Goal: Task Accomplishment & Management: Manage account settings

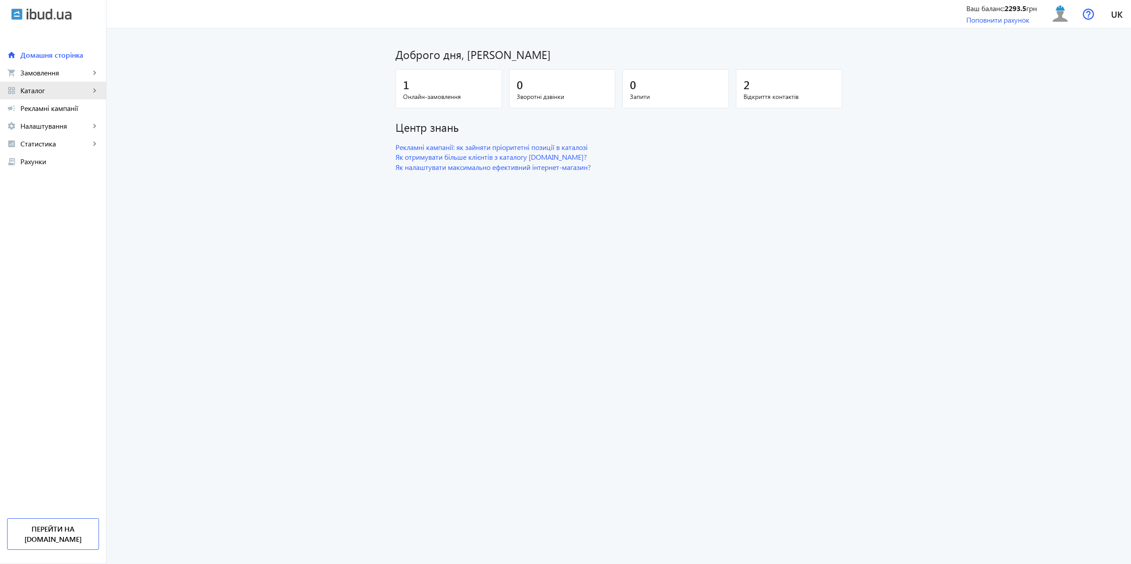
click at [52, 85] on link "grid_view Каталог keyboard_arrow_right" at bounding box center [53, 91] width 106 height 18
click at [57, 115] on link "Товари" at bounding box center [53, 108] width 106 height 18
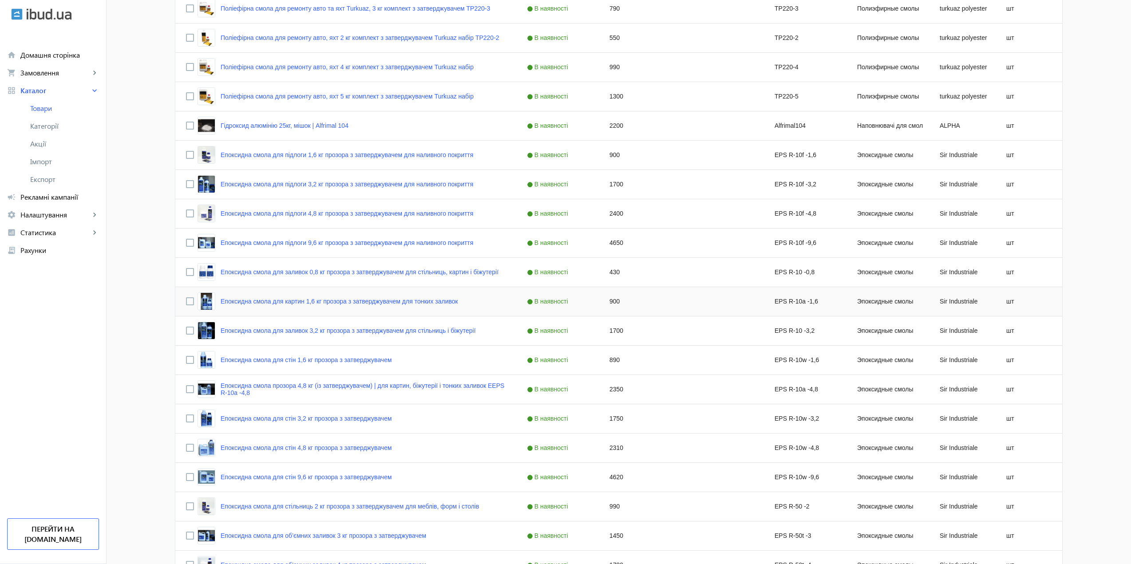
scroll to position [1154, 0]
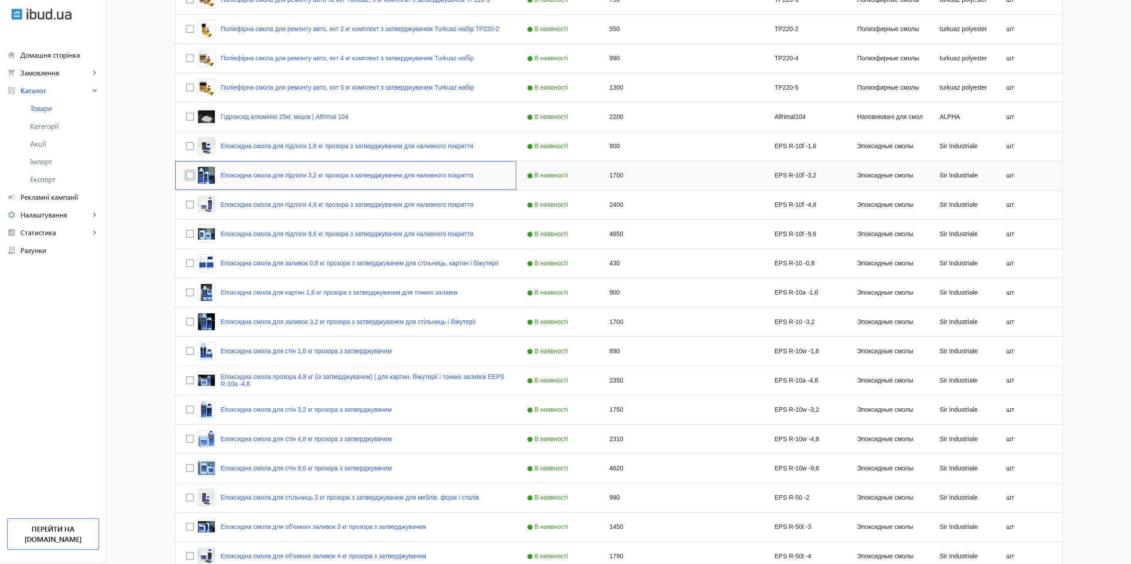
click at [187, 174] on input "Press Space to toggle row selection (unchecked)" at bounding box center [190, 175] width 8 height 8
checkbox input "true"
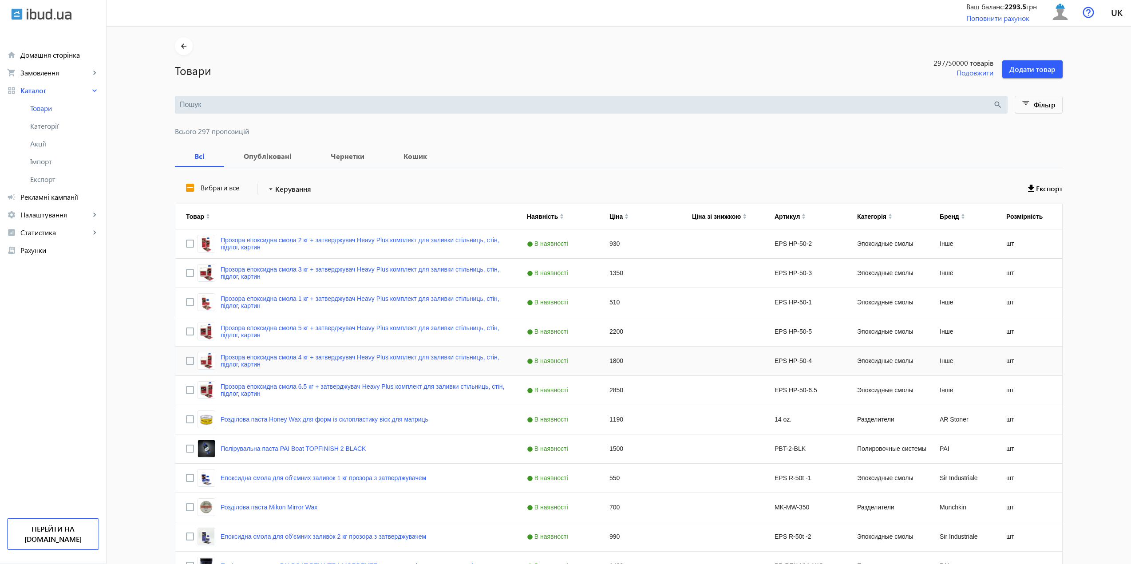
scroll to position [0, 0]
click at [303, 195] on span "Керування" at bounding box center [293, 191] width 36 height 11
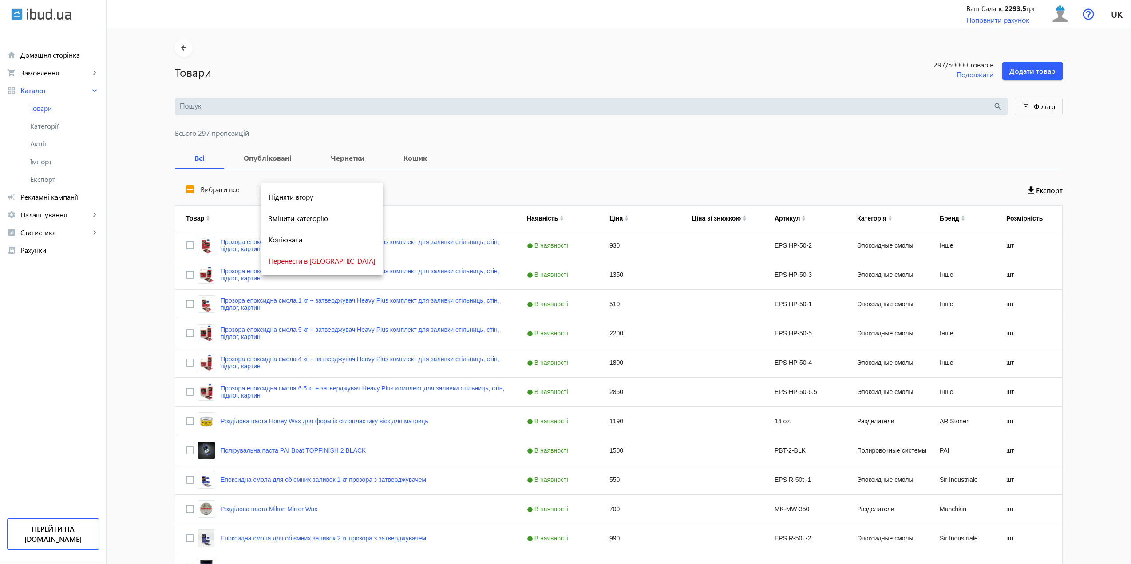
click at [171, 198] on div at bounding box center [565, 282] width 1131 height 564
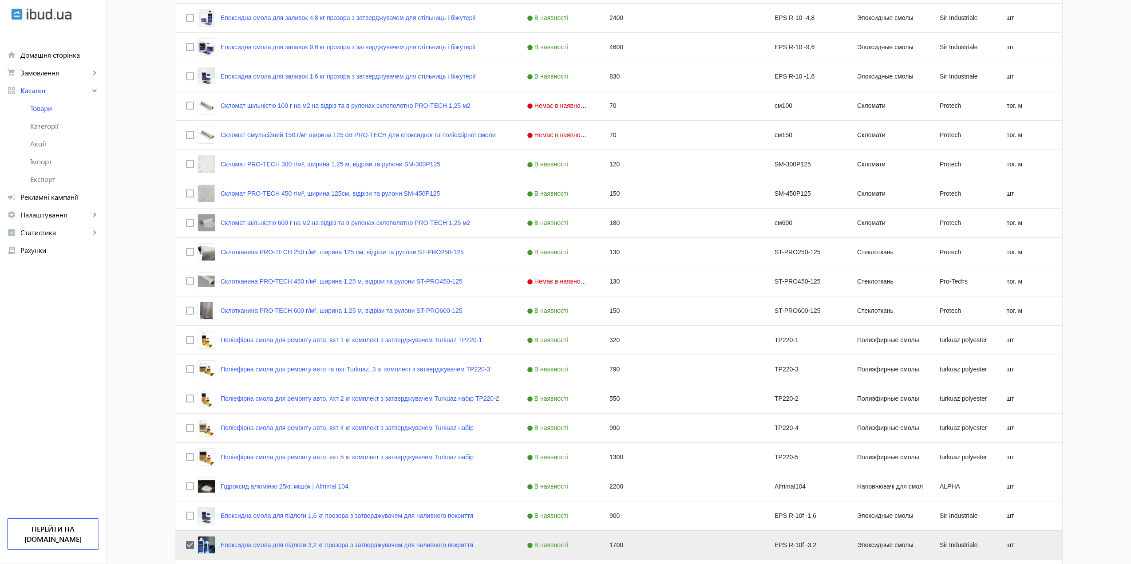
scroll to position [1065, 0]
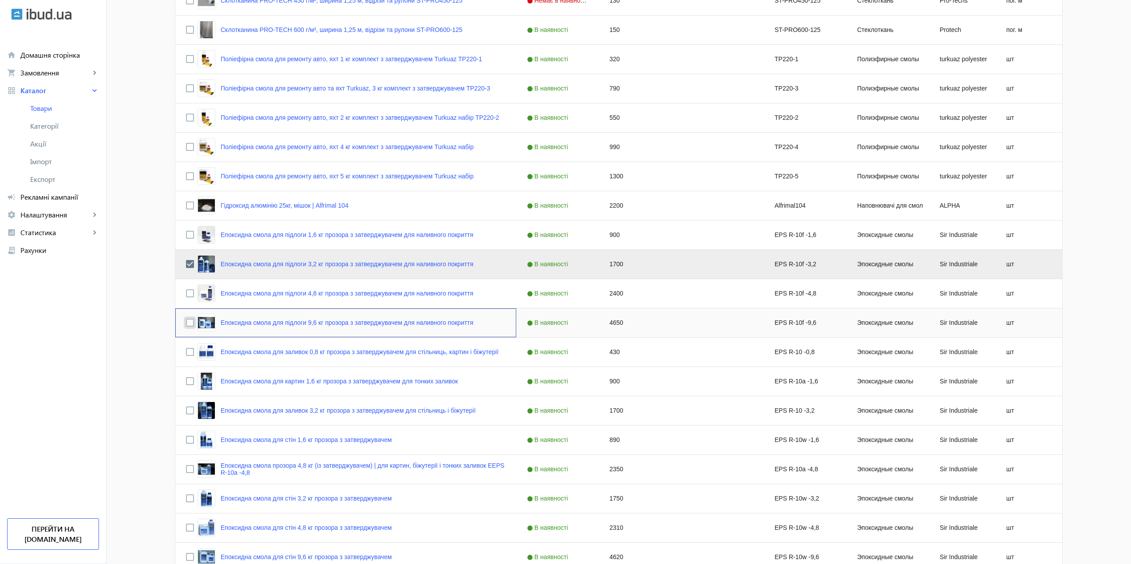
click at [188, 322] on input "Press Space to toggle row selection (unchecked)" at bounding box center [190, 323] width 8 height 8
checkbox input "true"
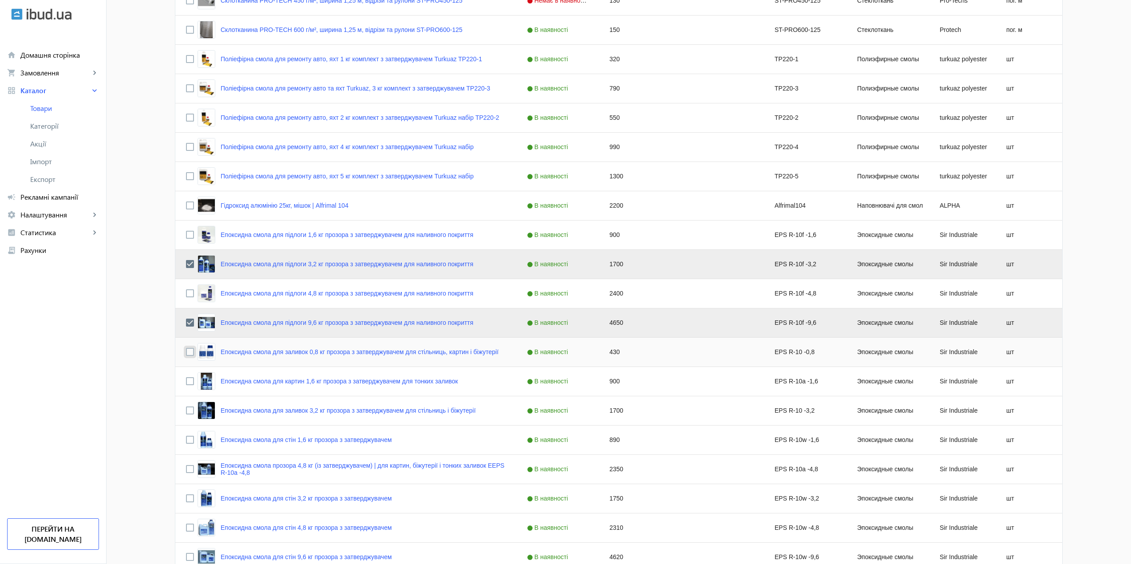
click at [186, 350] on input "Press Space to toggle row selection (unchecked)" at bounding box center [190, 352] width 8 height 8
checkbox input "true"
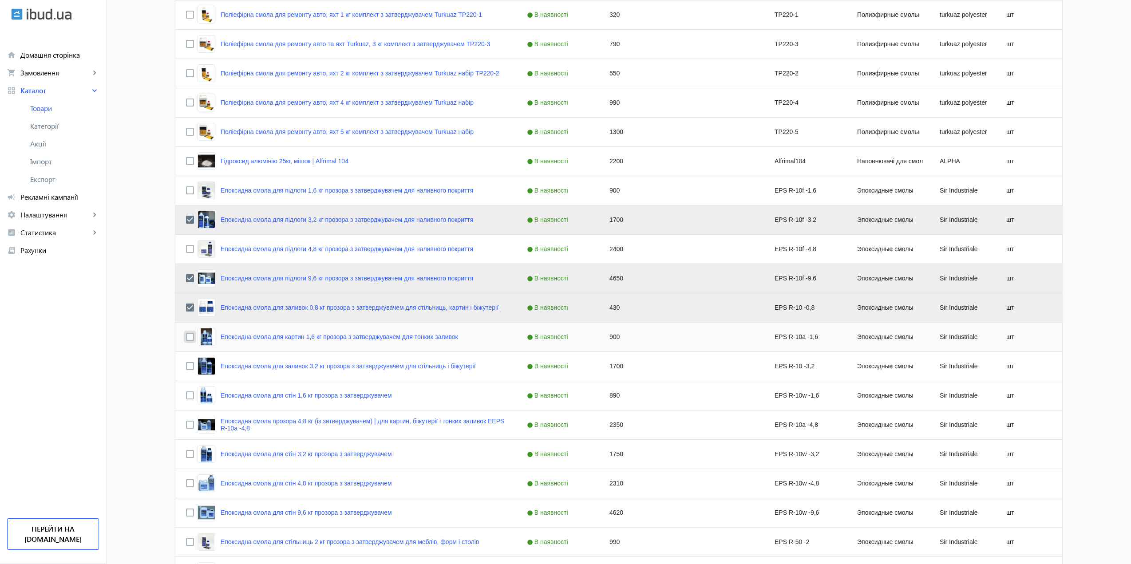
click at [186, 337] on input "Press Space to toggle row selection (unchecked)" at bounding box center [190, 337] width 8 height 8
checkbox input "true"
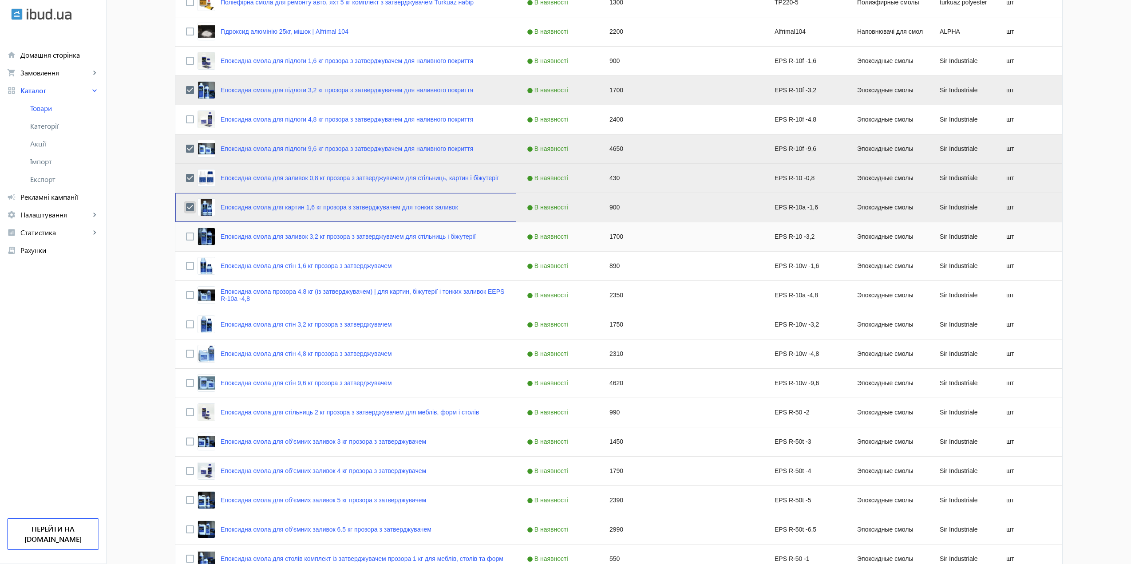
scroll to position [1243, 0]
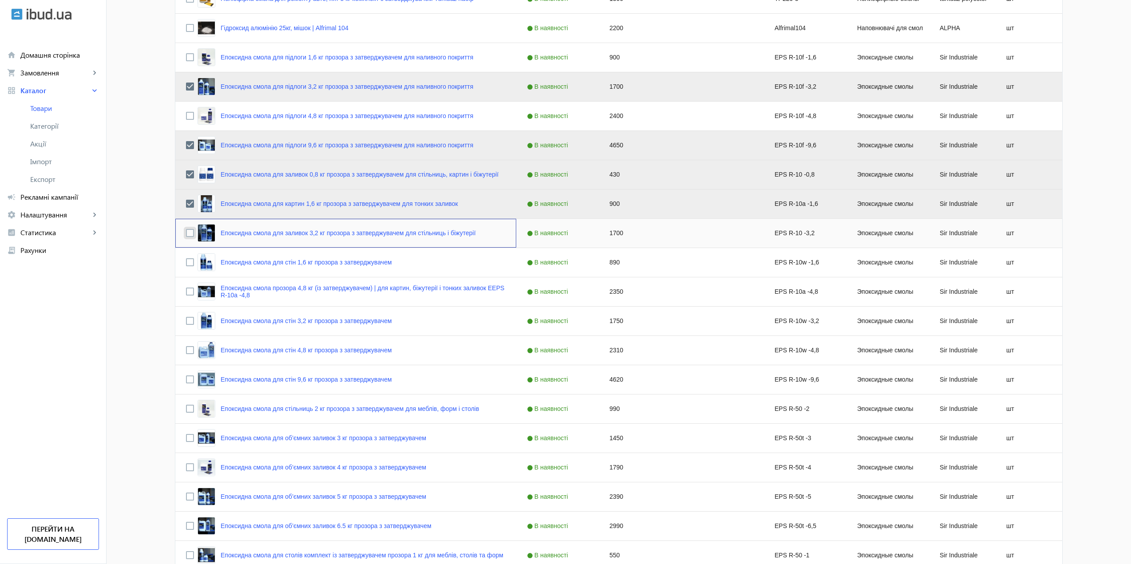
click at [187, 235] on input "Press Space to toggle row selection (unchecked)" at bounding box center [190, 233] width 8 height 8
checkbox input "true"
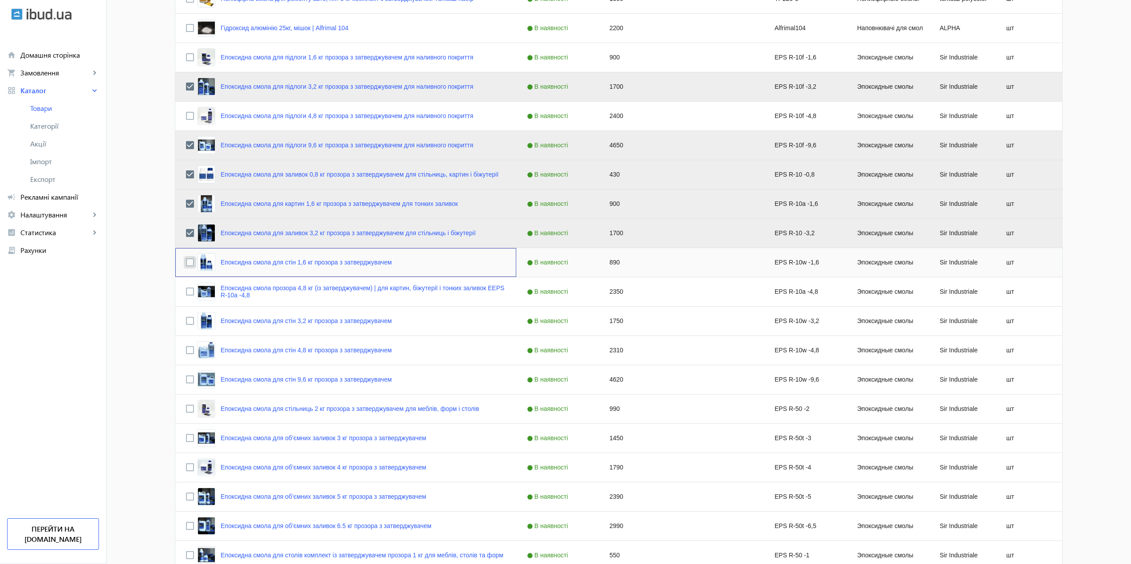
click at [186, 260] on input "Press Space to toggle row selection (unchecked)" at bounding box center [190, 262] width 8 height 8
checkbox input "true"
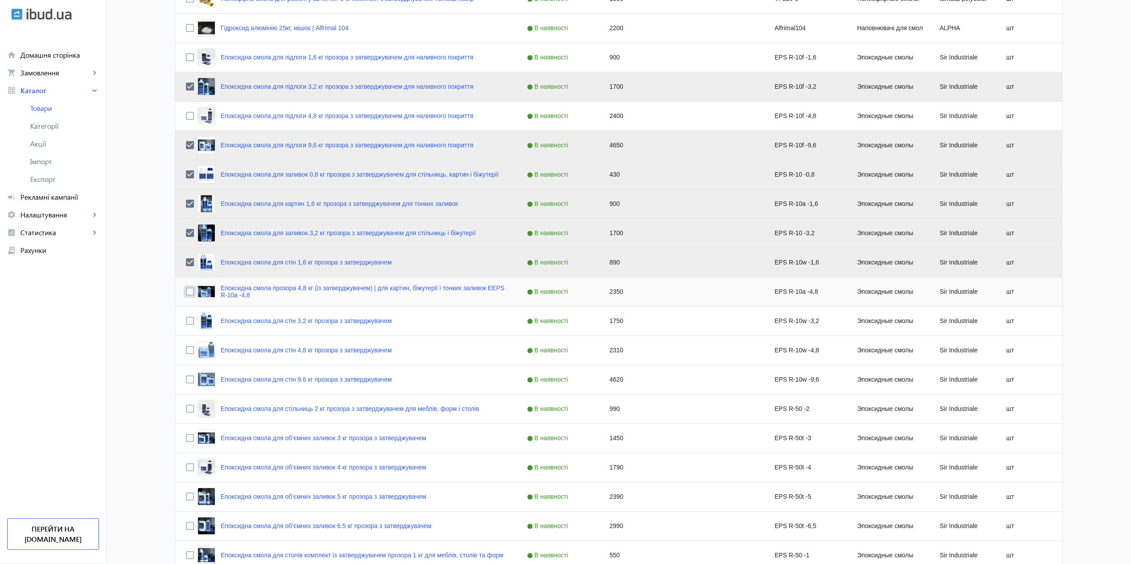
click at [189, 289] on input "Press Space to toggle row selection (unchecked)" at bounding box center [190, 292] width 8 height 8
checkbox input "true"
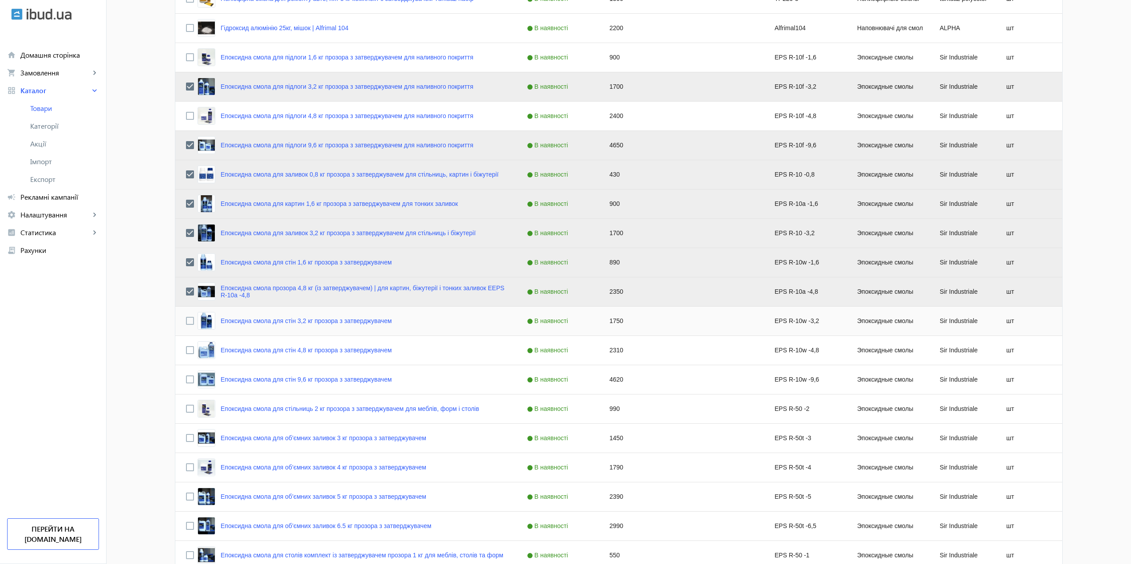
click at [186, 319] on div "Press SPACE to select this row." at bounding box center [190, 321] width 8 height 21
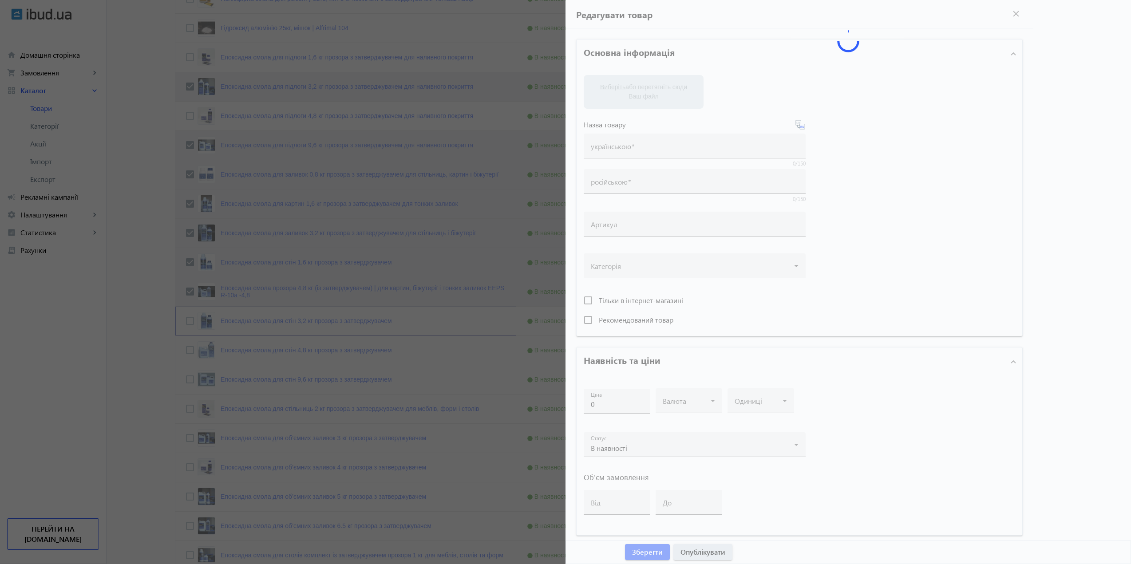
type input "Епоксидна смола для стін 3,2 кг прозора з затверджувачем"
type input "Эпоксидная смола для стен 3,2 кг прозрачная с отвердителем"
type input "EPS R-10w -3,2"
type input "1750"
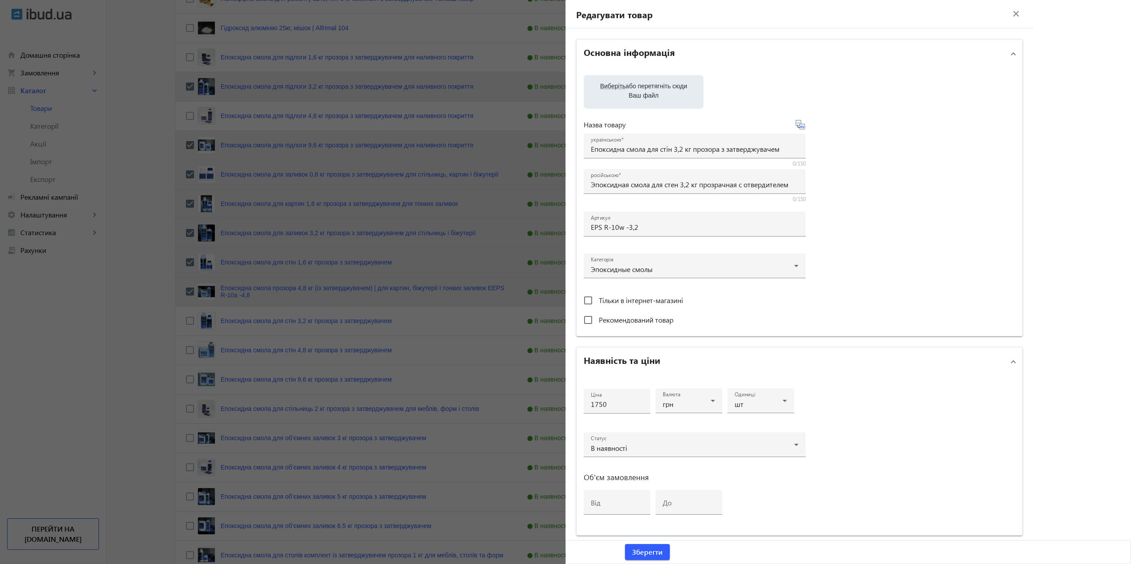
drag, startPoint x: 185, startPoint y: 328, endPoint x: 184, endPoint y: 323, distance: 4.9
click at [185, 328] on div at bounding box center [565, 282] width 1131 height 564
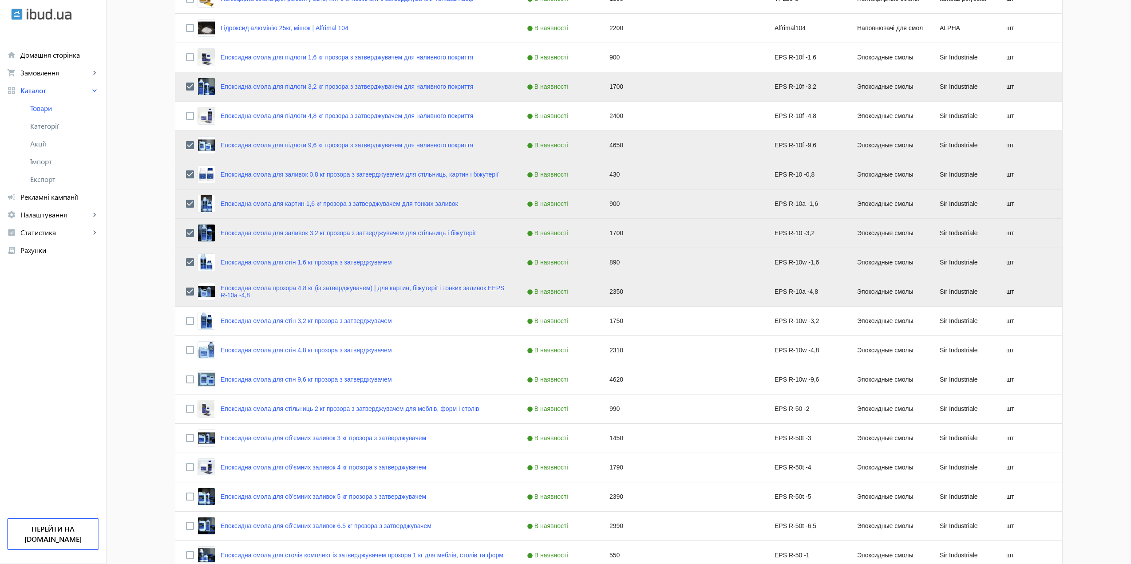
click at [184, 320] on div at bounding box center [565, 282] width 1131 height 564
click at [188, 321] on input "Press Space to toggle row selection (unchecked)" at bounding box center [190, 321] width 8 height 8
checkbox input "true"
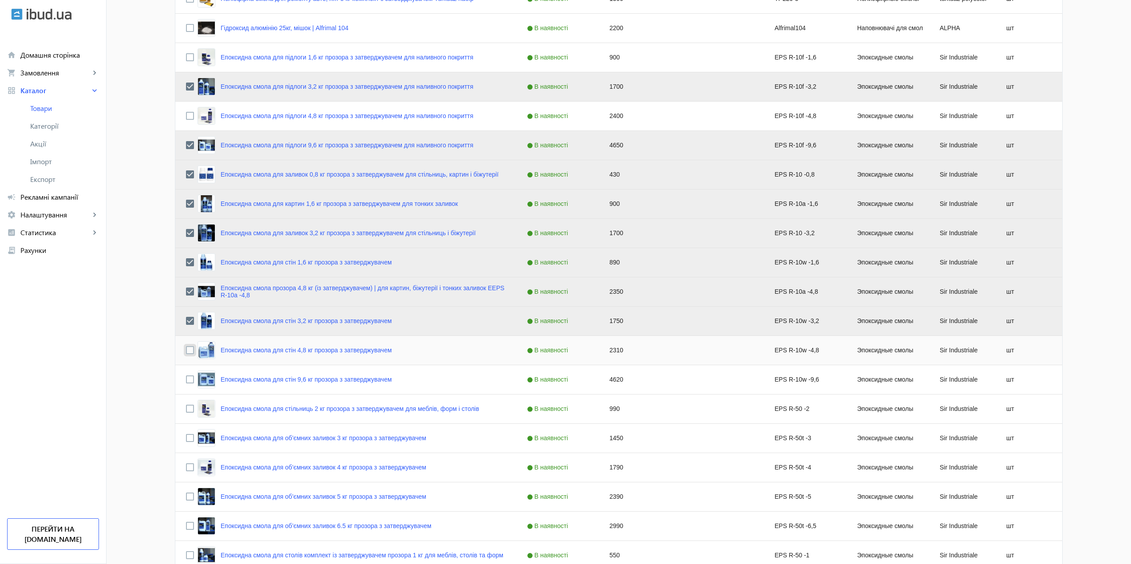
click at [187, 350] on input "Press Space to toggle row selection (unchecked)" at bounding box center [190, 350] width 8 height 8
checkbox input "true"
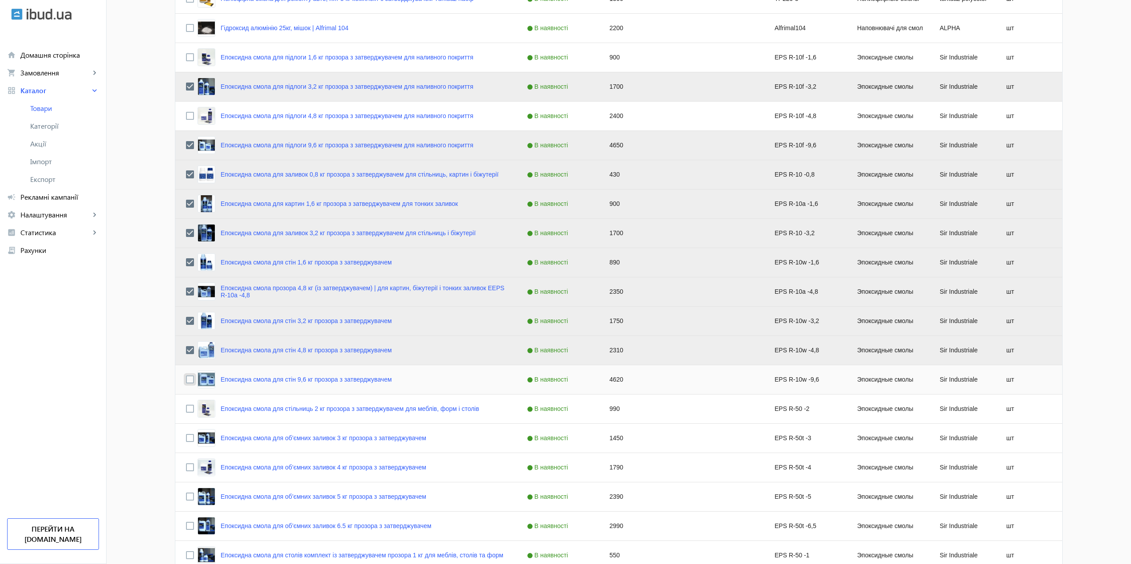
click at [186, 381] on input "Press Space to toggle row selection (unchecked)" at bounding box center [190, 379] width 8 height 8
checkbox input "true"
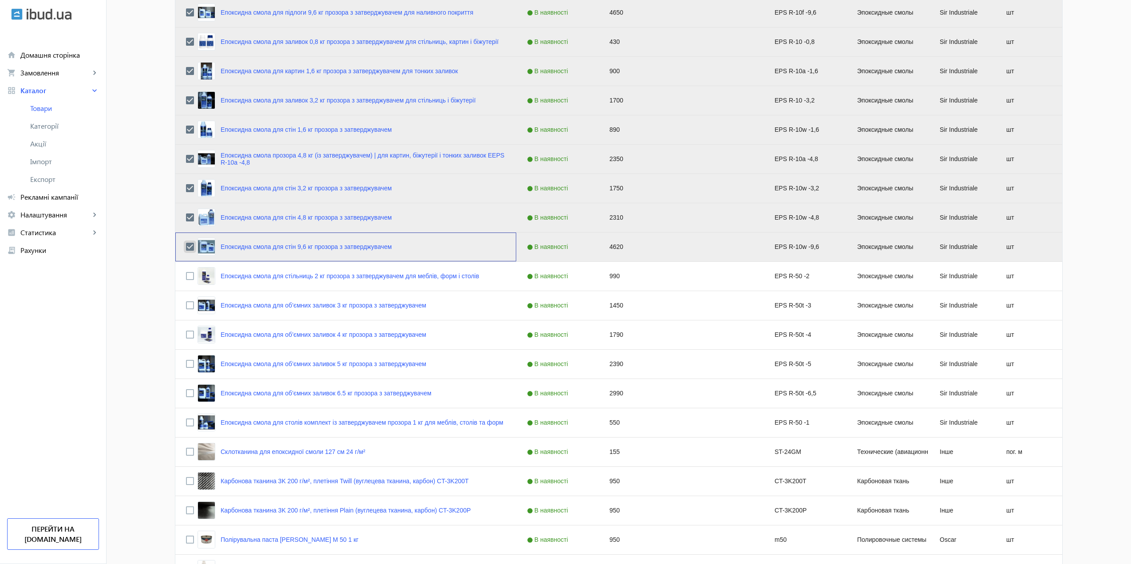
scroll to position [1376, 0]
click at [186, 303] on input "Press Space to toggle row selection (unchecked)" at bounding box center [190, 305] width 8 height 8
checkbox input "true"
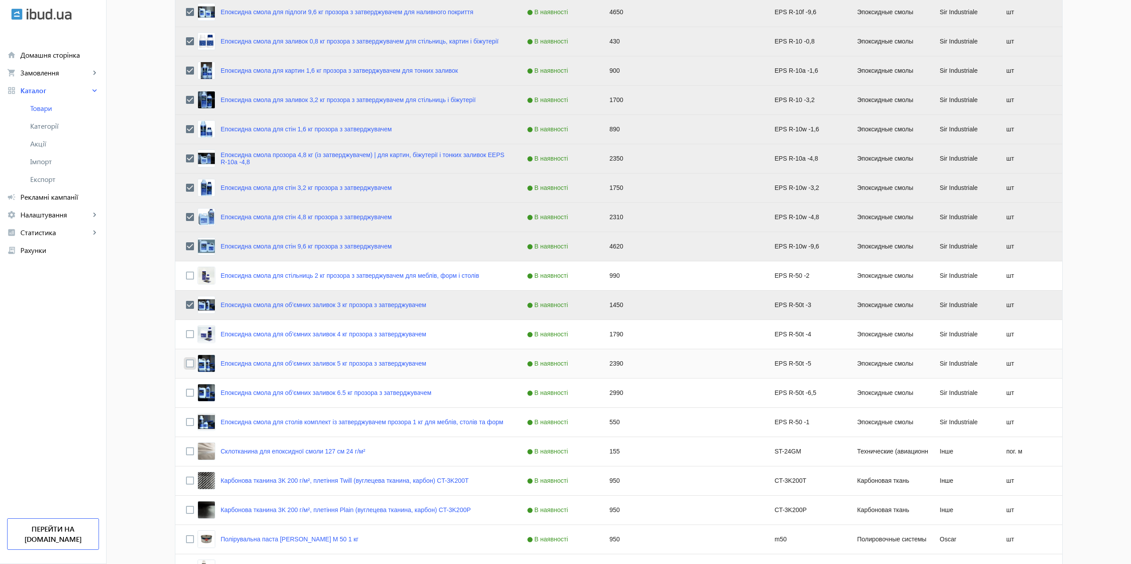
click at [186, 365] on input "Press Space to toggle row selection (unchecked)" at bounding box center [190, 364] width 8 height 8
checkbox input "true"
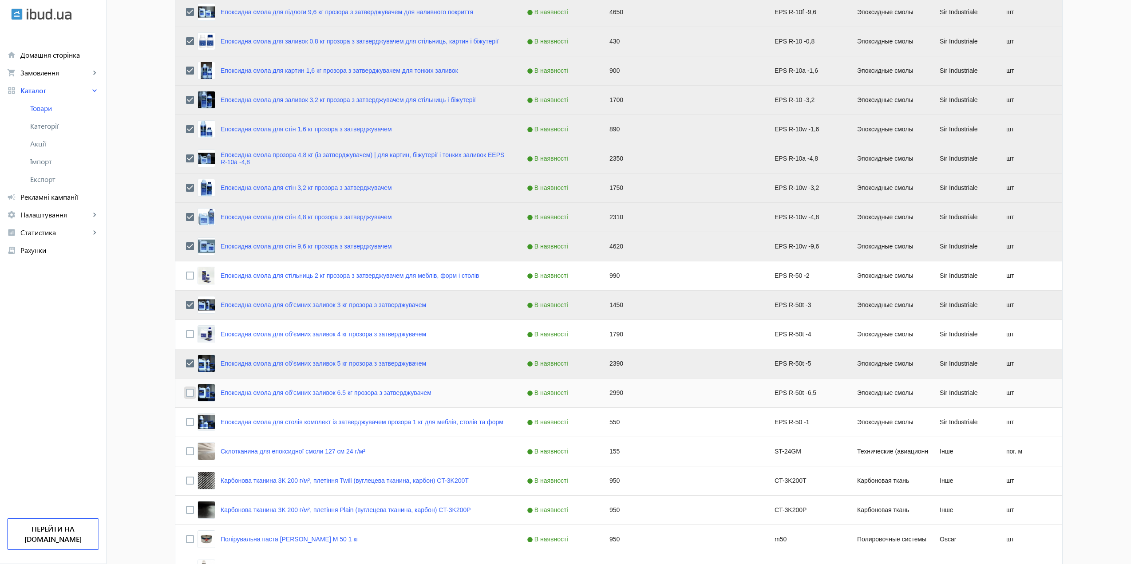
click at [188, 392] on input "Press Space to toggle row selection (unchecked)" at bounding box center [190, 393] width 8 height 8
checkbox input "true"
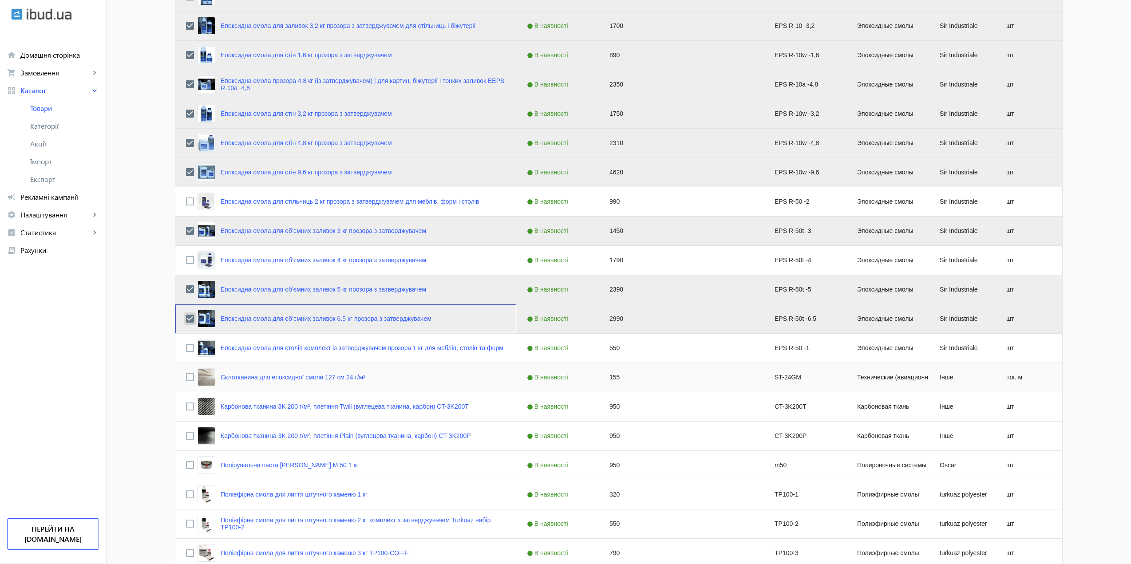
scroll to position [1465, 0]
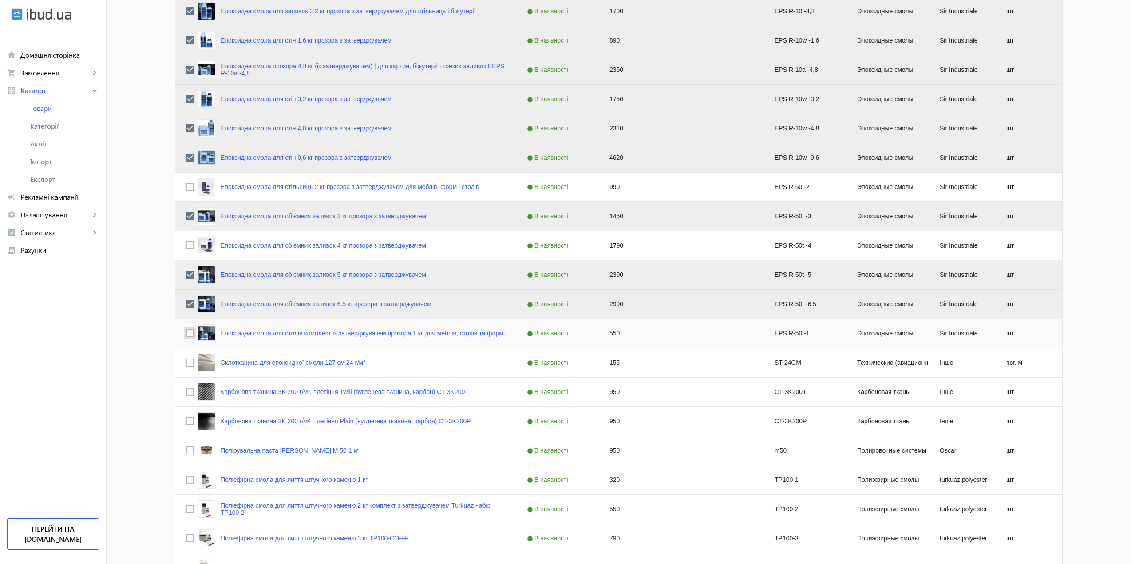
click at [187, 332] on input "Press Space to toggle row selection (unchecked)" at bounding box center [190, 333] width 8 height 8
checkbox input "true"
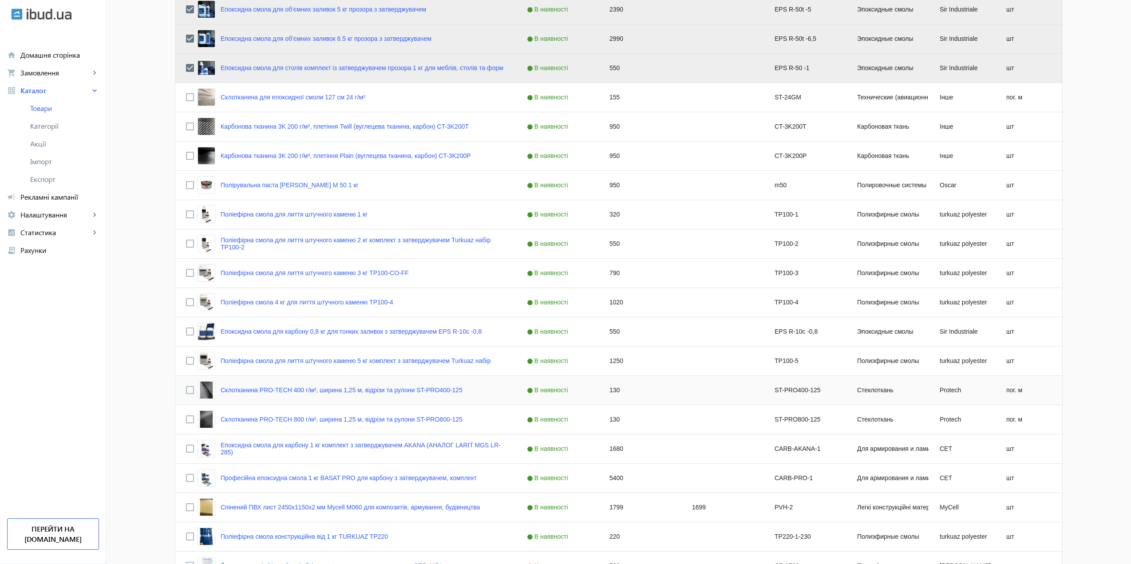
scroll to position [0, 0]
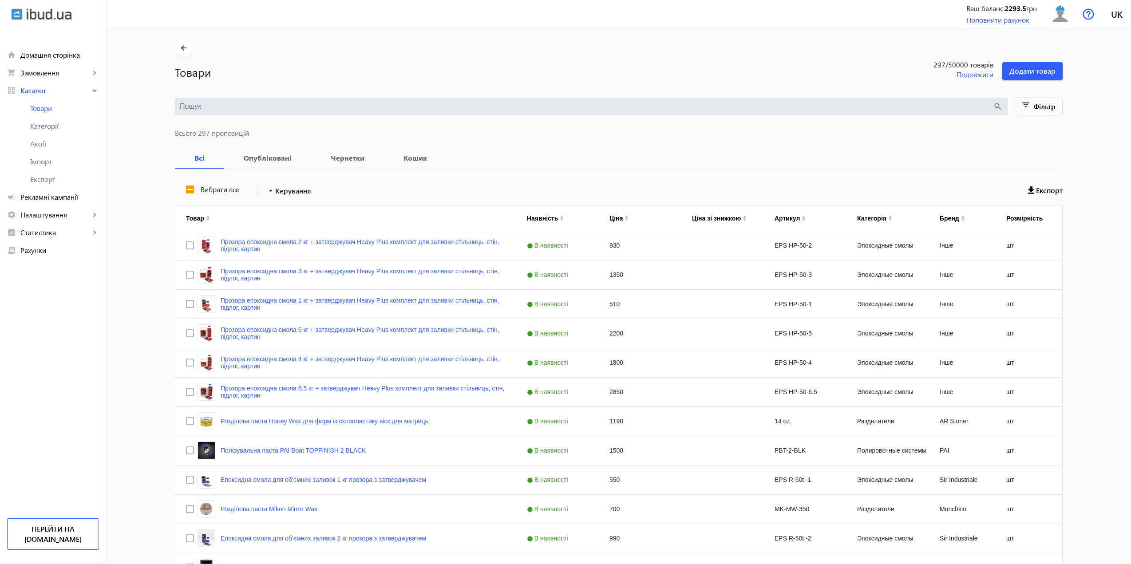
drag, startPoint x: 287, startPoint y: 348, endPoint x: 284, endPoint y: 135, distance: 212.6
click at [292, 195] on span "Керування" at bounding box center [293, 191] width 36 height 11
click at [320, 261] on span "Перенести в кошик" at bounding box center [322, 260] width 107 height 7
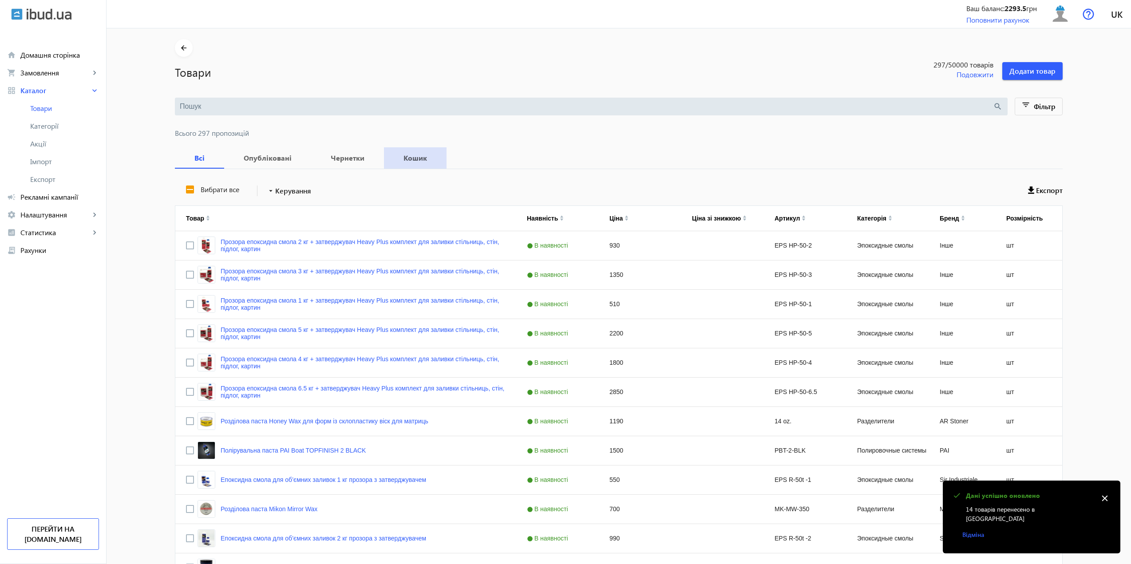
click at [424, 158] on b "Кошик" at bounding box center [415, 157] width 41 height 7
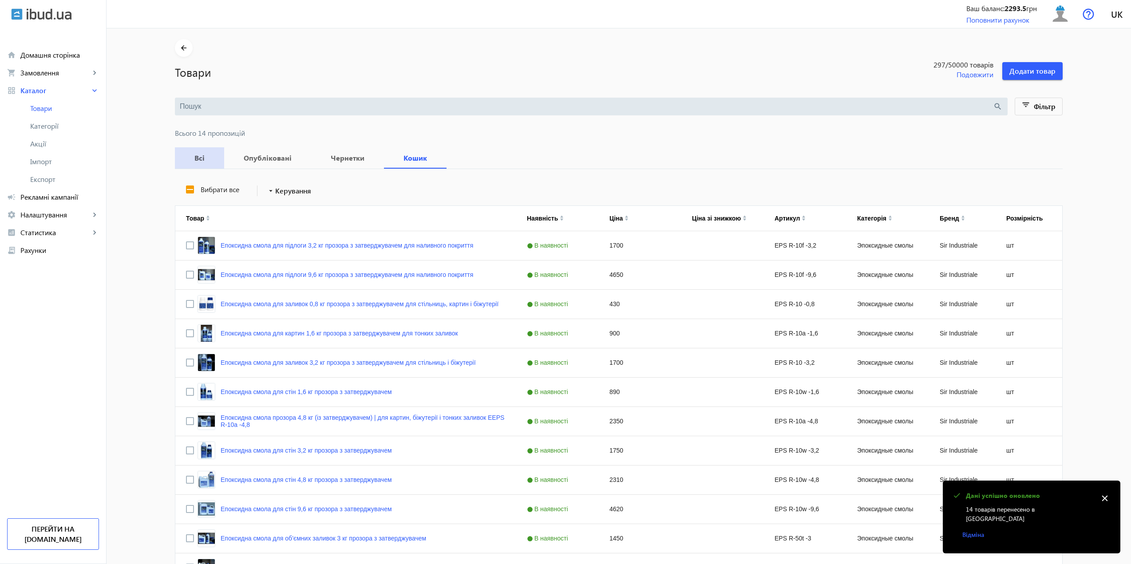
click at [203, 153] on span "Всі" at bounding box center [200, 157] width 28 height 21
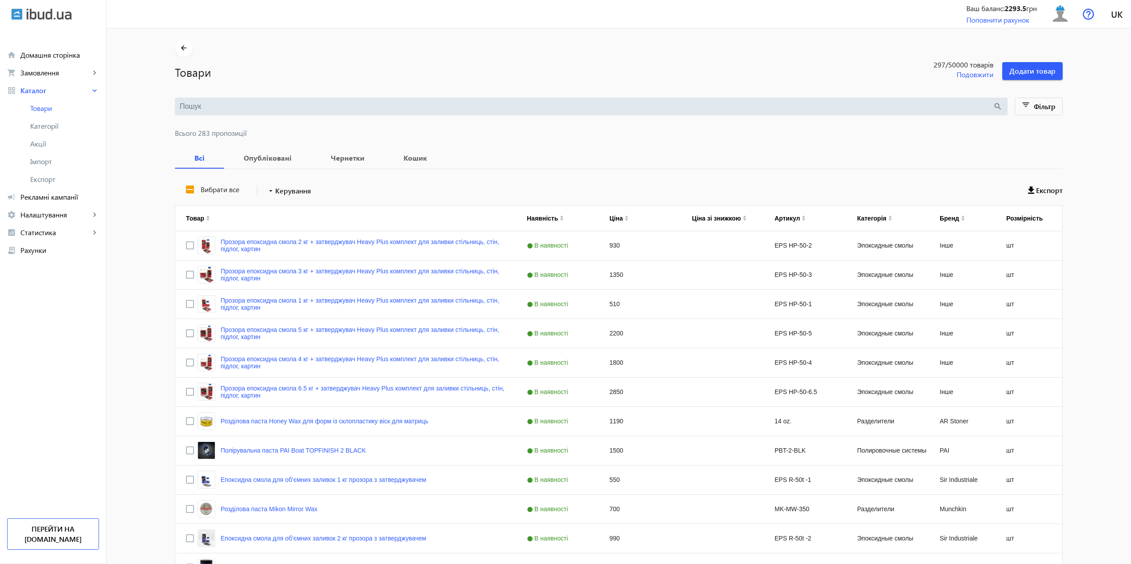
drag, startPoint x: 219, startPoint y: 322, endPoint x: 266, endPoint y: 145, distance: 183.1
click at [414, 162] on b "Кошик" at bounding box center [415, 157] width 41 height 7
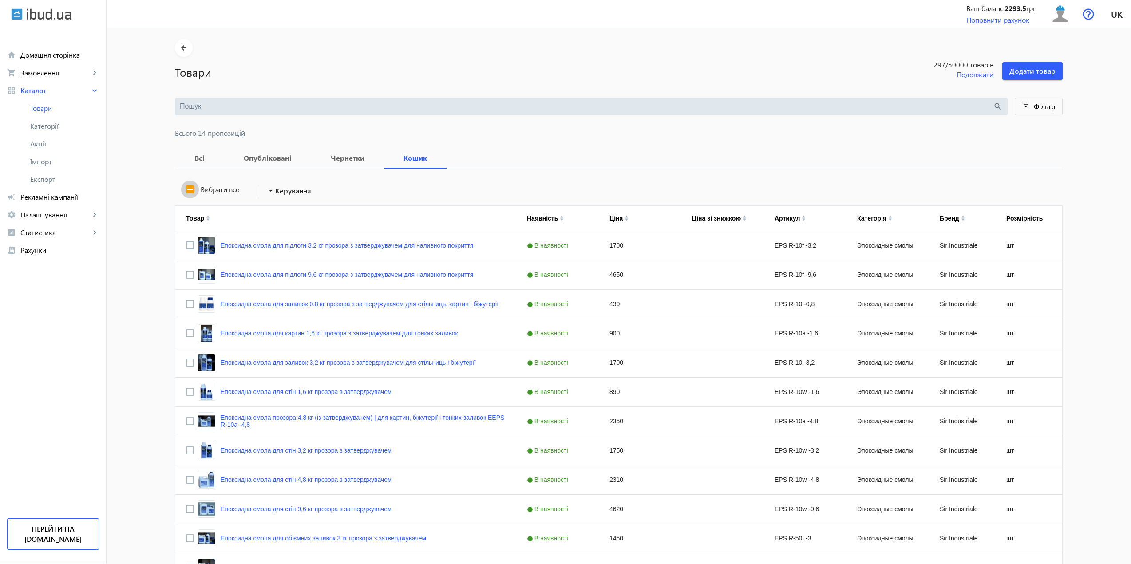
click at [187, 188] on input "Вибрати все" at bounding box center [190, 190] width 18 height 18
checkbox input "true"
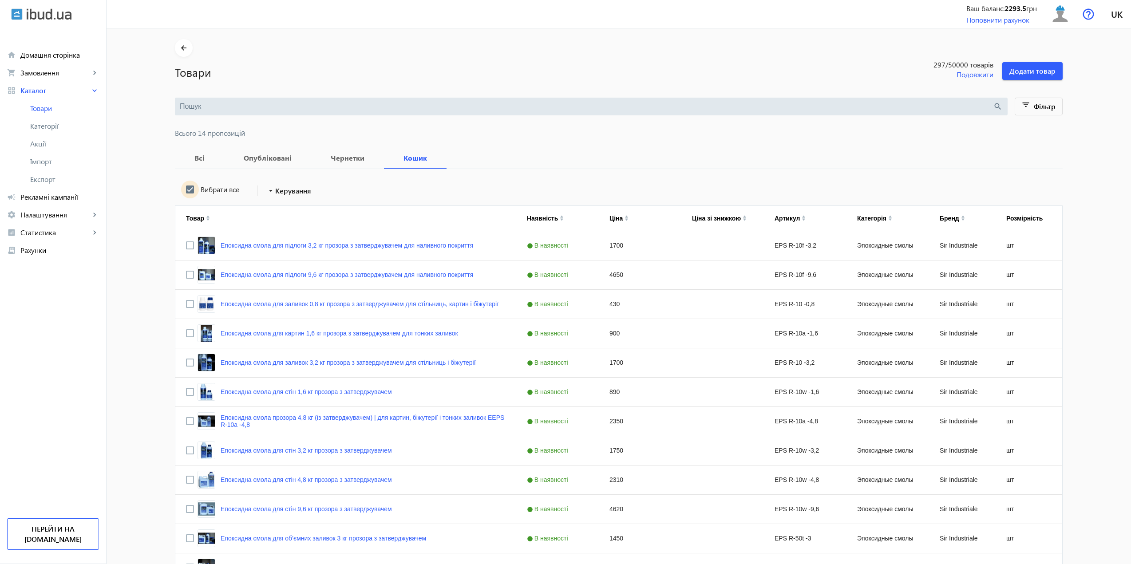
checkbox input "true"
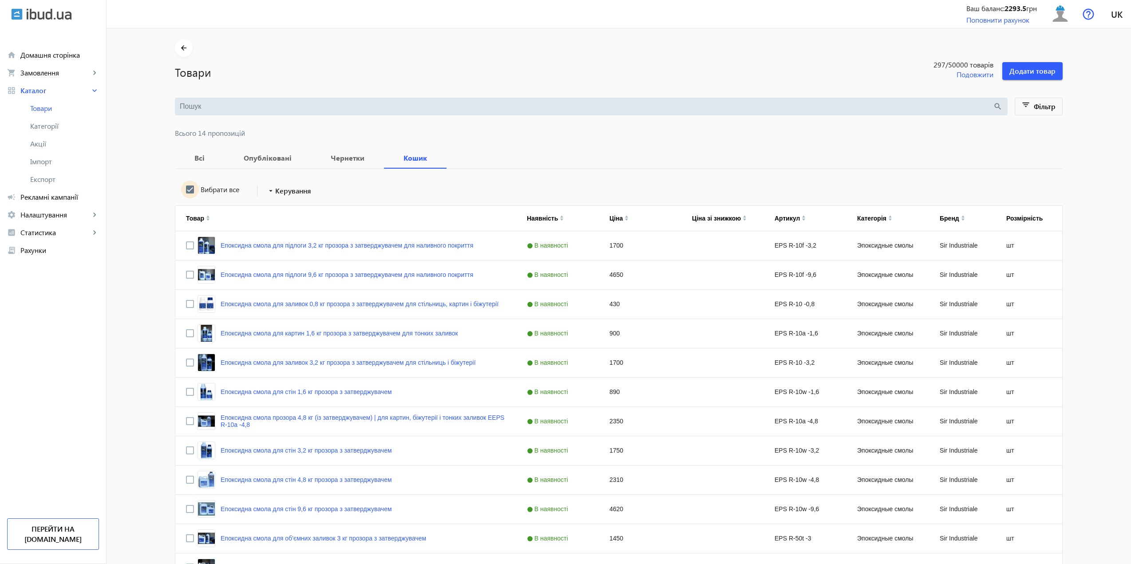
checkbox input "true"
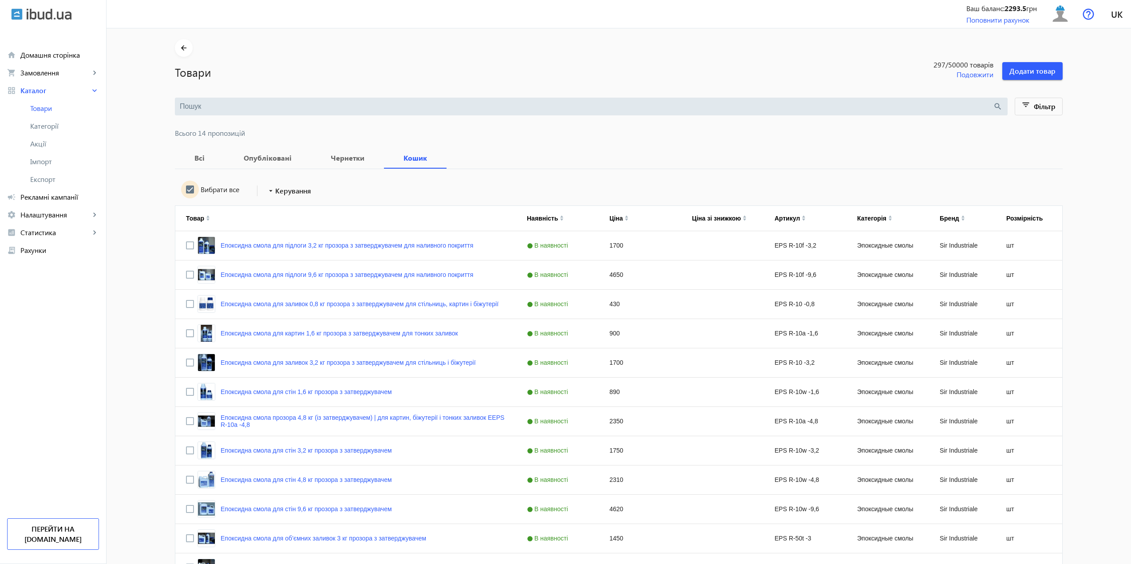
checkbox input "true"
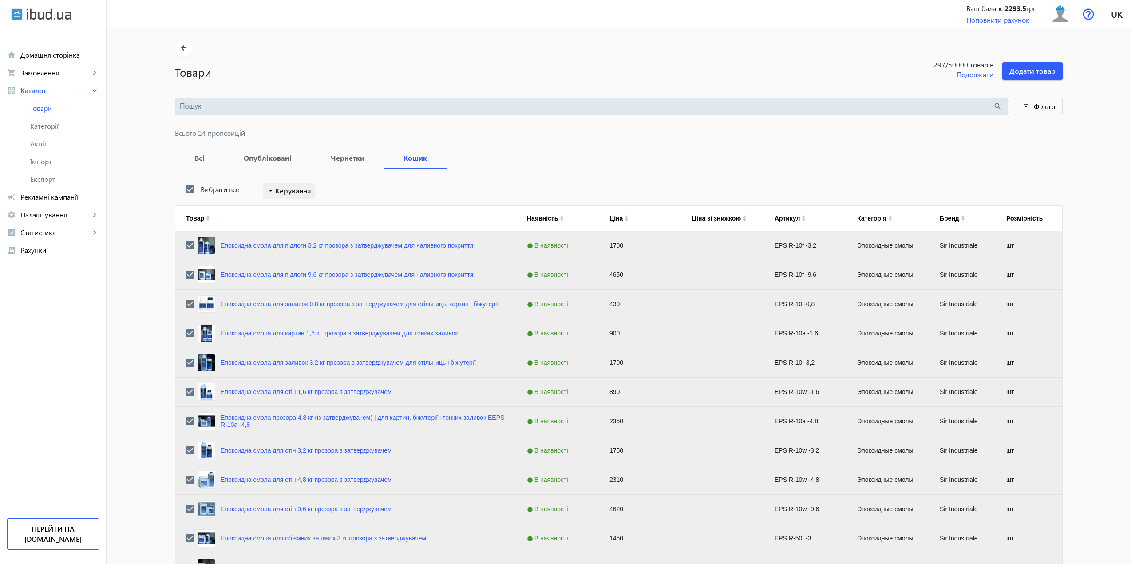
click at [296, 190] on span "Керування" at bounding box center [293, 191] width 36 height 11
click at [312, 304] on span "В чернетки" at bounding box center [301, 303] width 65 height 7
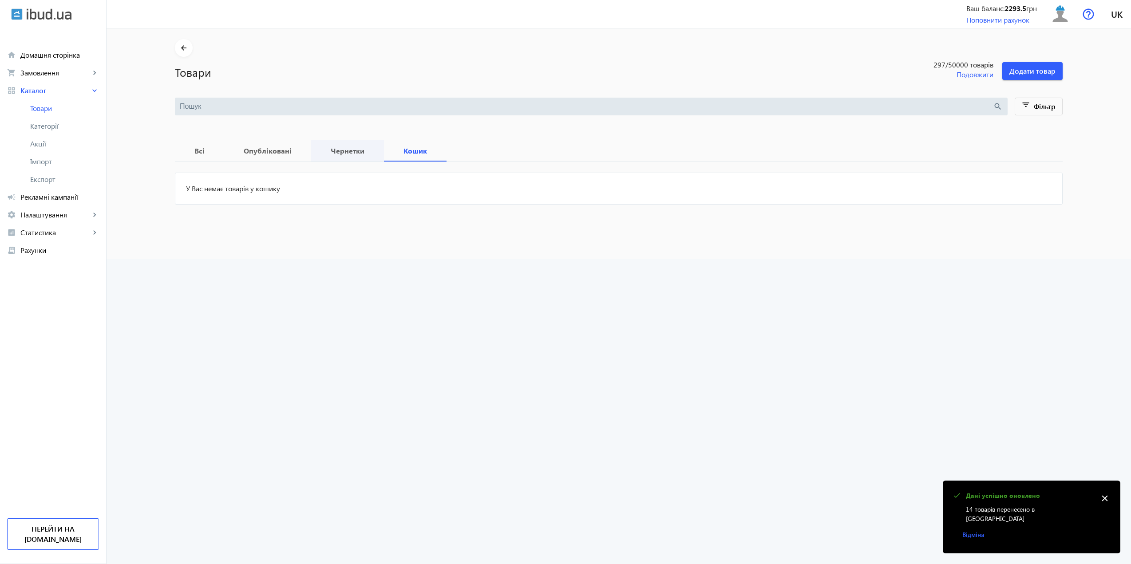
click at [348, 156] on span "Чернетки" at bounding box center [347, 150] width 51 height 21
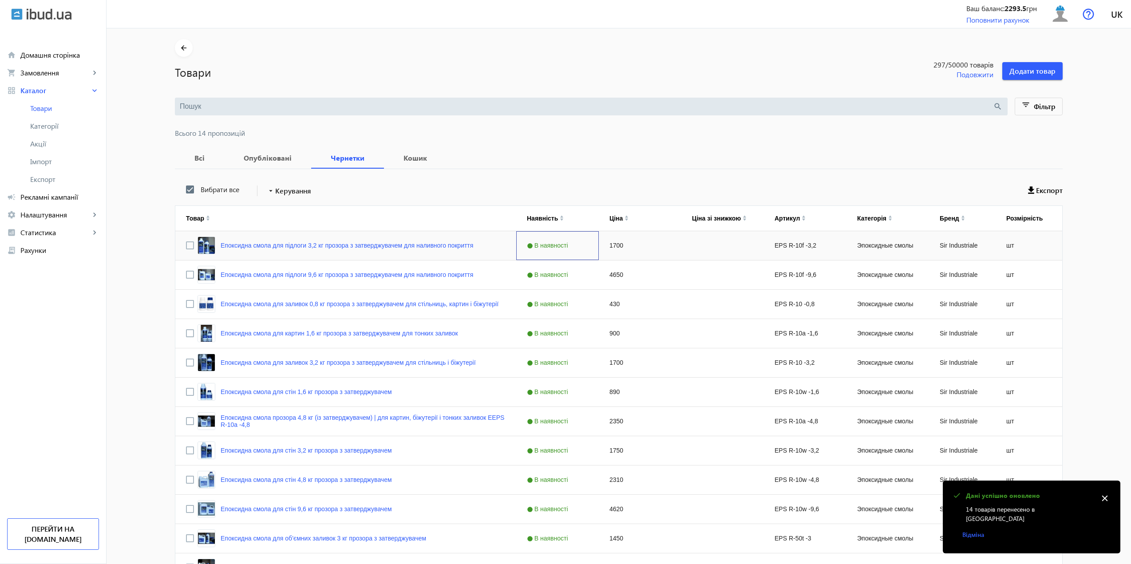
click at [540, 244] on span "В наявності" at bounding box center [548, 245] width 43 height 7
click at [182, 247] on div "Епоксидна смола для підлоги 3,2 кг прозора з затверджувачем для наливного покри…" at bounding box center [345, 245] width 341 height 29
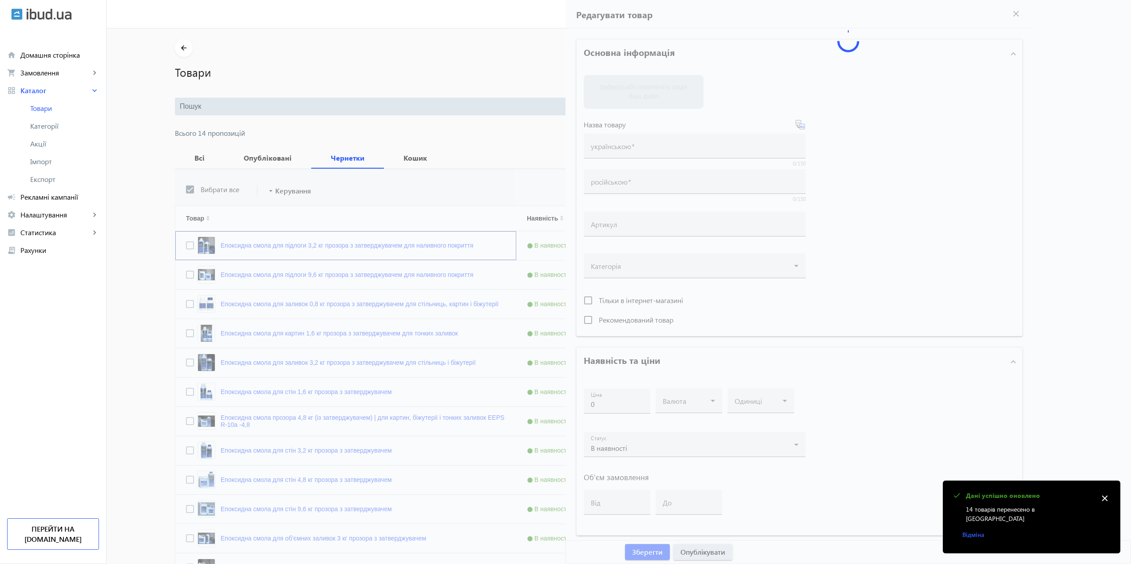
type input "Епоксидна смола для підлоги 3,2 кг прозора з затверджувачем для наливного покри…"
type input "Эпоксидная смола для пола 3,2 кг прозрачная с отвердителем для наливного покрыт…"
type input "EPS R-10f -3,2"
type input "1700"
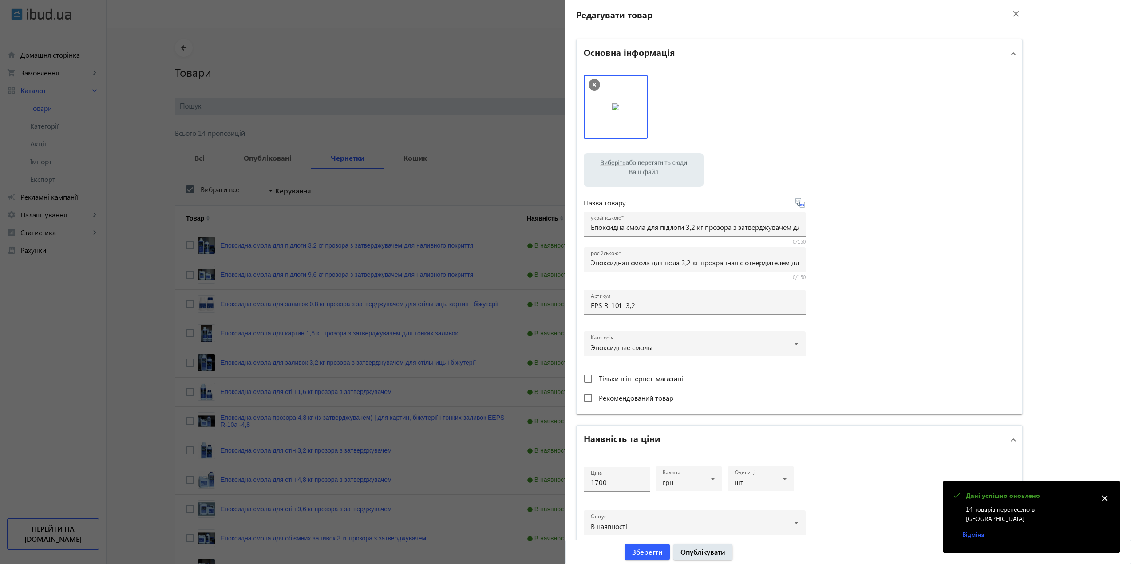
click at [185, 247] on div at bounding box center [565, 282] width 1131 height 564
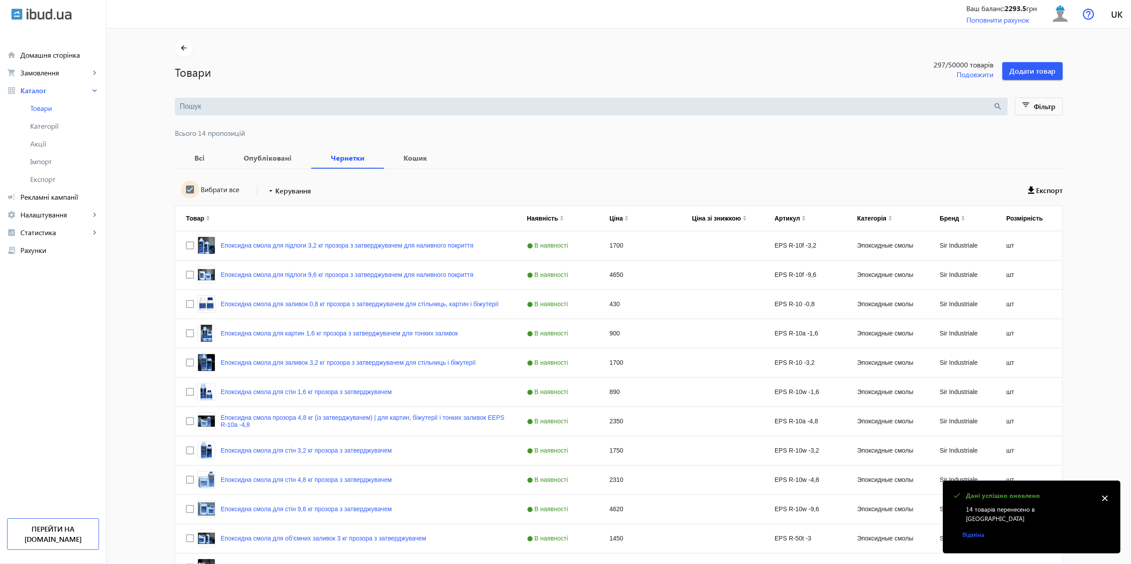
click at [189, 186] on input "Вибрати все" at bounding box center [190, 190] width 18 height 18
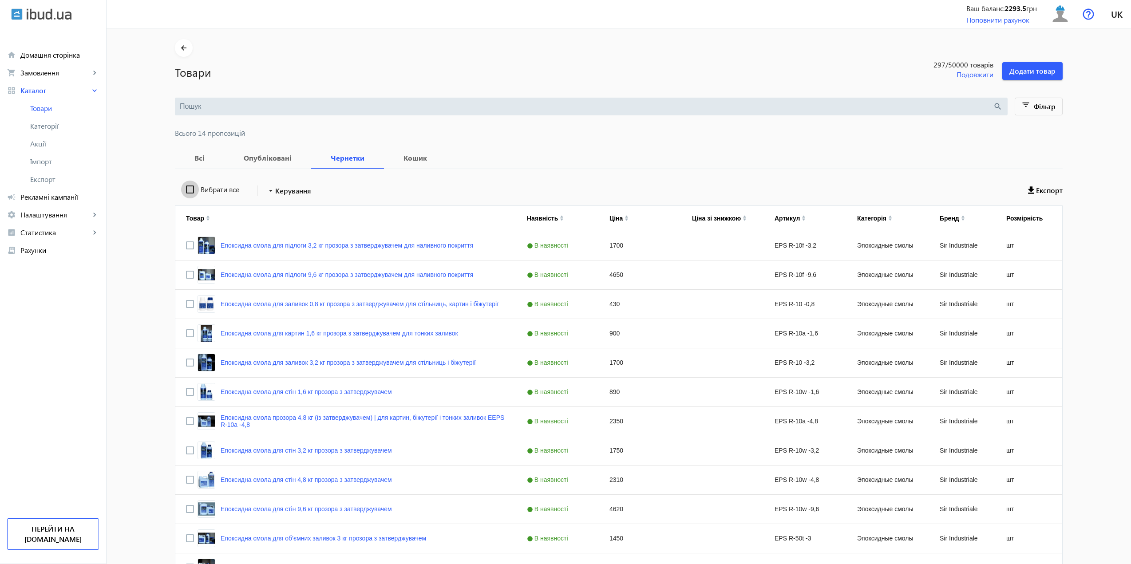
click at [186, 186] on input "Вибрати все" at bounding box center [190, 190] width 18 height 18
checkbox input "true"
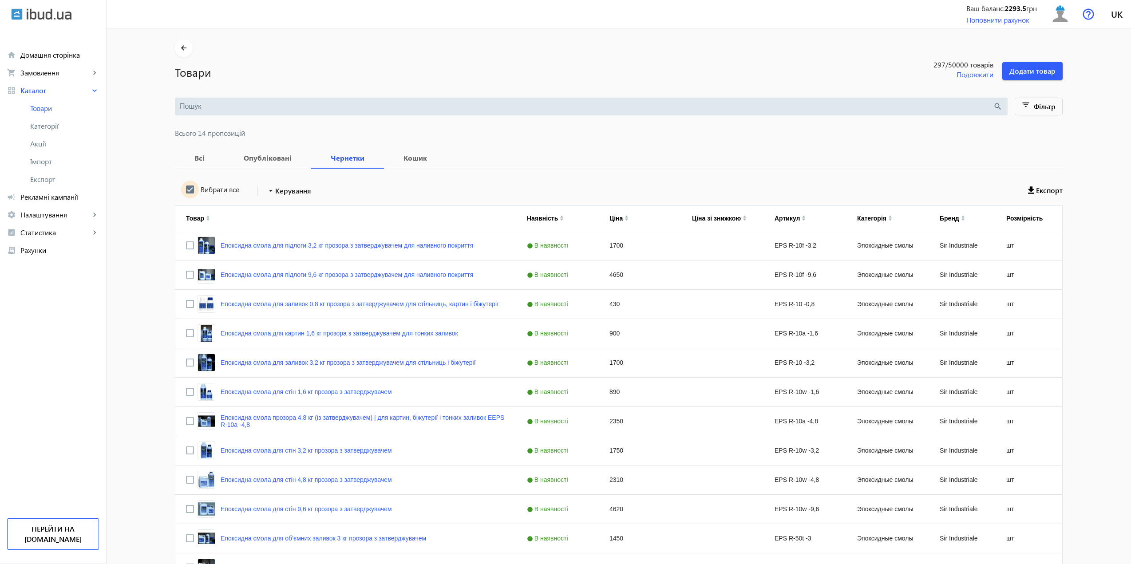
checkbox input "true"
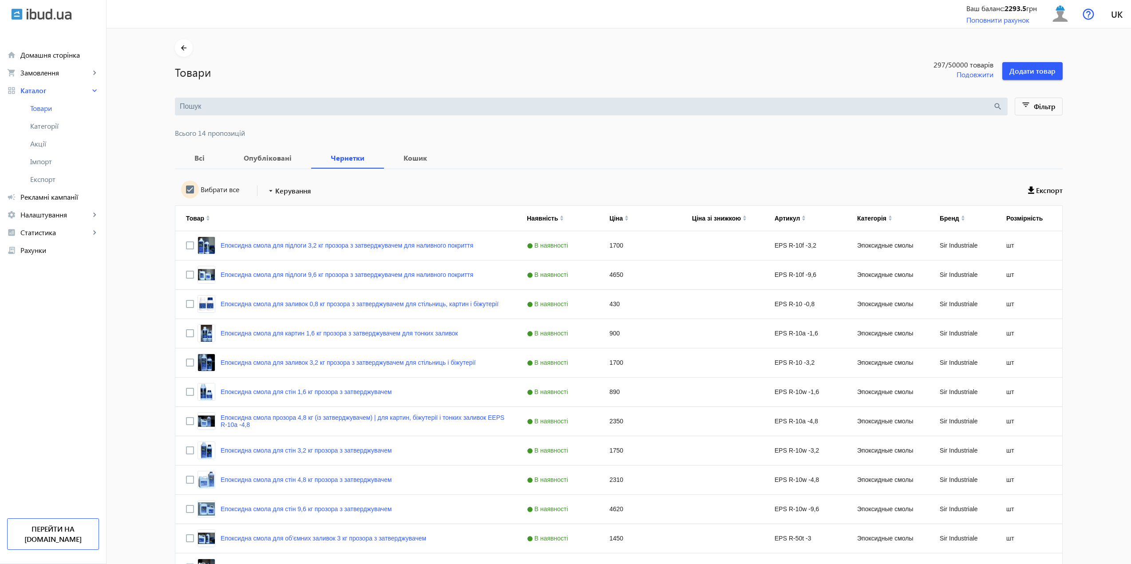
checkbox input "true"
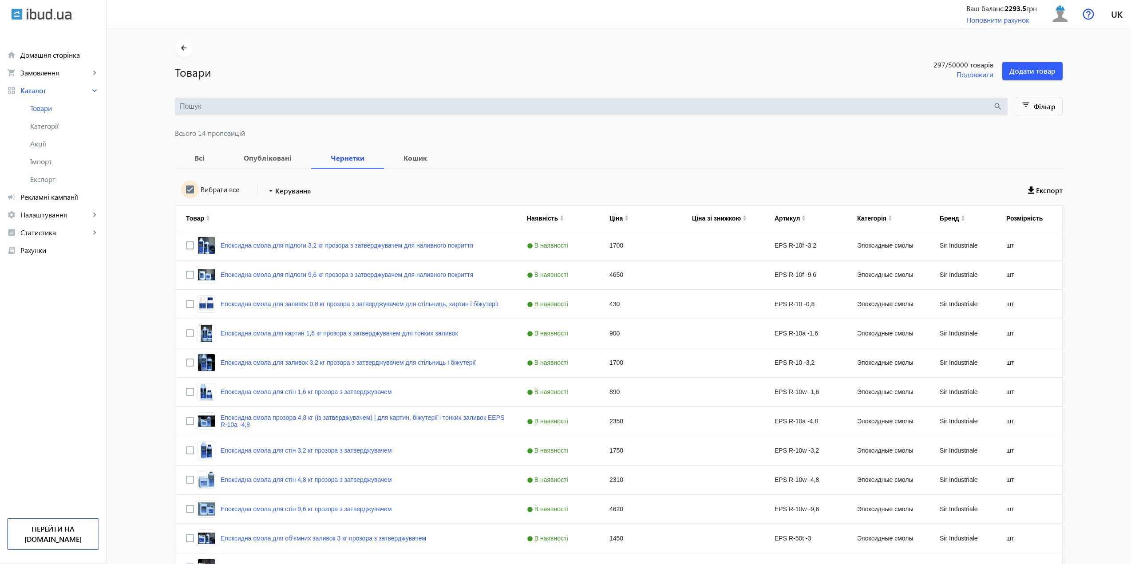
checkbox input "true"
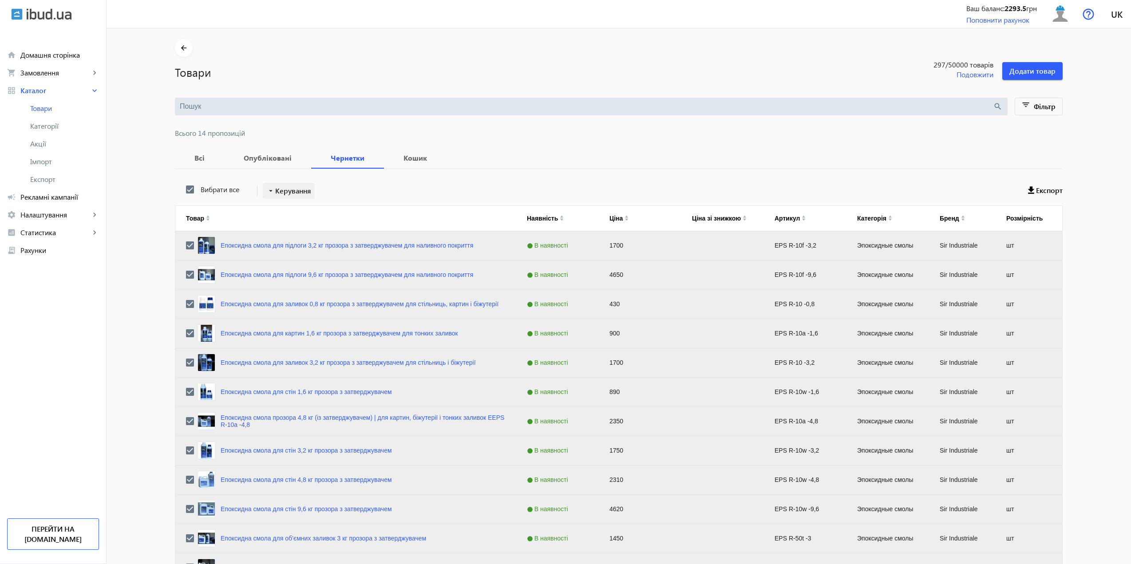
click at [281, 189] on span "Керування" at bounding box center [293, 191] width 36 height 11
click at [427, 189] on div at bounding box center [565, 282] width 1131 height 564
click at [1045, 184] on span at bounding box center [1045, 190] width 35 height 21
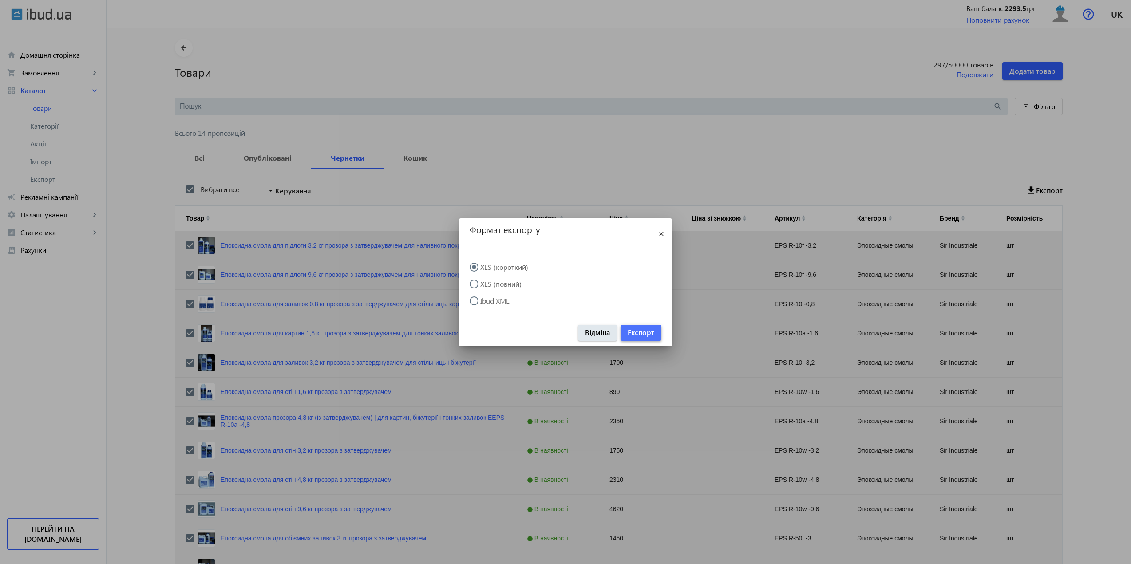
click at [648, 333] on span "Експорт" at bounding box center [641, 333] width 27 height 10
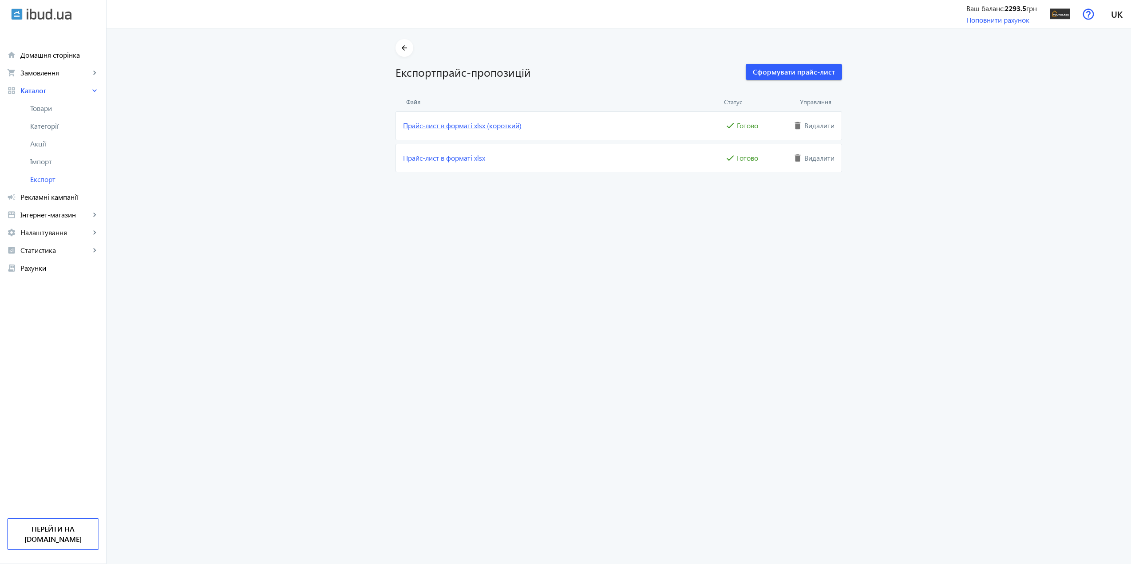
click at [446, 122] on link "Прайс-лист в форматі xlsx (короткий)" at bounding box center [563, 126] width 320 height 10
click at [50, 107] on span "Товари" at bounding box center [64, 108] width 69 height 9
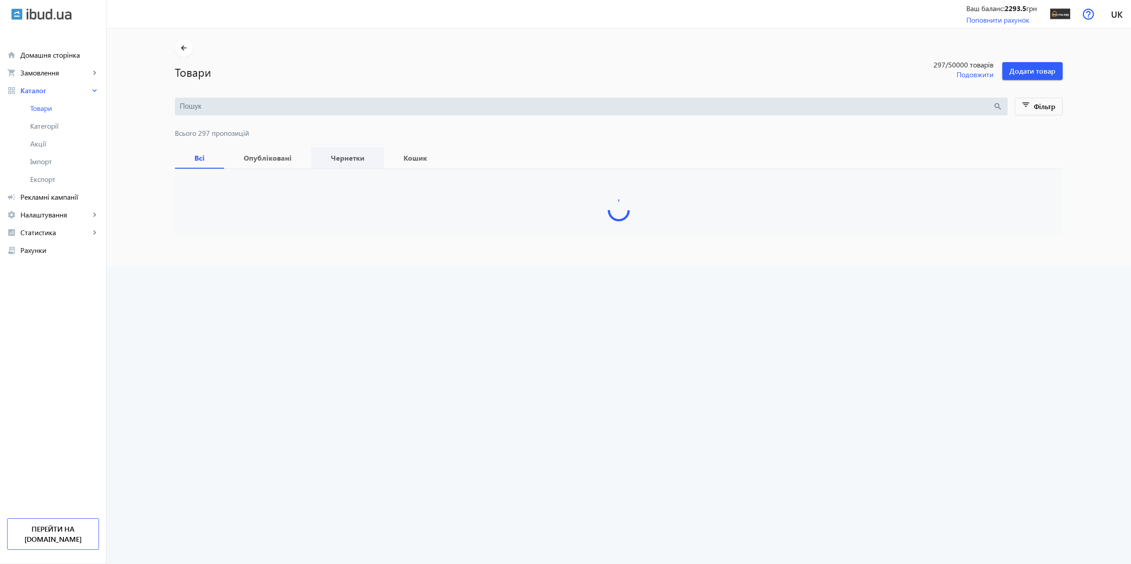
click at [338, 157] on b "Чернетки" at bounding box center [347, 157] width 51 height 7
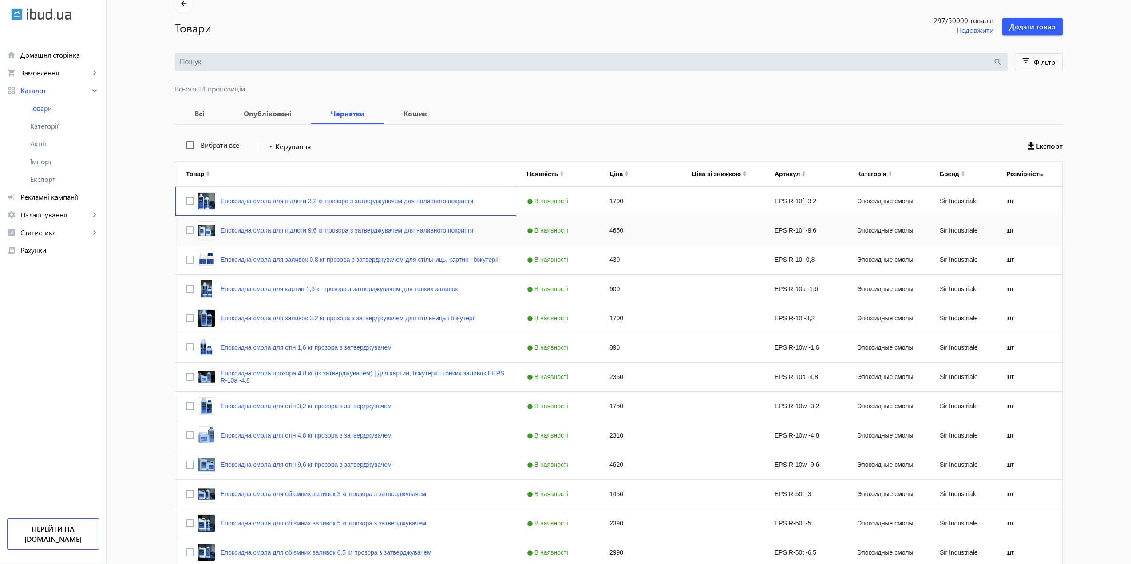
scroll to position [51, 0]
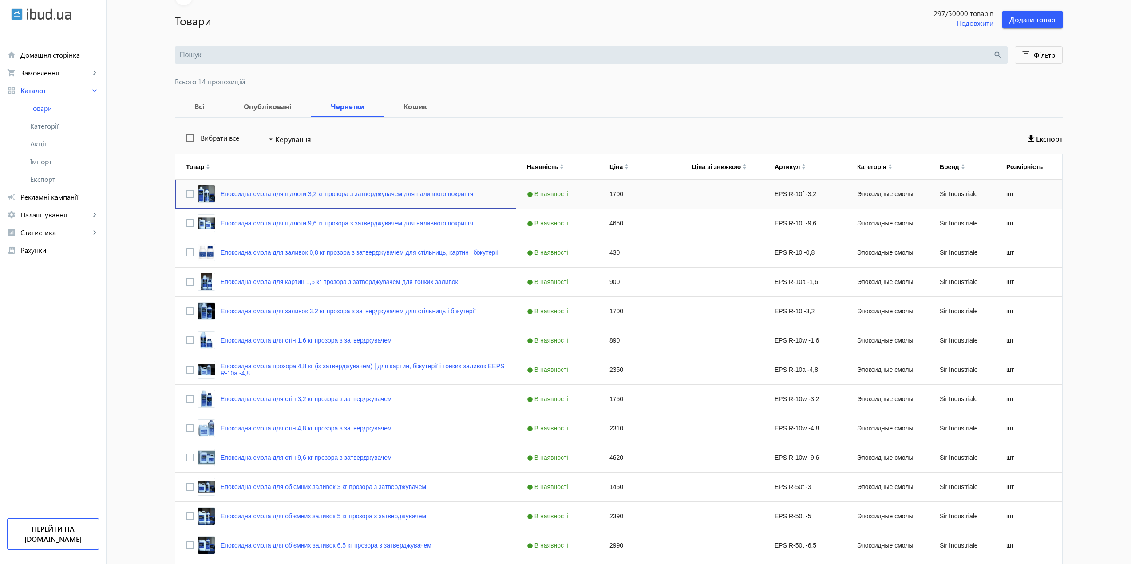
click at [252, 194] on link "Епоксидна смола для підлоги 3,2 кг прозора з затверджувачем для наливного покри…" at bounding box center [347, 193] width 253 height 7
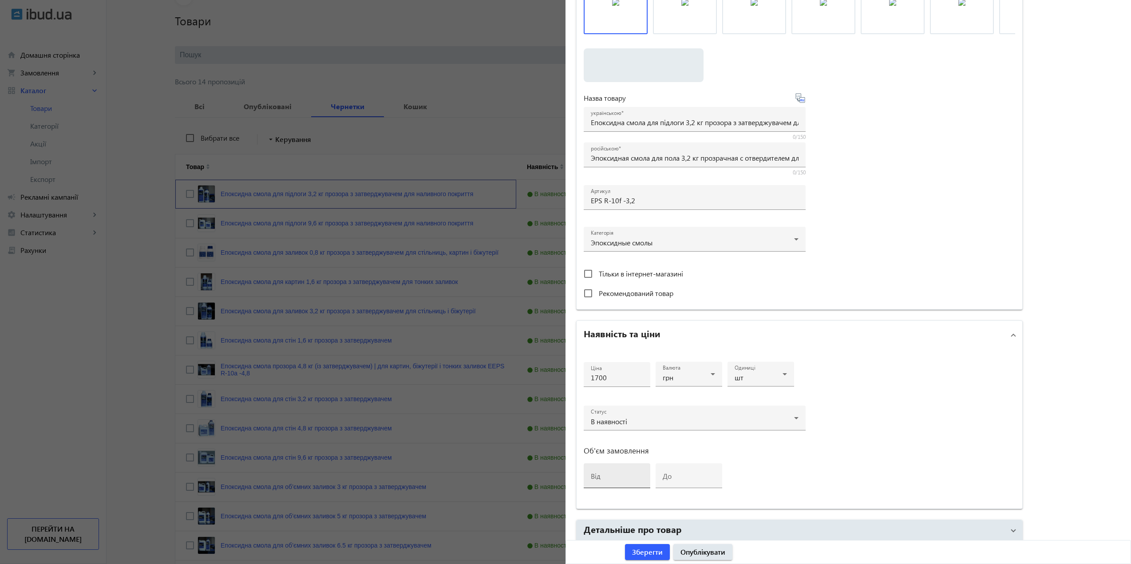
scroll to position [133, 0]
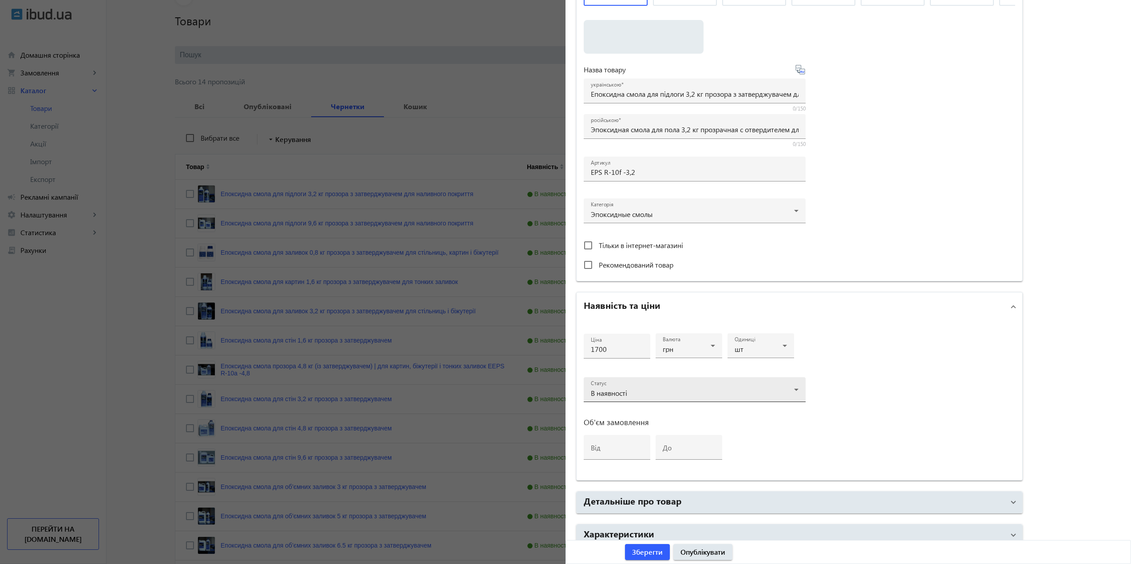
click at [632, 386] on div "Статус В наявності" at bounding box center [695, 389] width 208 height 25
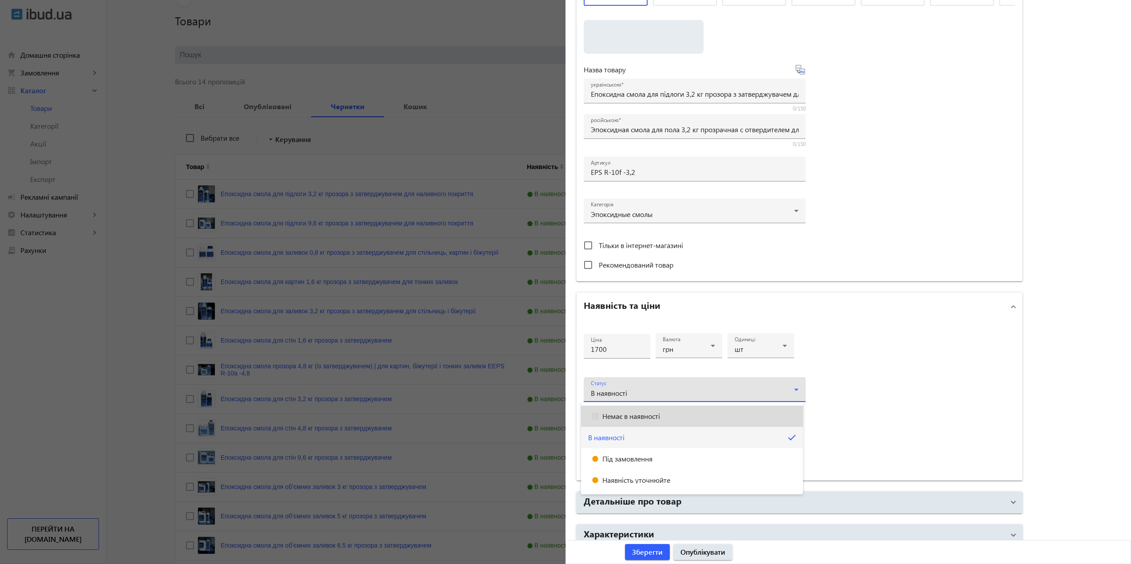
click at [620, 417] on span "Немає в наявності" at bounding box center [631, 416] width 58 height 7
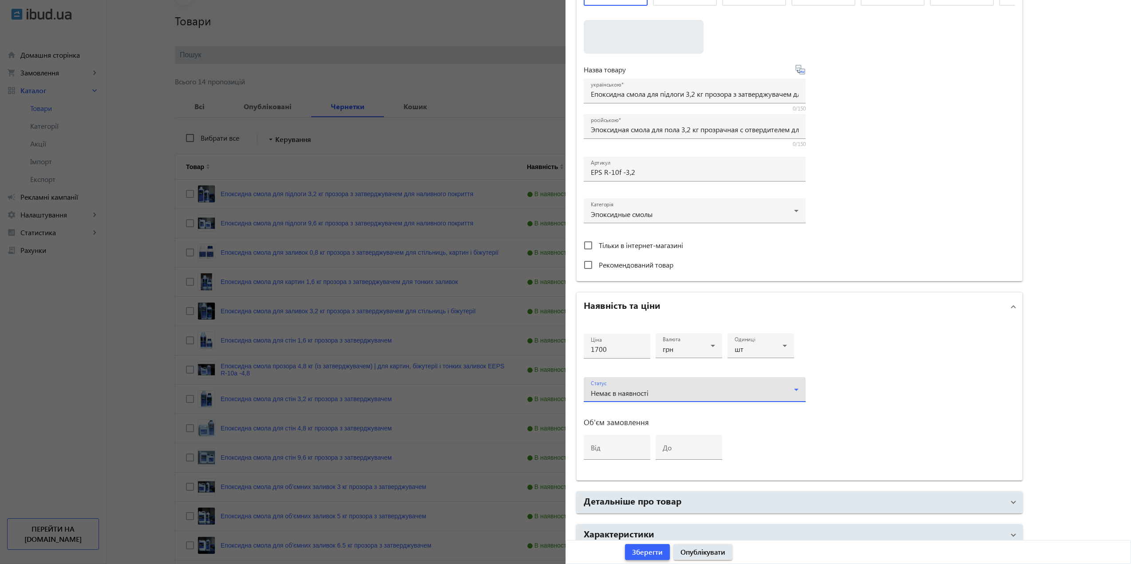
drag, startPoint x: 646, startPoint y: 553, endPoint x: 566, endPoint y: 483, distance: 106.6
click at [646, 553] on span "Зберегти" at bounding box center [647, 552] width 31 height 10
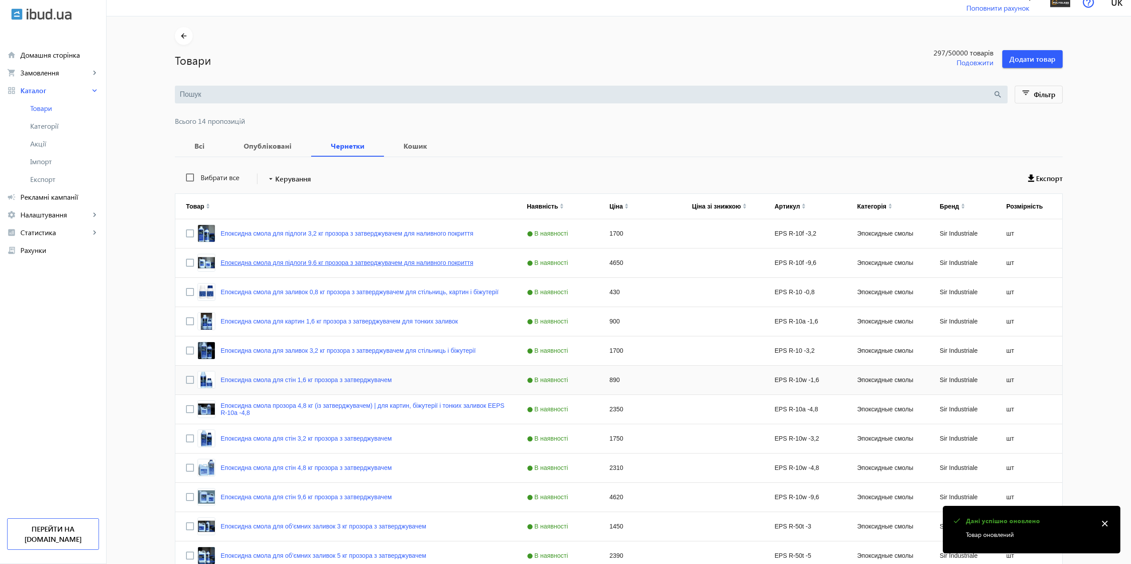
scroll to position [0, 0]
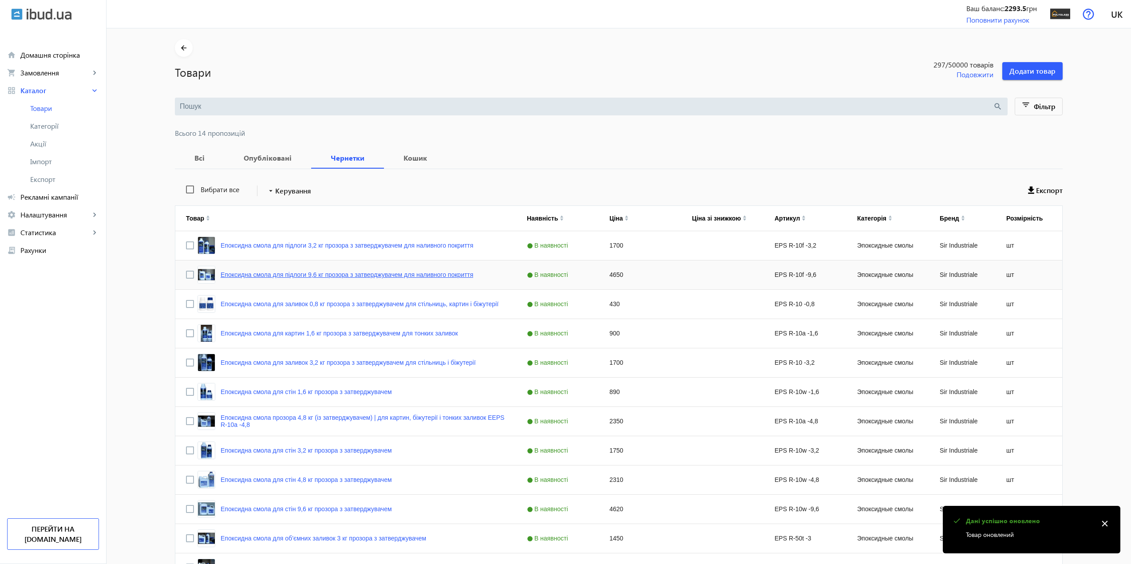
click at [329, 272] on link "Епоксидна смола для підлоги 9,6 кг прозора з затверджувачем для наливного покри…" at bounding box center [347, 274] width 253 height 7
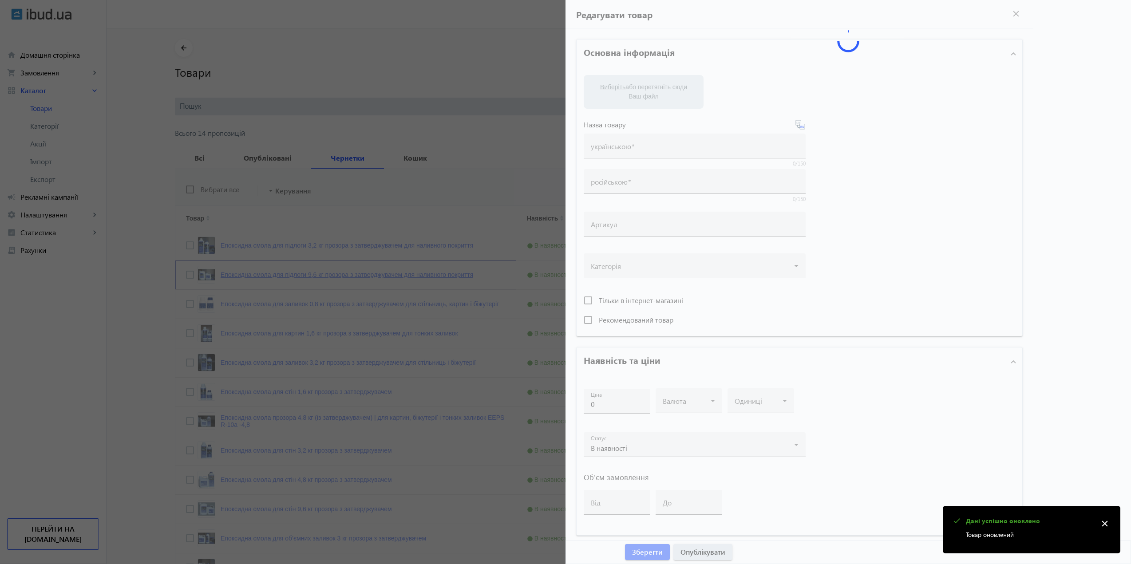
type input "Епоксидна смола для підлоги 9,6 кг прозора з затверджувачем для наливного покри…"
type input "Эпоксидная смола для пола 9,6 кг прозрачная с отвердителем для наливного покрыт…"
type input "EPS R-10f -9,6"
type input "4650"
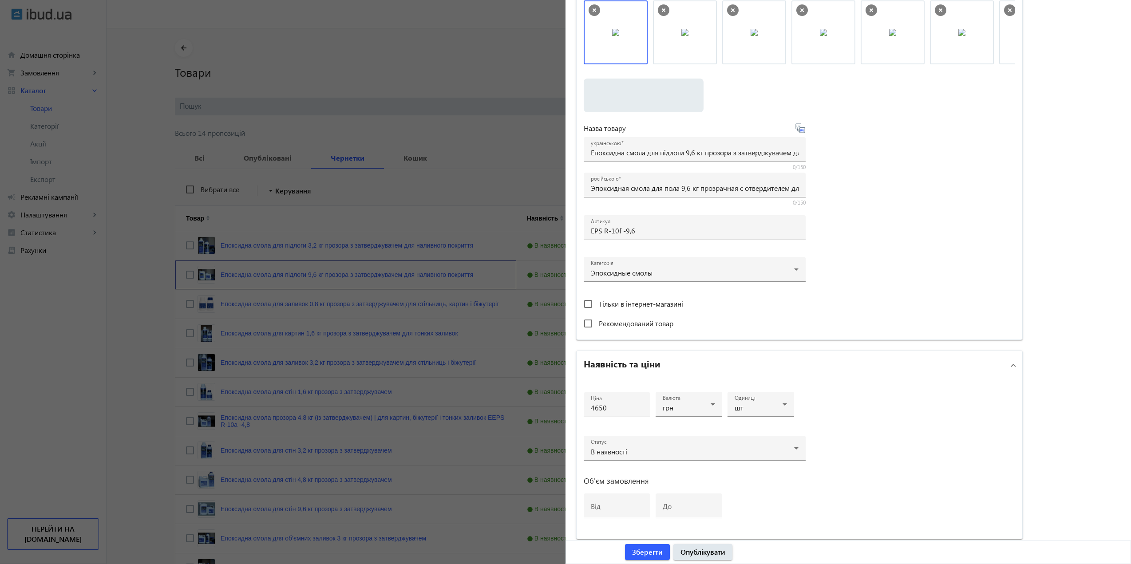
scroll to position [177, 0]
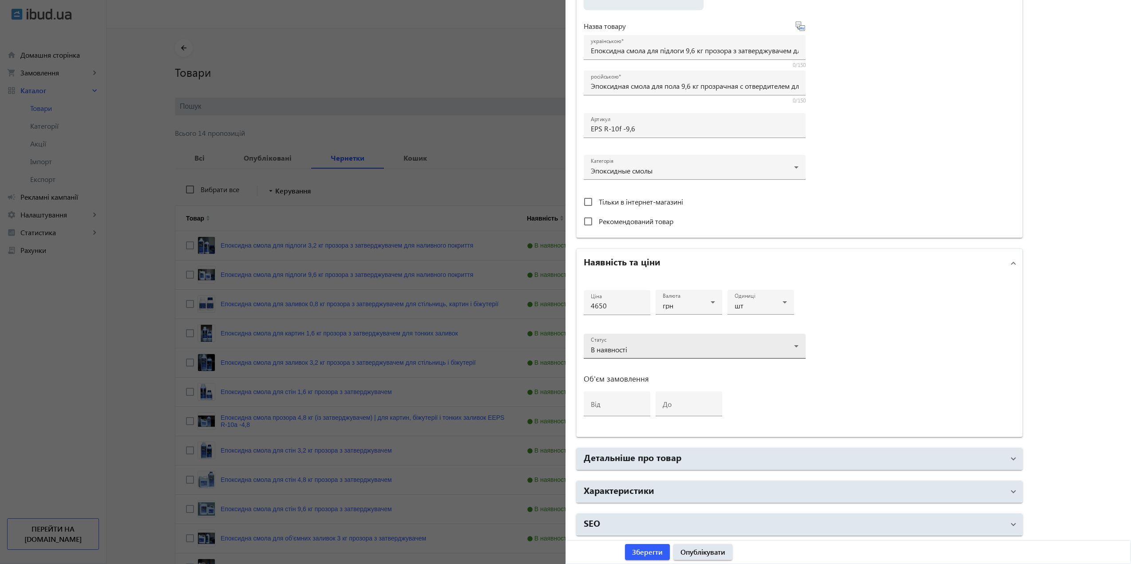
click at [618, 354] on div "В наявності" at bounding box center [695, 349] width 208 height 11
click at [618, 375] on span "Немає в наявності" at bounding box center [631, 372] width 58 height 7
click at [646, 549] on span "Зберегти" at bounding box center [647, 552] width 31 height 10
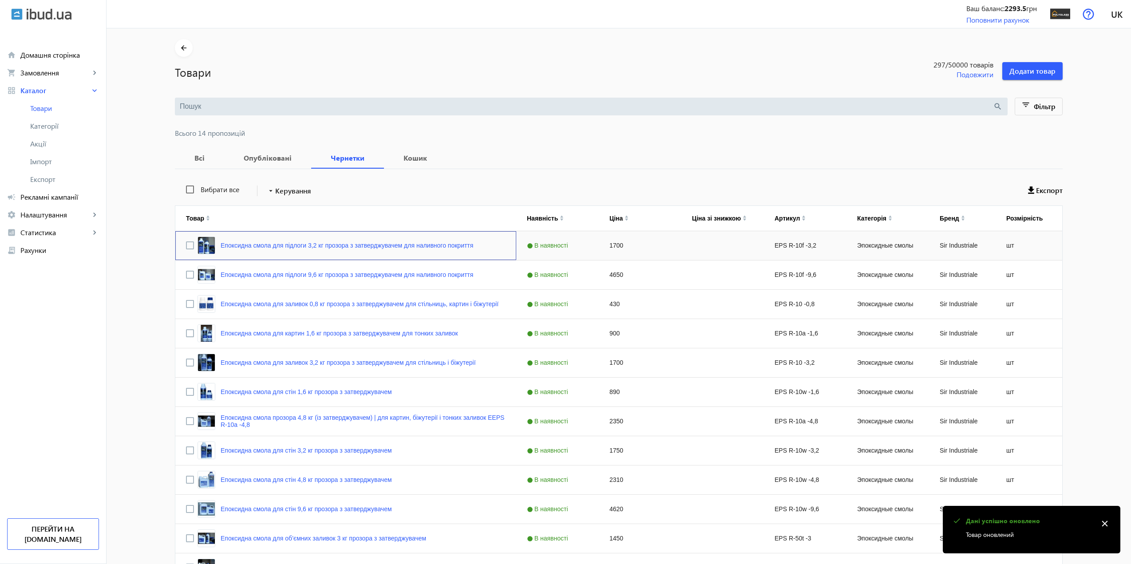
click at [182, 245] on div "Епоксидна смола для підлоги 3,2 кг прозора з затверджувачем для наливного покри…" at bounding box center [345, 245] width 341 height 29
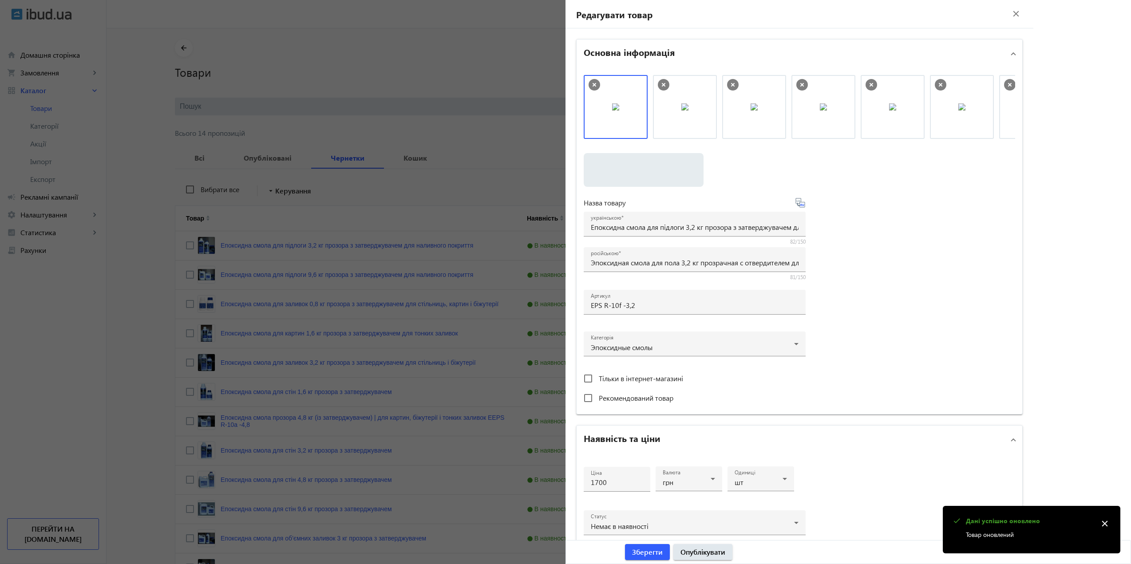
click at [310, 278] on div at bounding box center [565, 282] width 1131 height 564
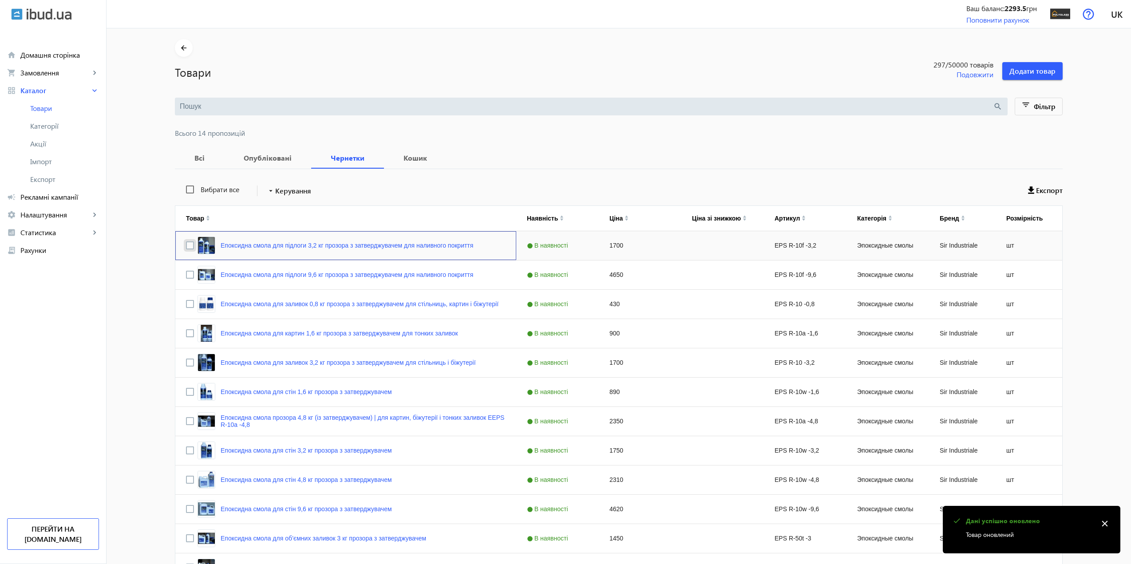
click at [188, 246] on input "Press Space to toggle row selection (unchecked)" at bounding box center [190, 245] width 8 height 8
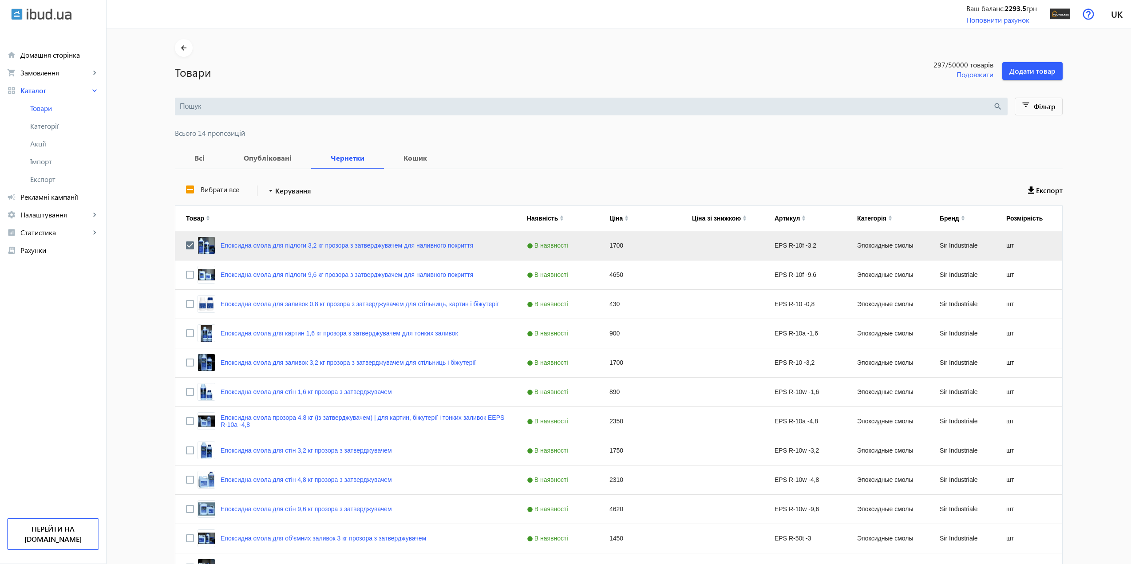
drag, startPoint x: 188, startPoint y: 246, endPoint x: 126, endPoint y: 240, distance: 61.6
click at [126, 240] on mat-sidenav-content "arrow_back Товари 297 /50000 товарів Подовжити Додати товар search filter_list …" at bounding box center [619, 355] width 1024 height 654
click at [186, 248] on input "Press Space to toggle row selection (checked)" at bounding box center [190, 245] width 8 height 8
checkbox input "false"
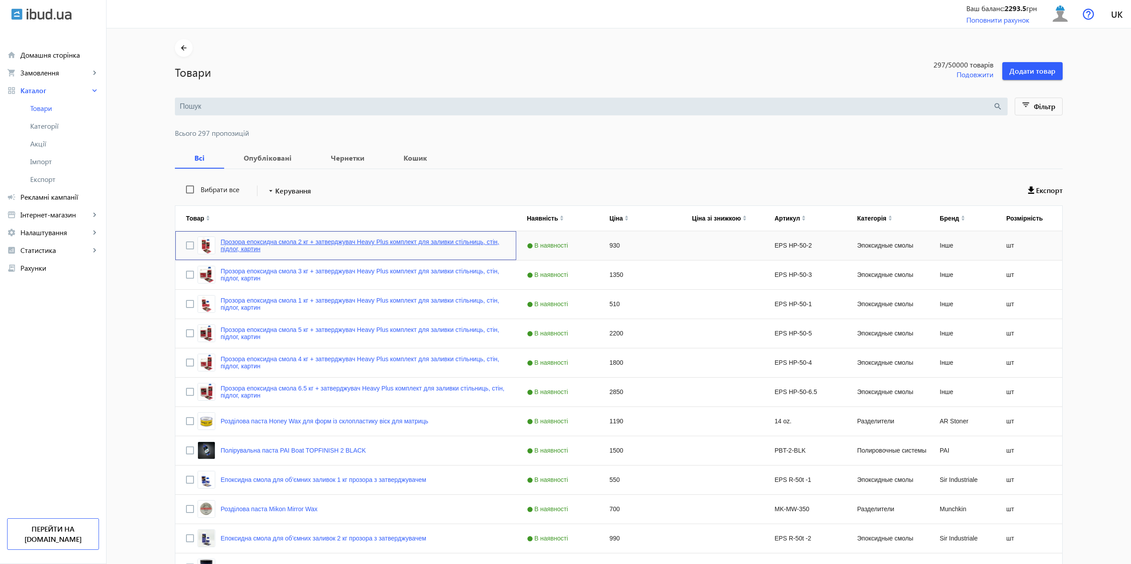
click at [286, 243] on link "Прозора епоксидна смола 2 кг + затверджувач Heavy Plus комплект для заливки сті…" at bounding box center [363, 245] width 285 height 14
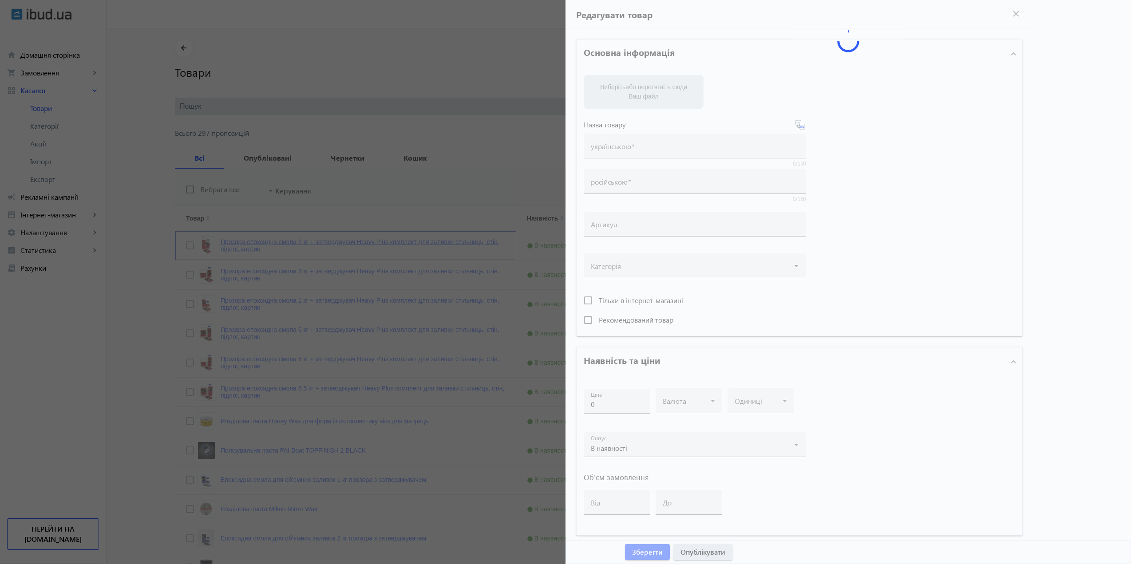
type input "Прозора епоксидна смола 2 кг + затверджувач Heavy Plus комплект для заливки сті…"
type input "Прозрачная эпоксидная смола 2 кг + отвердитель Heavy Plus комплект для заливки …"
type input "EPS HP-50-2"
type input "930"
type input "1"
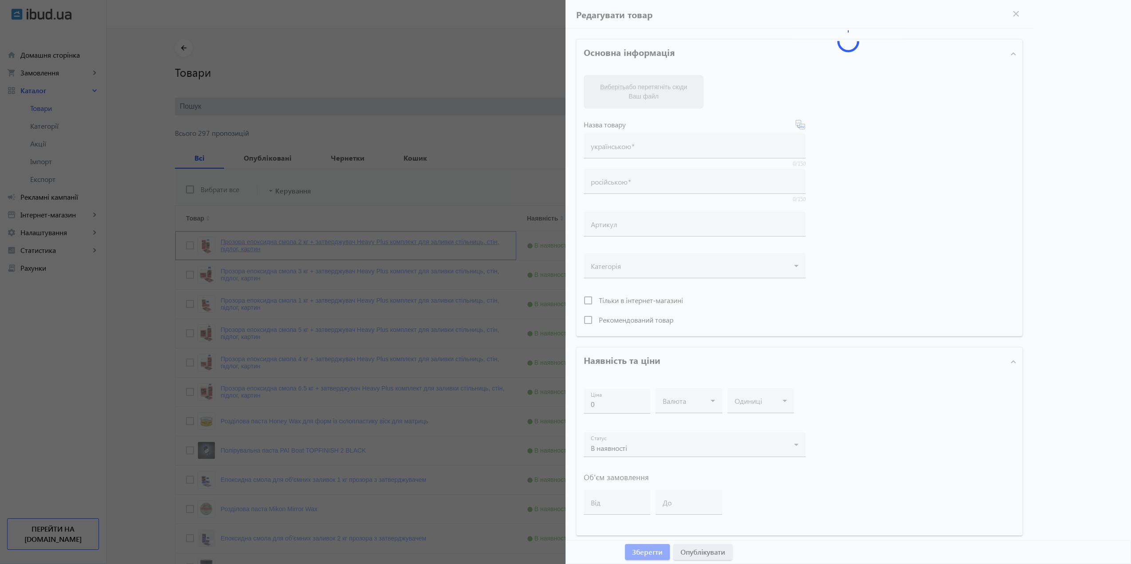
type input "100"
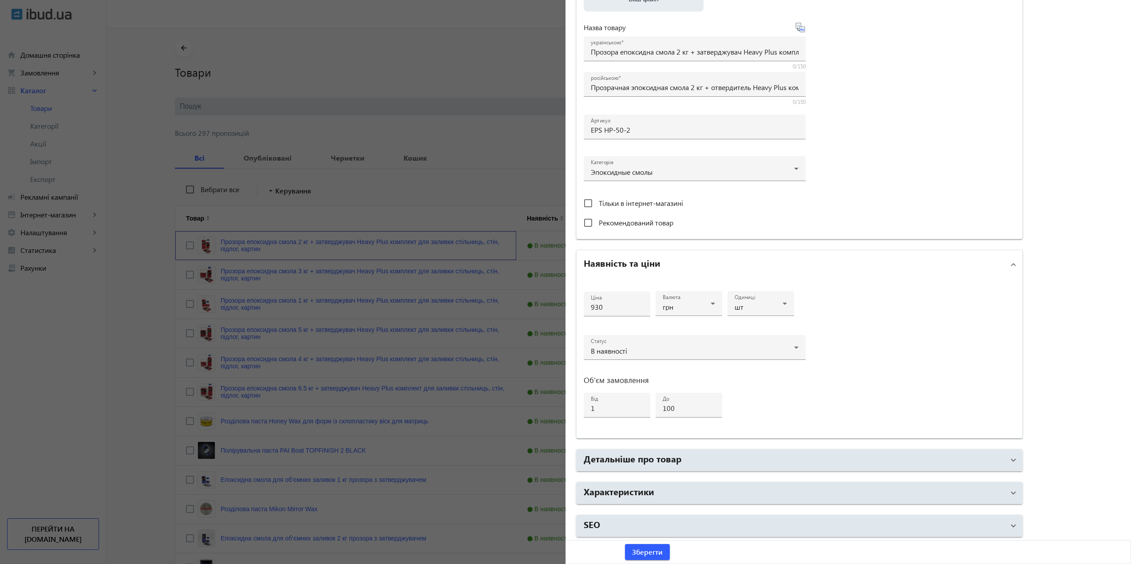
scroll to position [177, 0]
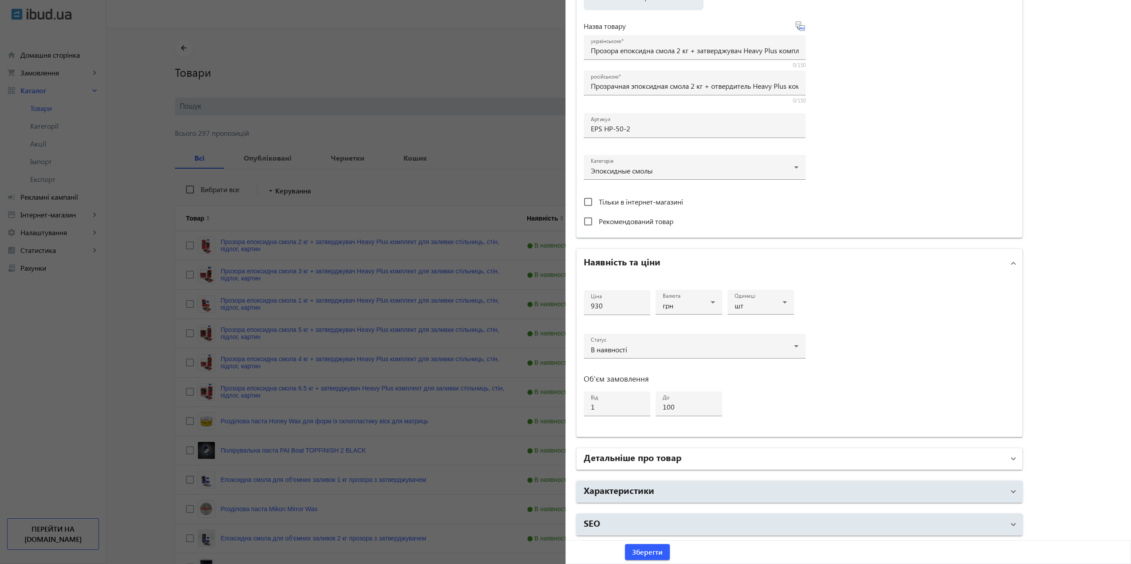
click at [650, 460] on h2 "Детальніше про товар" at bounding box center [633, 457] width 98 height 12
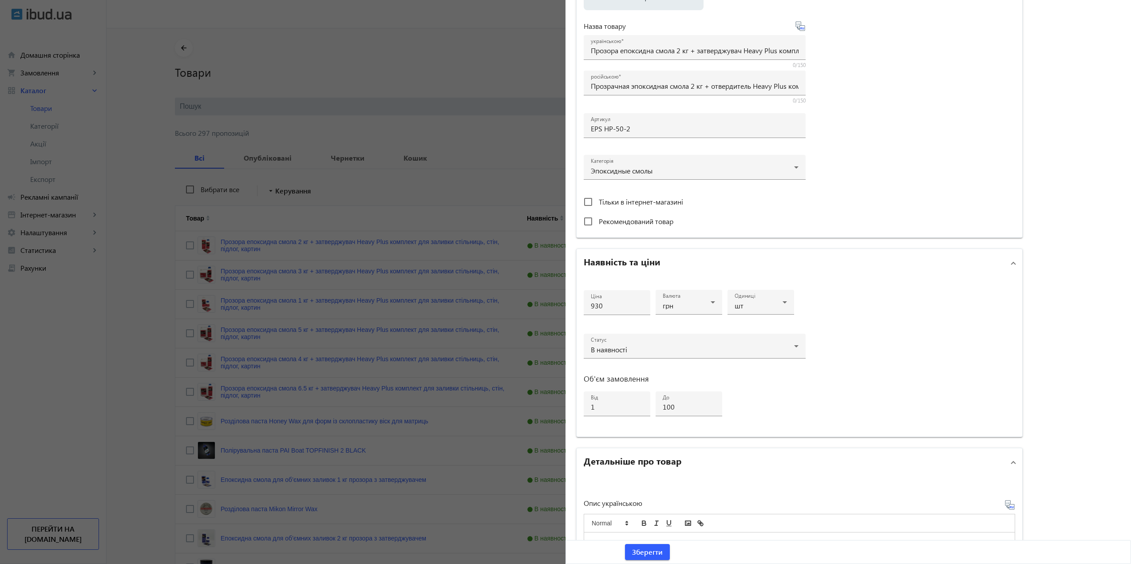
click at [650, 459] on h2 "Детальніше про товар" at bounding box center [633, 460] width 98 height 12
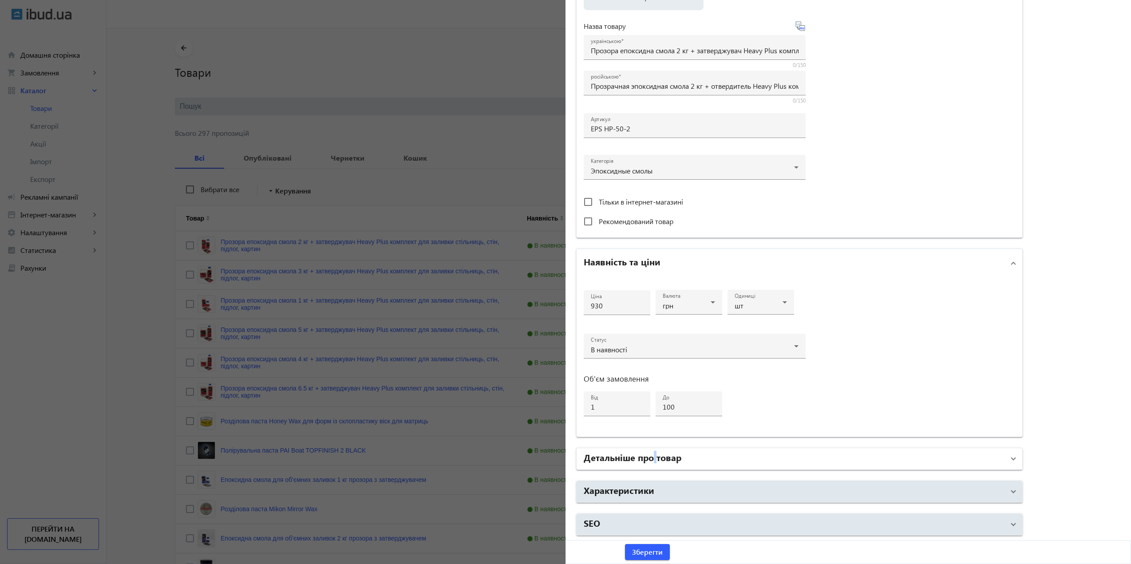
click at [650, 459] on h2 "Детальніше про товар" at bounding box center [633, 457] width 98 height 12
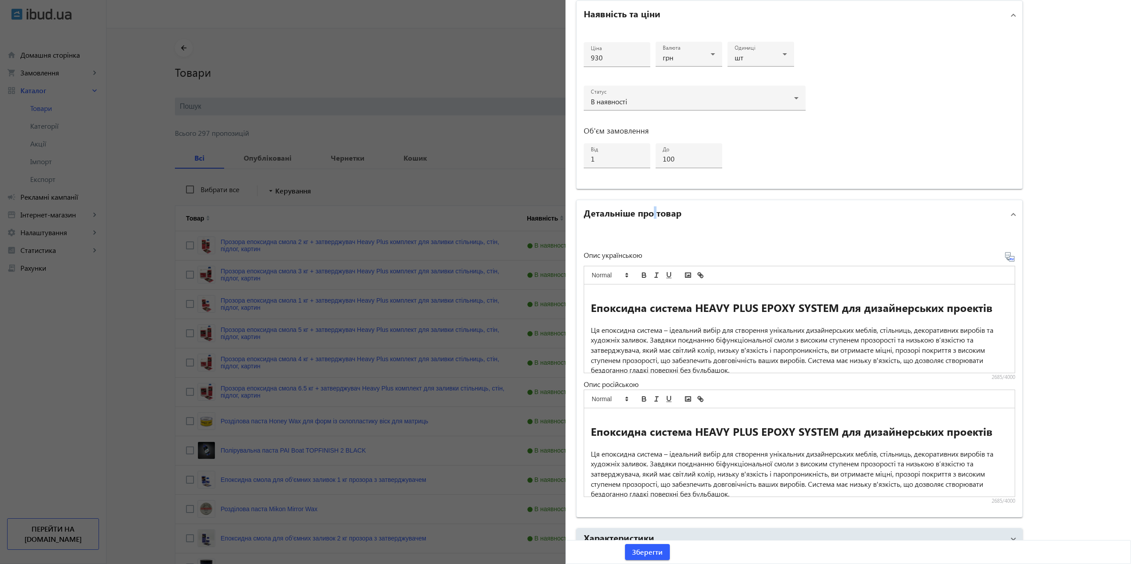
scroll to position [443, 0]
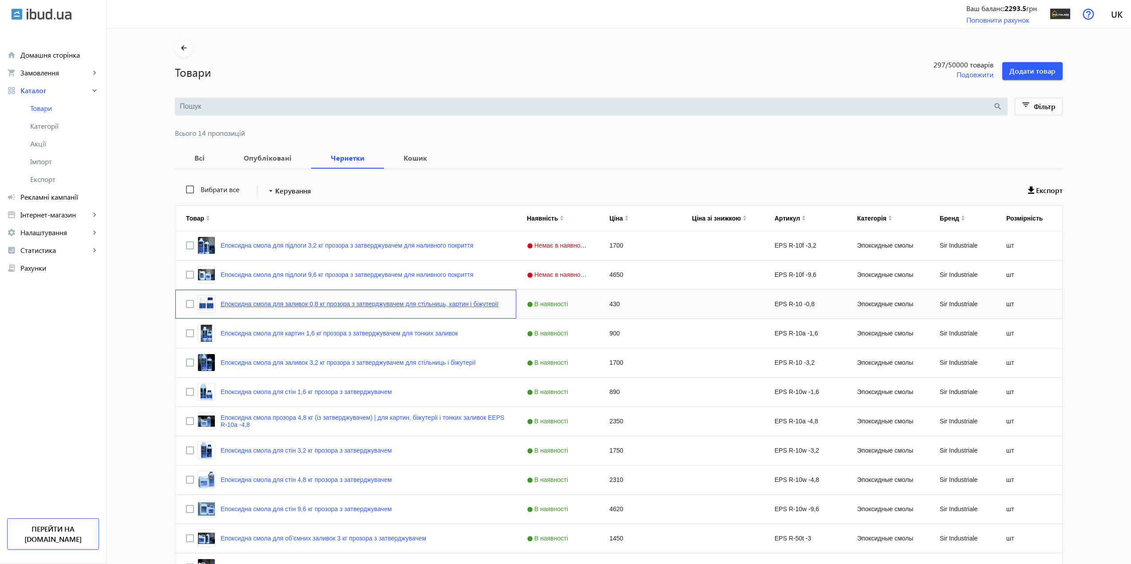
click at [228, 304] on link "Епоксидна смола для заливок 0,8 кг прозора з затверджувачем для стільниць, карт…" at bounding box center [360, 303] width 278 height 7
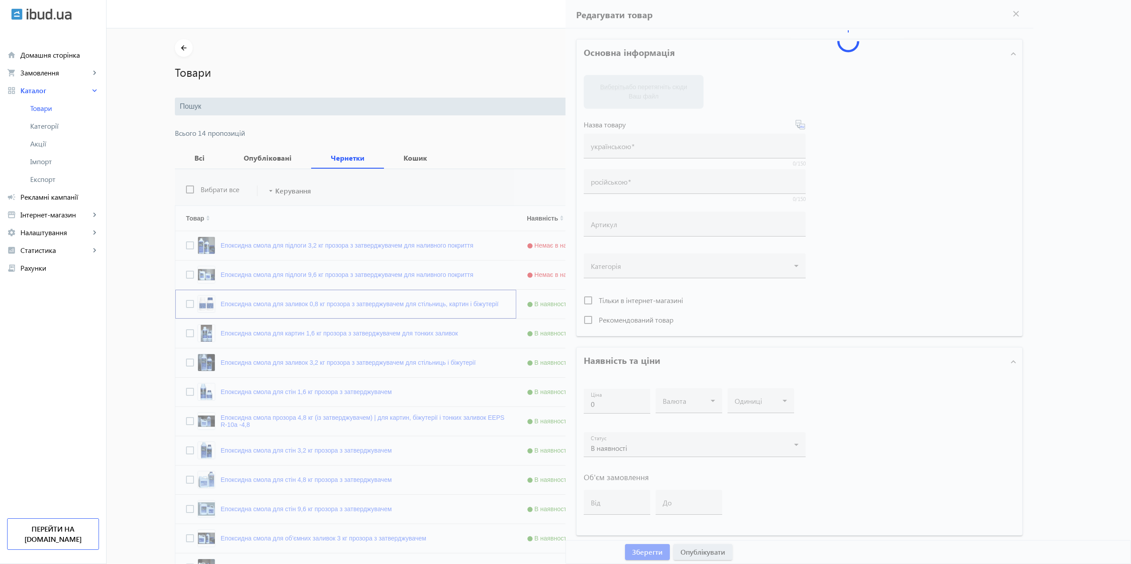
type input "Епоксидна смола для заливок 0,8 кг прозора з затверджувачем для стільниць, карт…"
type input "Эпоксидная смола для заливок 0.8 кг прозрачная с отвердителем для столешниц, ка…"
type input "EPS R-10 -0,8"
type input "430"
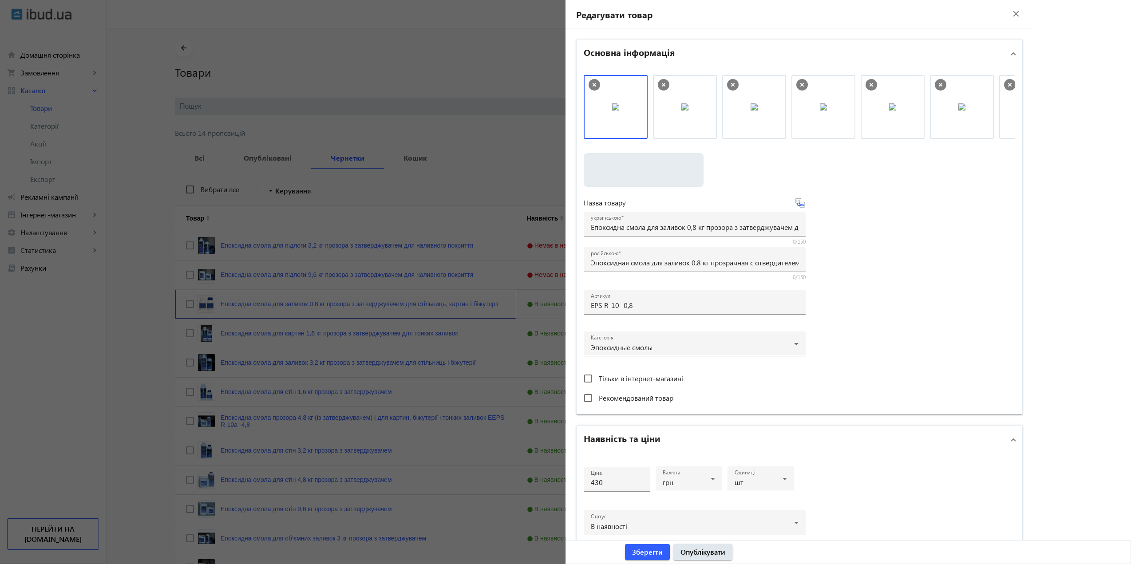
scroll to position [177, 0]
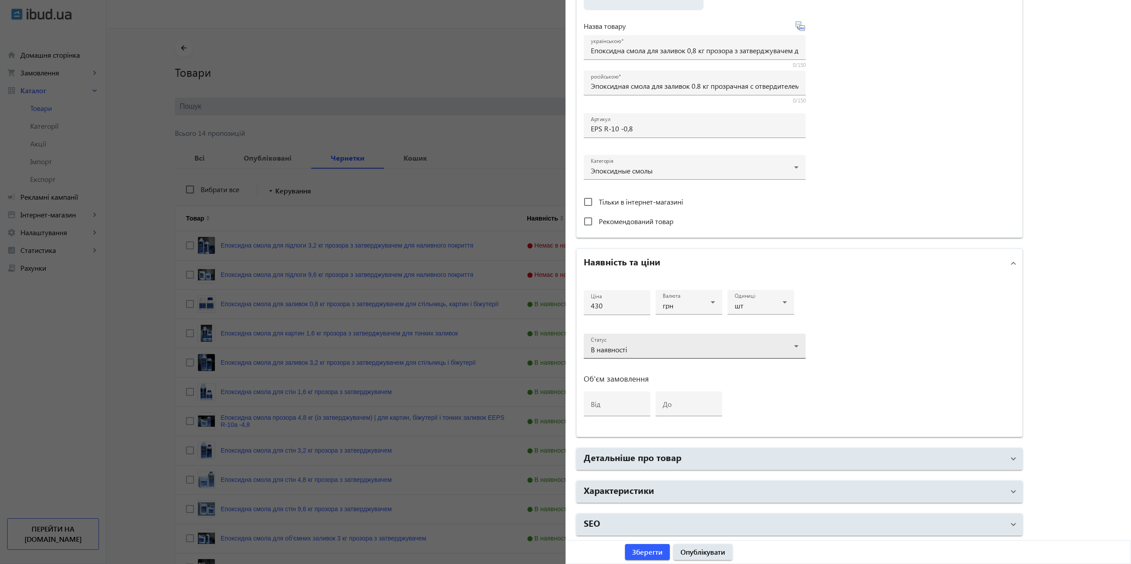
click at [627, 350] on div "В наявності" at bounding box center [692, 349] width 203 height 7
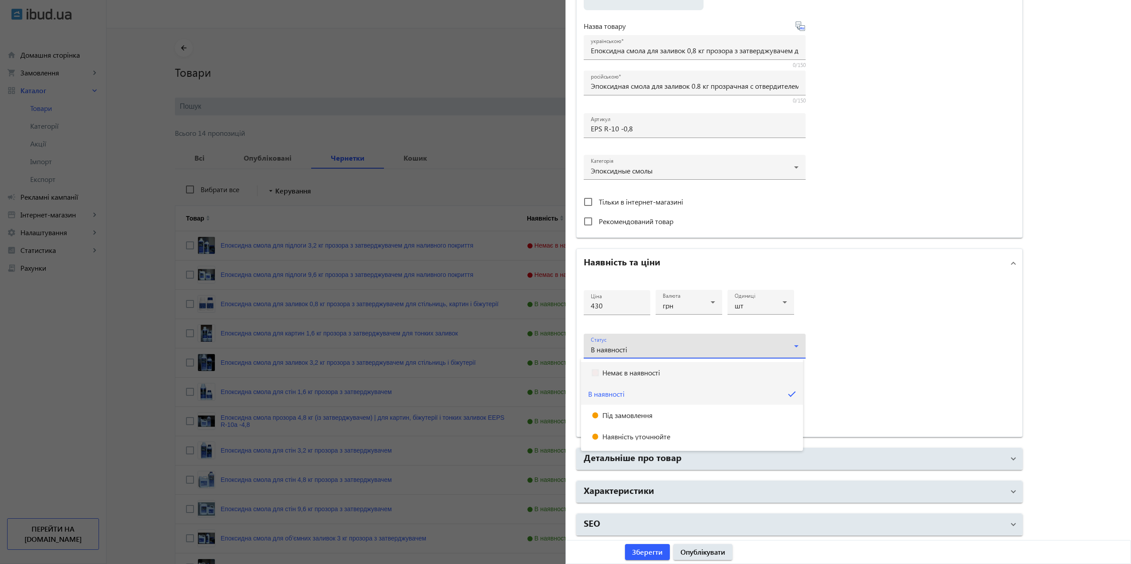
click at [628, 375] on span "Немає в наявності" at bounding box center [631, 372] width 58 height 7
click at [658, 553] on span "Зберегти" at bounding box center [647, 552] width 31 height 10
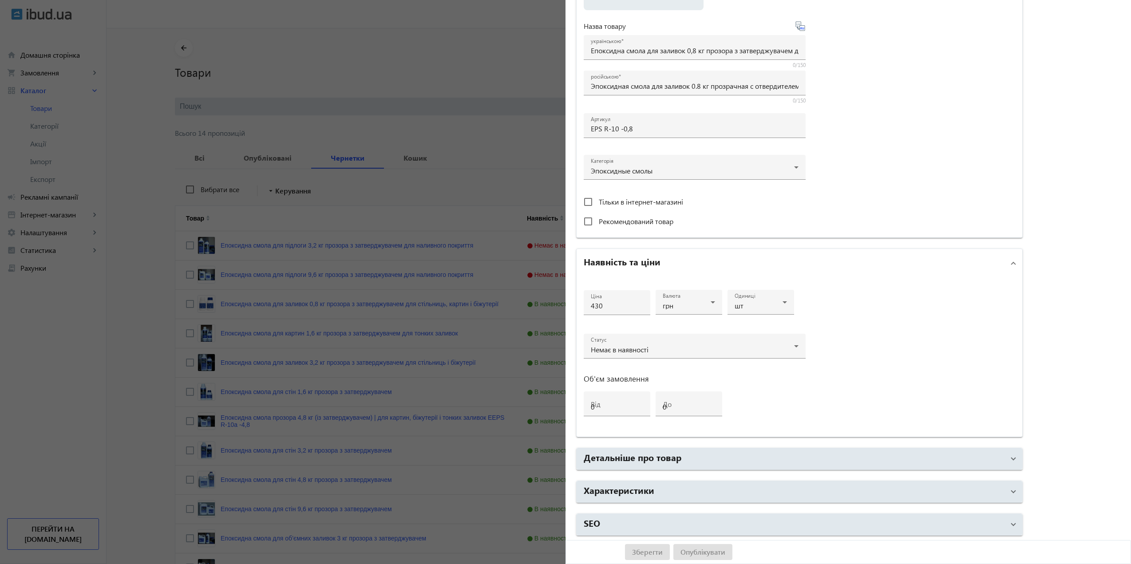
scroll to position [0, 0]
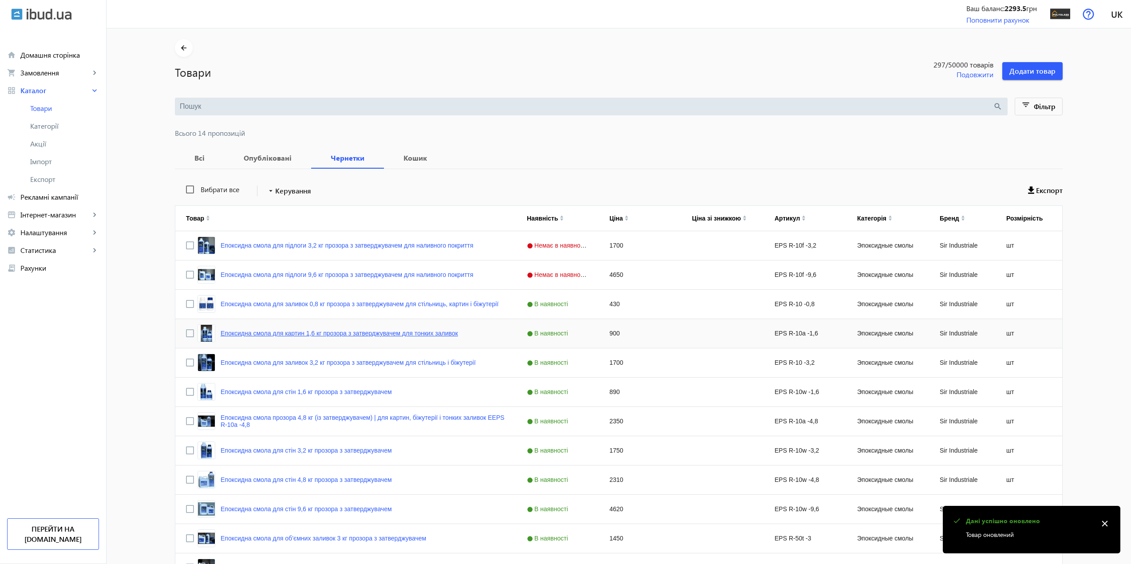
click at [288, 332] on link "Епоксидна смола для картин 1,6 кг прозора з затверджувачем для тонких заливок" at bounding box center [339, 333] width 237 height 7
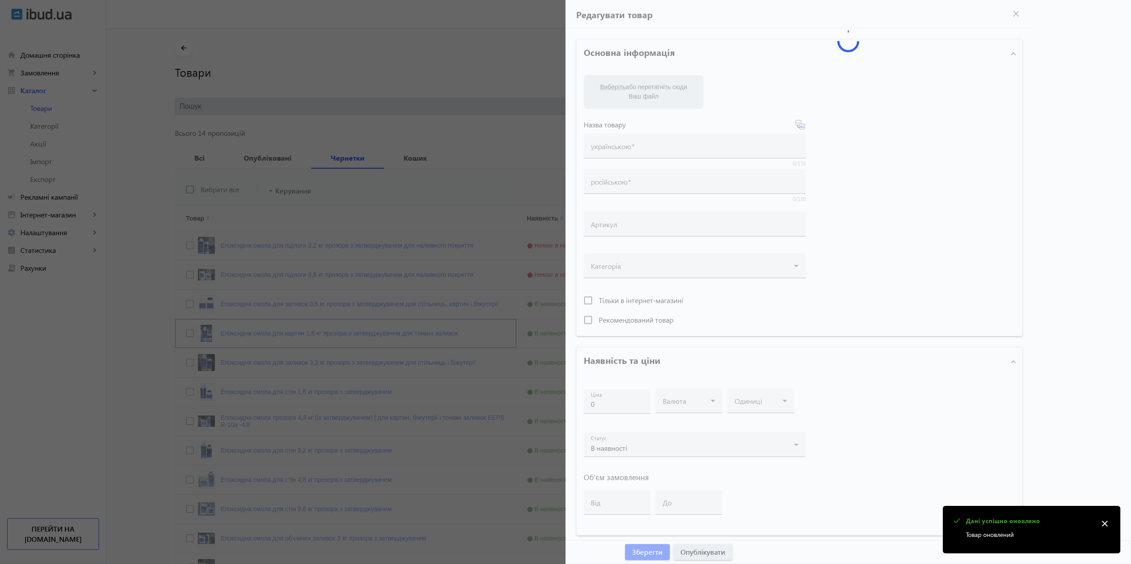
type input "Епоксидна смола для картин 1,6 кг прозора з затверджувачем для тонких заливок"
type input "Эпоксидная смола для картин 1,6 кг прозрачная с отвердителем для тонких заливок"
type input "EPS R-10a -1,6"
type input "900"
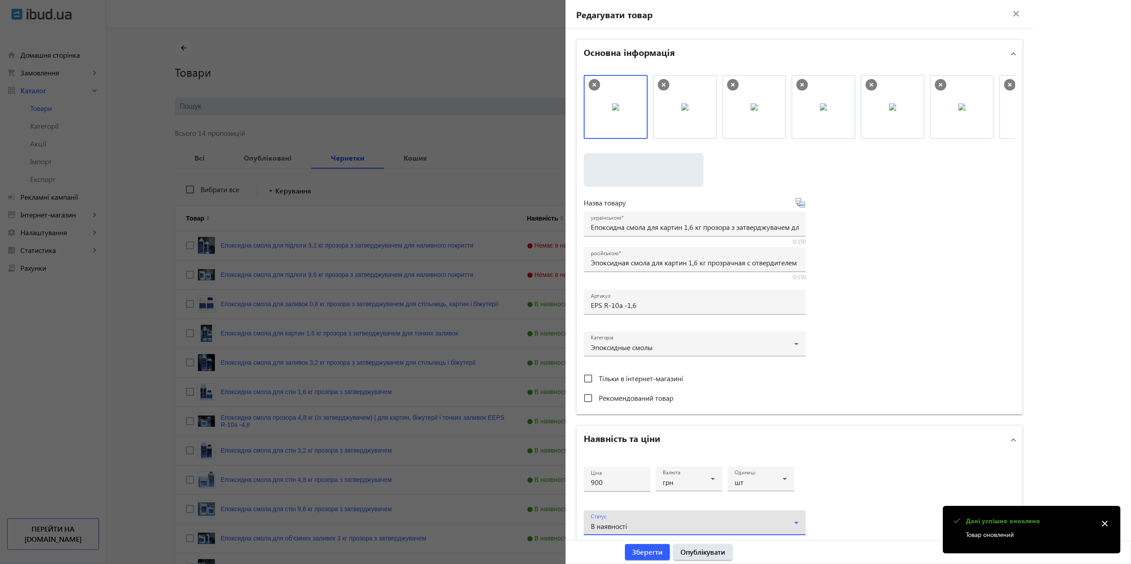
click at [632, 525] on div "В наявності" at bounding box center [692, 526] width 203 height 7
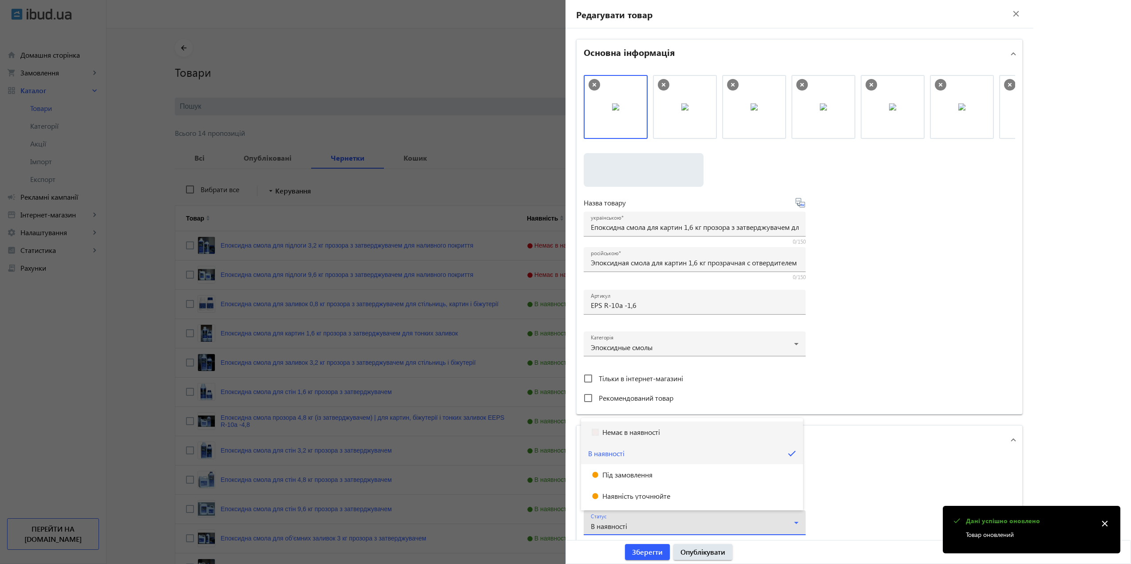
click at [628, 434] on span "Немає в наявності" at bounding box center [631, 432] width 58 height 7
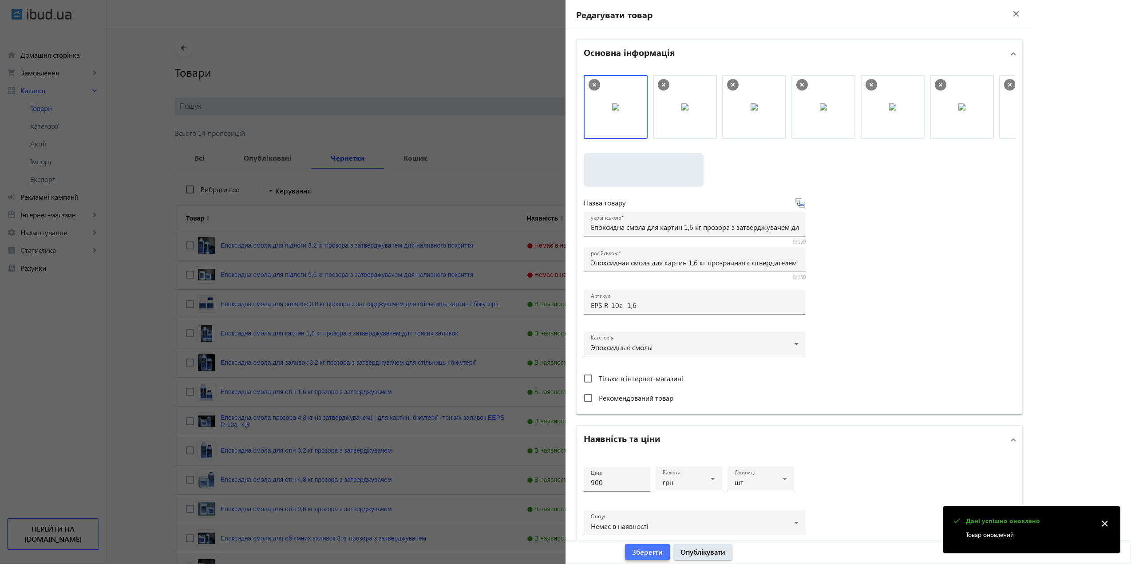
click at [648, 547] on span "Зберегти" at bounding box center [647, 552] width 31 height 10
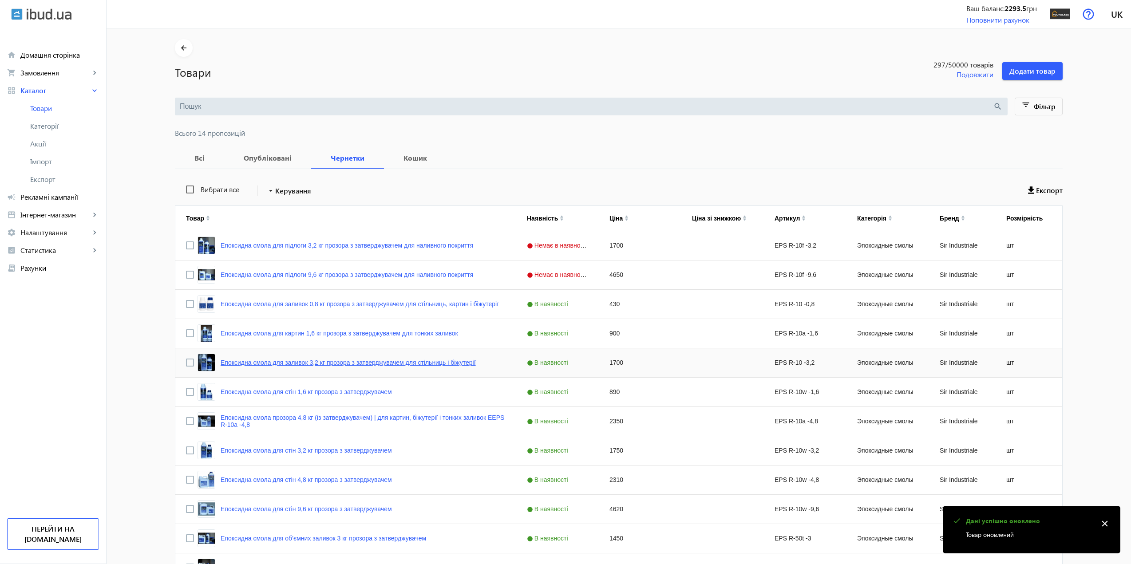
click at [284, 361] on link "Епоксидна смола для заливок 3,2 кг прозора з затверджувачем для стільниць і біж…" at bounding box center [348, 362] width 255 height 7
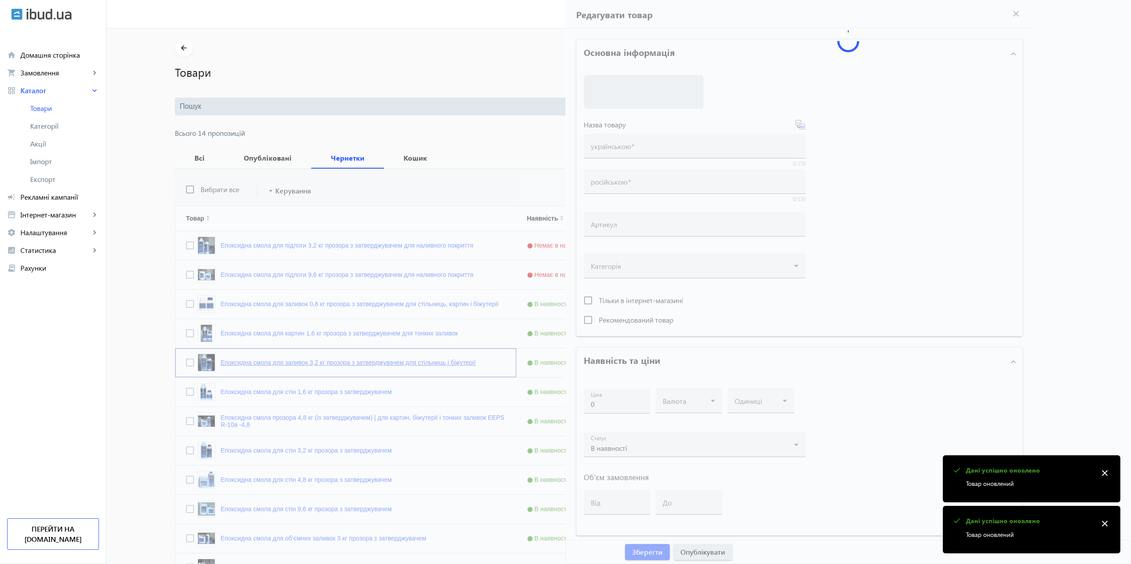
type input "Епоксидна смола для заливок 3,2 кг прозора з затверджувачем для стільниць і біж…"
type input "Эпоксидная смола для заливок 3,2 кг прозрачная с отвердителем для столешниц и б…"
type input "EPS R-10 -3,2"
type input "1700"
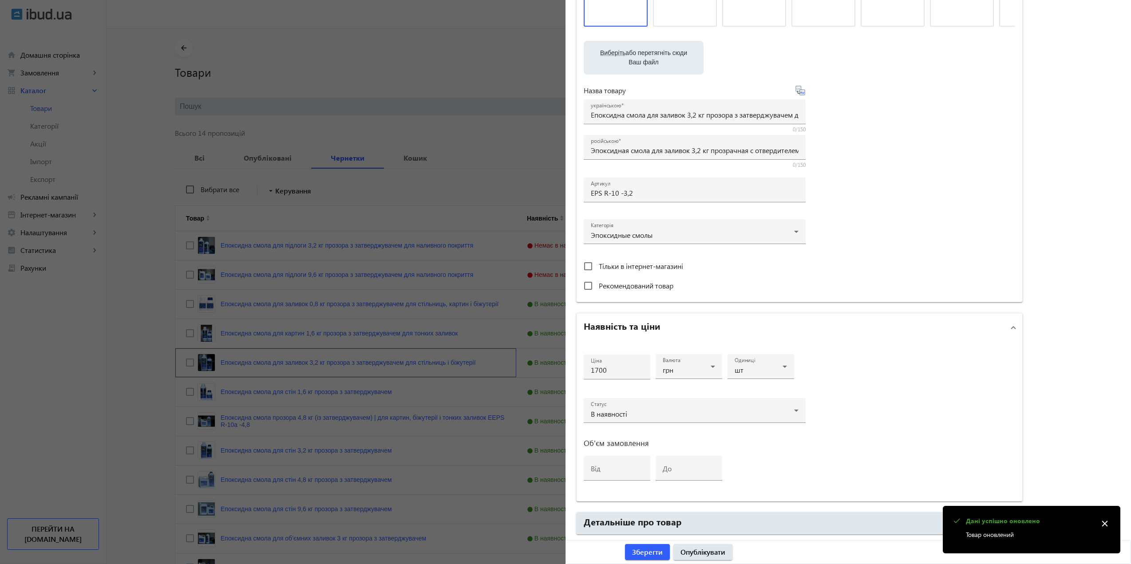
scroll to position [133, 0]
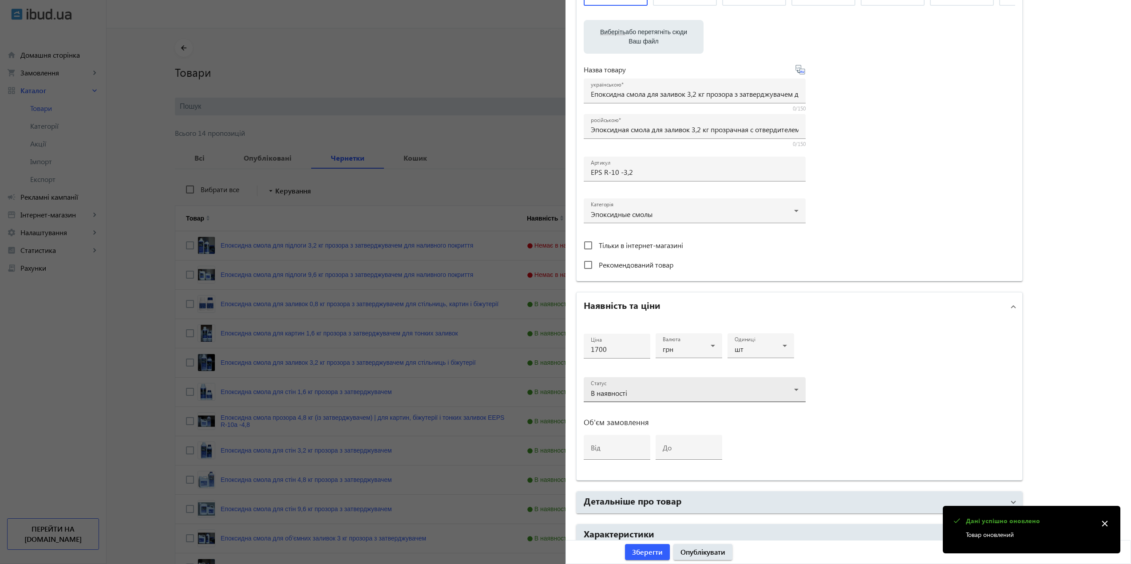
click at [603, 390] on span "В наявності" at bounding box center [609, 392] width 36 height 9
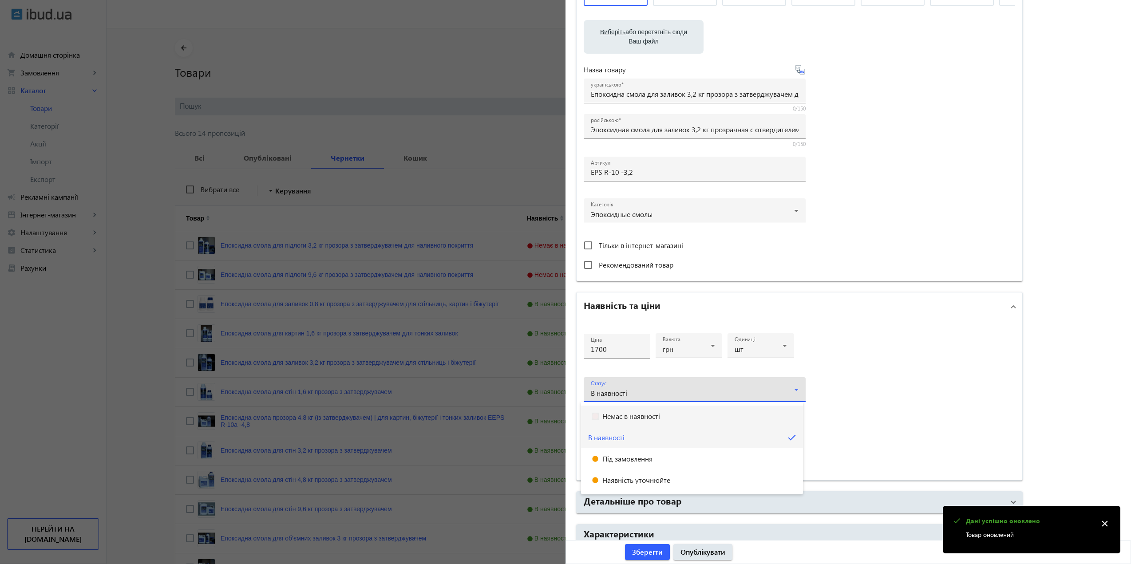
click at [611, 416] on span "Немає в наявності" at bounding box center [631, 416] width 58 height 7
click at [642, 542] on span "submit" at bounding box center [647, 551] width 45 height 21
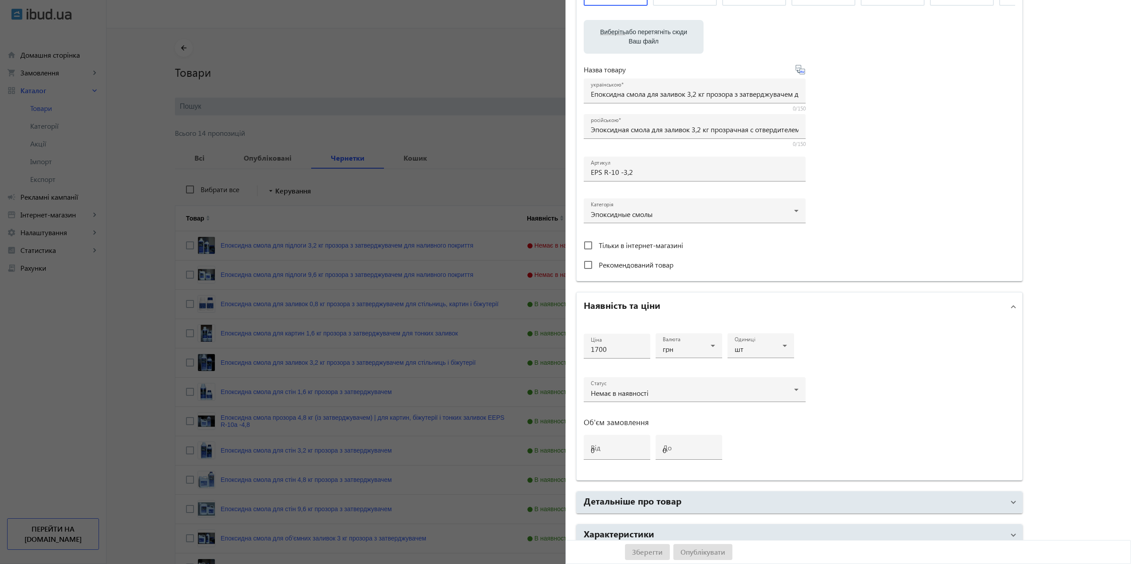
scroll to position [0, 0]
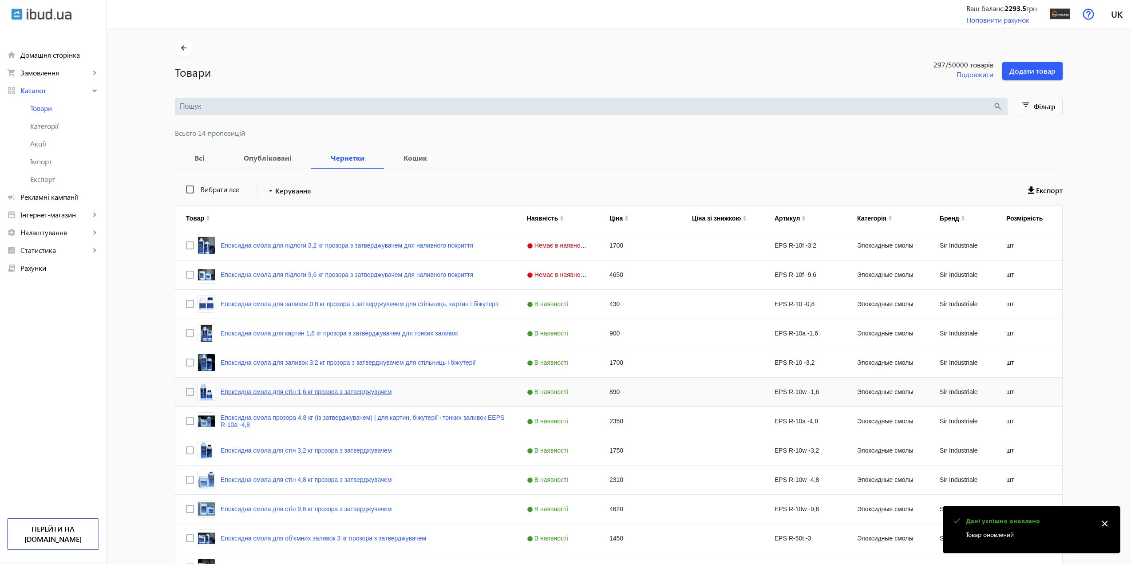
click at [325, 389] on link "Епоксидна смола для стін 1,6 кг прозора з затверджувачем" at bounding box center [306, 391] width 171 height 7
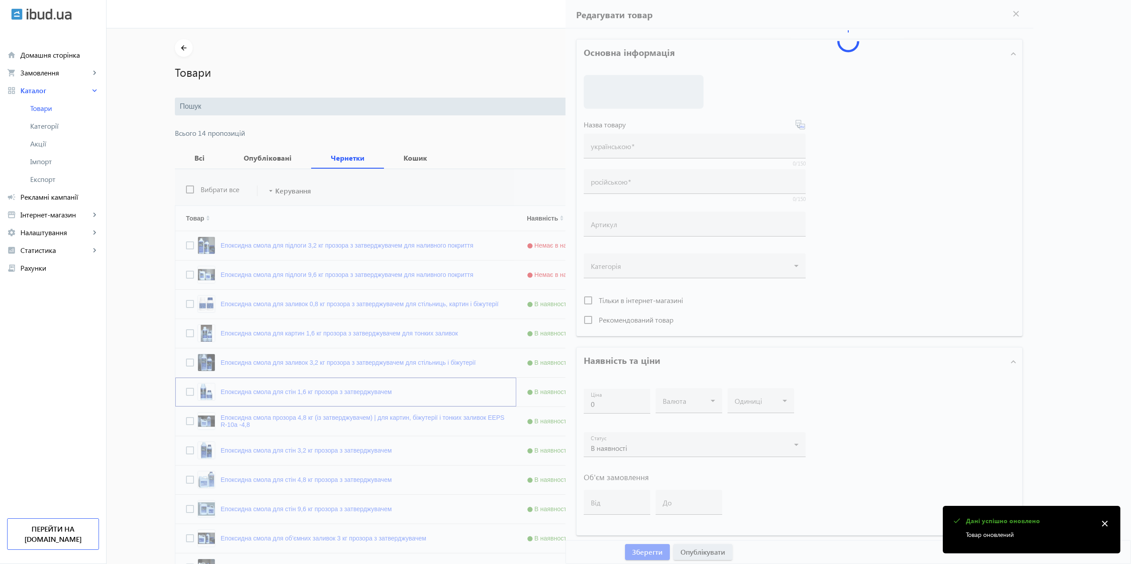
type input "Епоксидна смола для стін 1,6 кг прозора з затверджувачем"
type input "Эпоксидная смола для стен 1,6 кг прозрачная с отвердителем"
type input "EPS R-10w -1,6"
type input "890"
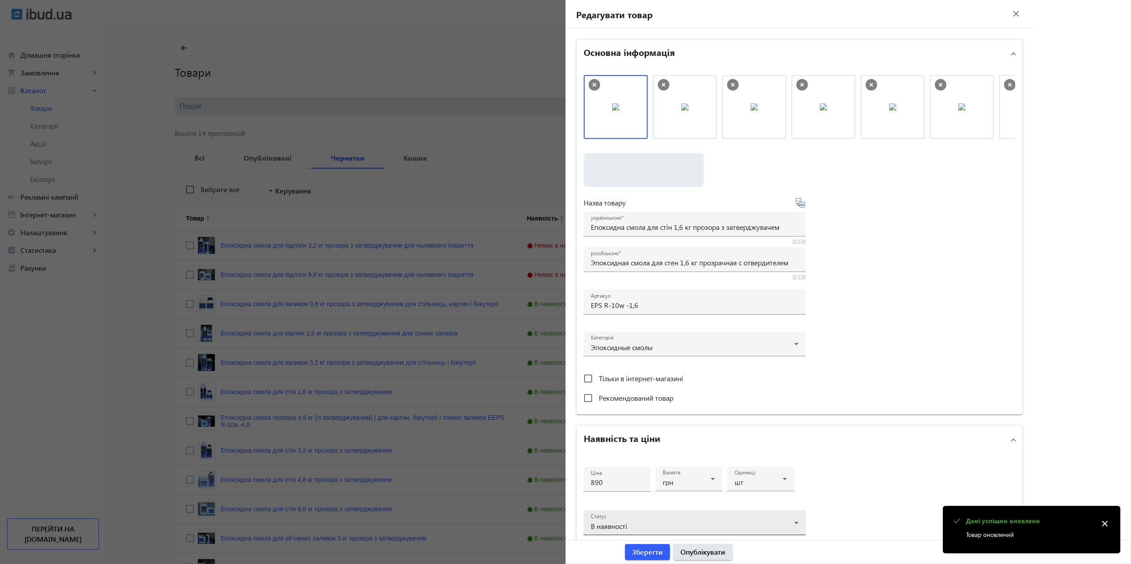
click at [638, 525] on div "В наявності" at bounding box center [692, 526] width 203 height 7
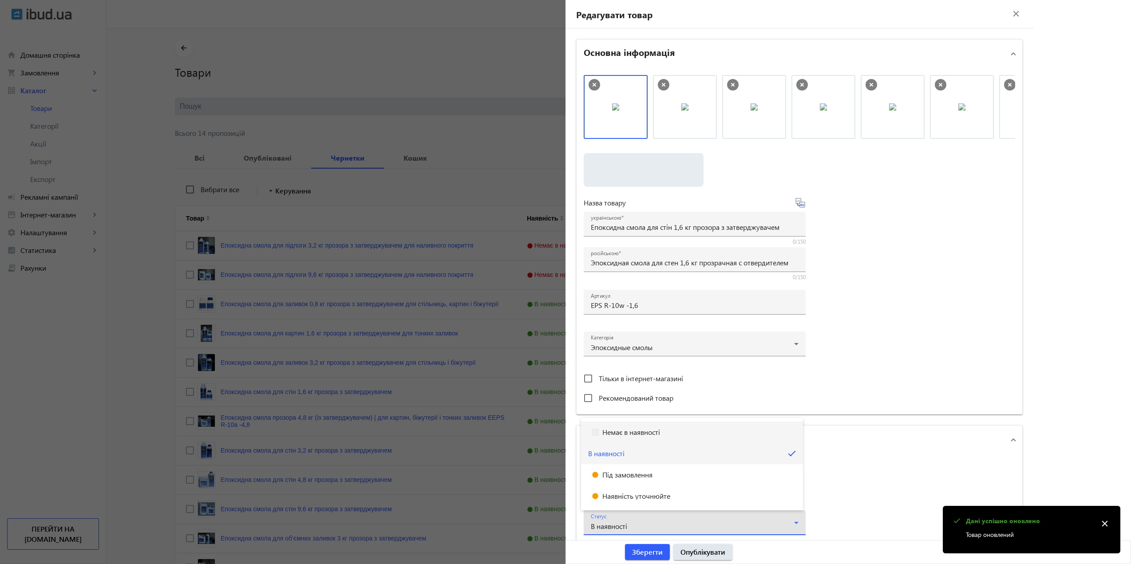
click at [620, 436] on mat-option "Немає в наявності" at bounding box center [692, 432] width 222 height 21
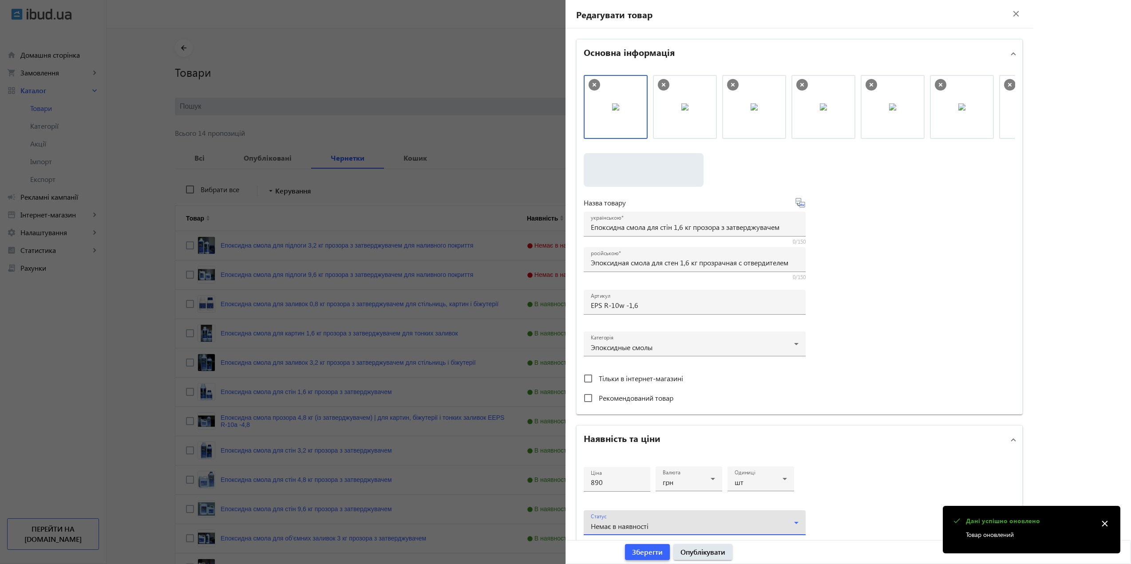
click at [650, 550] on span "Зберегти" at bounding box center [647, 552] width 31 height 10
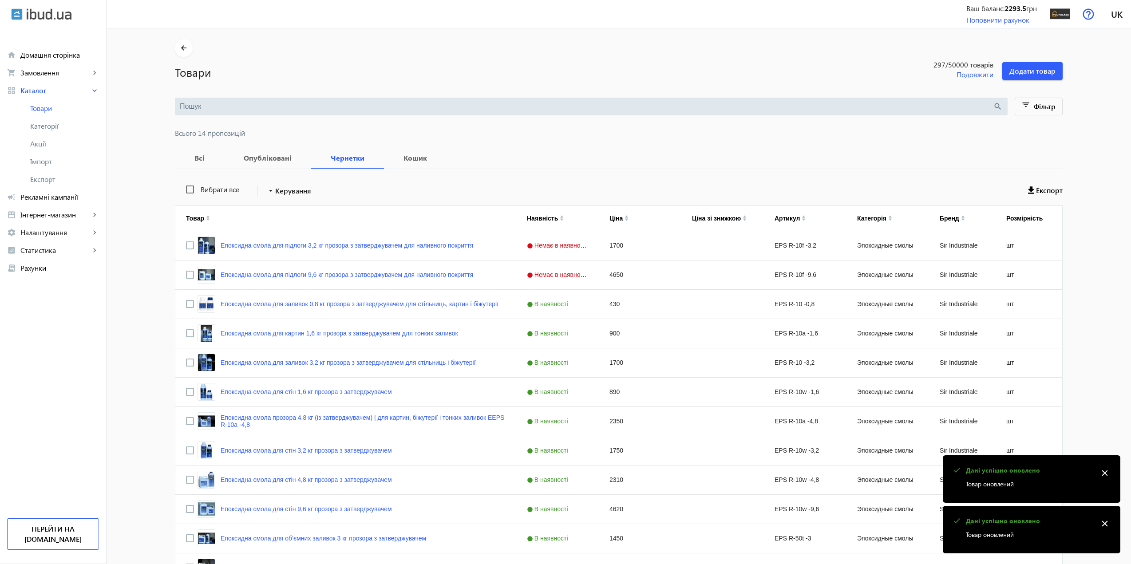
click at [285, 416] on div at bounding box center [565, 282] width 1131 height 564
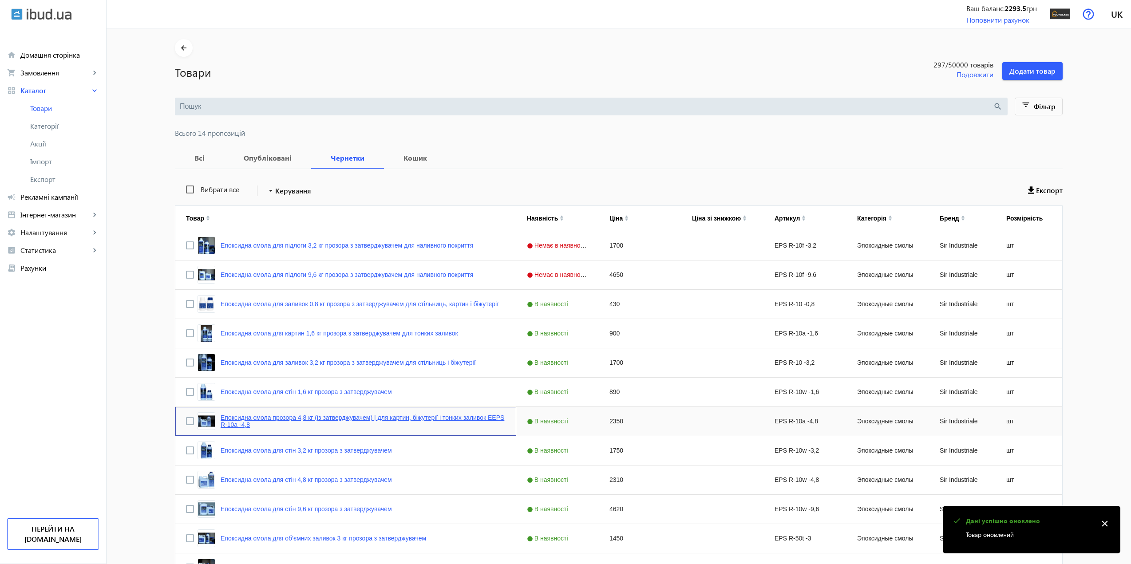
click at [286, 422] on link "Епоксидна смола прозора 4,8 кг (із затверджувачем) | для картин, біжутерії і то…" at bounding box center [363, 421] width 285 height 14
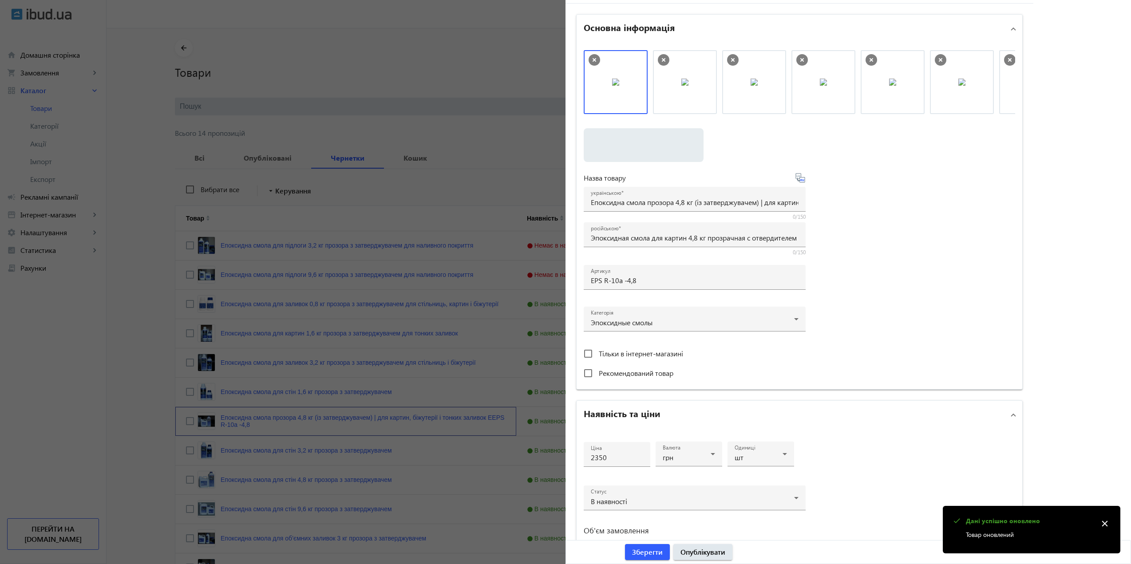
scroll to position [177, 0]
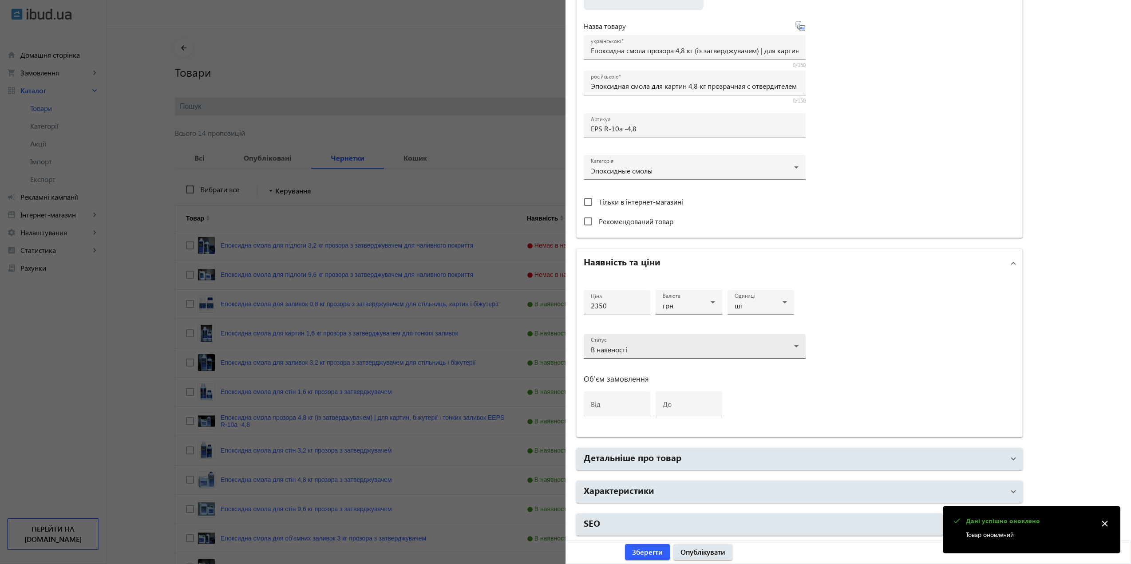
click at [612, 354] on div "В наявності" at bounding box center [695, 349] width 208 height 11
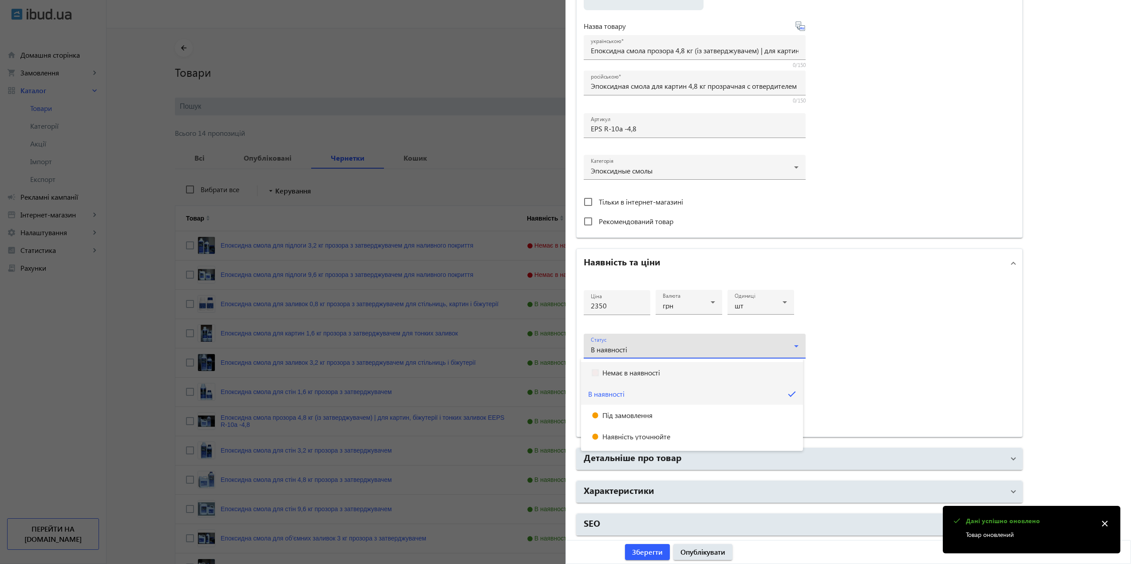
click at [619, 374] on span "Немає в наявності" at bounding box center [631, 372] width 58 height 7
click at [644, 547] on span "Зберегти" at bounding box center [647, 552] width 31 height 10
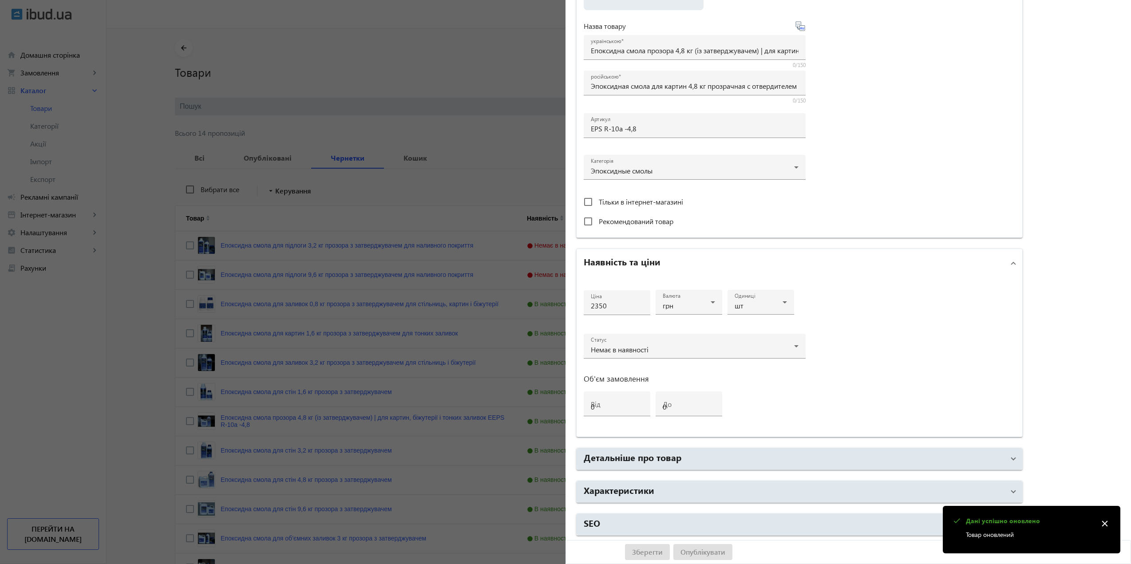
scroll to position [0, 0]
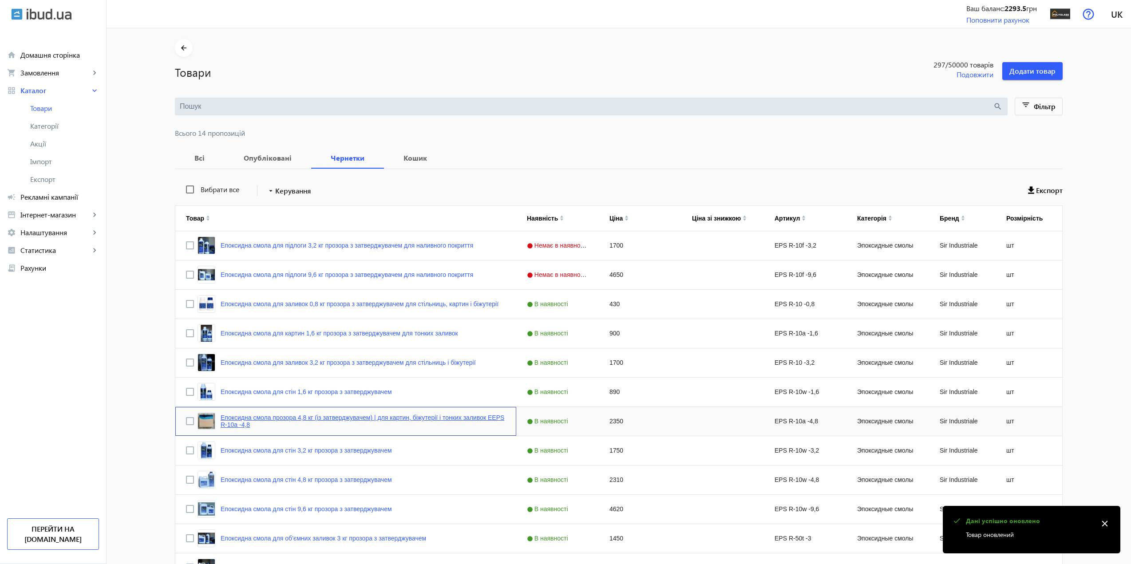
click at [241, 419] on link "Епоксидна смола прозора 4,8 кг (із затверджувачем) | для картин, біжутерії і то…" at bounding box center [363, 421] width 285 height 14
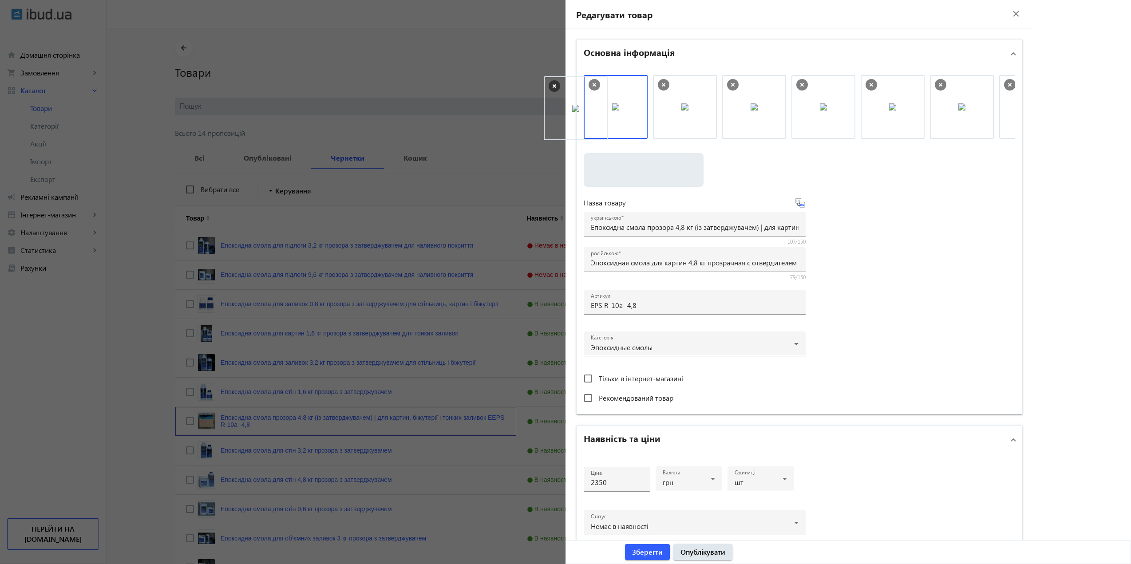
drag, startPoint x: 698, startPoint y: 115, endPoint x: 591, endPoint y: 116, distance: 106.5
drag, startPoint x: 752, startPoint y: 121, endPoint x: 620, endPoint y: 122, distance: 131.8
drag, startPoint x: 746, startPoint y: 125, endPoint x: 585, endPoint y: 114, distance: 161.5
drag, startPoint x: 751, startPoint y: 112, endPoint x: 613, endPoint y: 59, distance: 147.5
drag, startPoint x: 750, startPoint y: 108, endPoint x: 761, endPoint y: 113, distance: 12.1
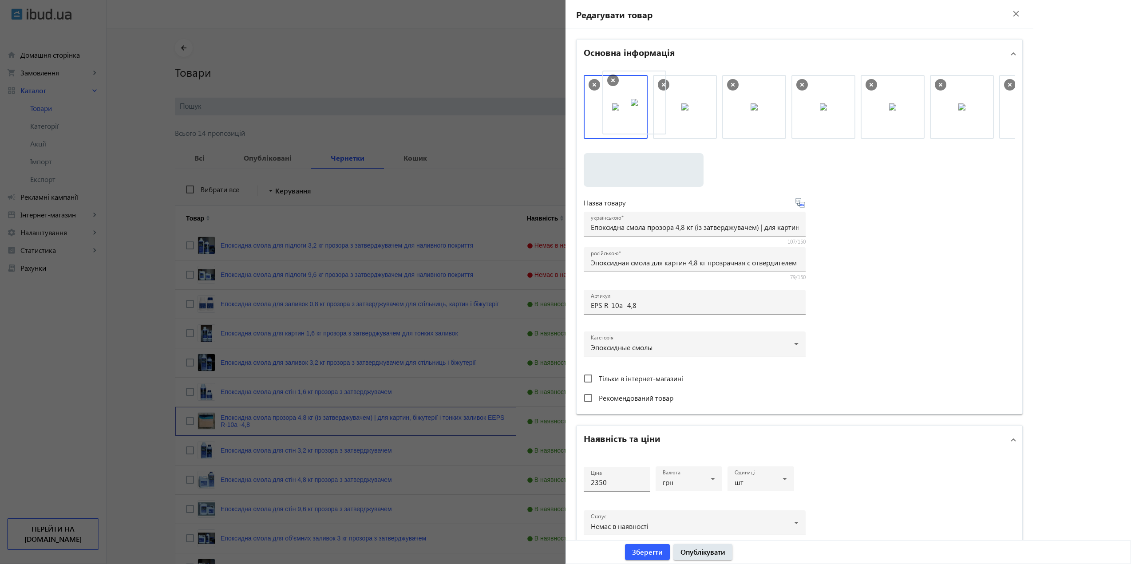
drag, startPoint x: 675, startPoint y: 121, endPoint x: 614, endPoint y: 115, distance: 61.5
drag, startPoint x: 754, startPoint y: 115, endPoint x: 586, endPoint y: 60, distance: 177.0
drag, startPoint x: 684, startPoint y: 97, endPoint x: 593, endPoint y: 117, distance: 94.0
drag, startPoint x: 763, startPoint y: 111, endPoint x: 959, endPoint y: 103, distance: 195.9
drag, startPoint x: 719, startPoint y: 112, endPoint x: 952, endPoint y: 110, distance: 232.6
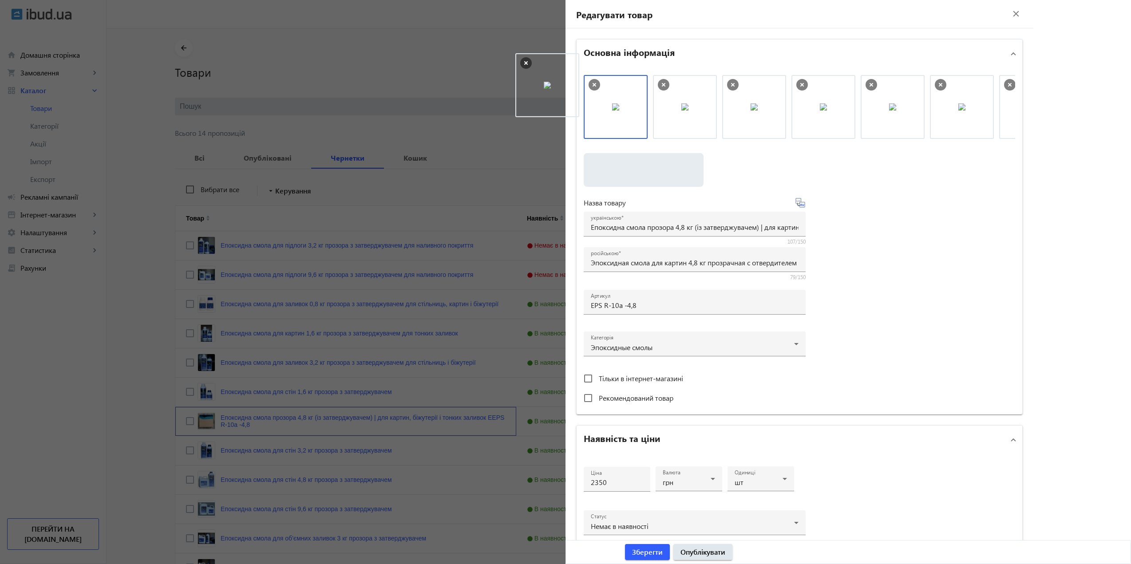
drag, startPoint x: 614, startPoint y: 115, endPoint x: 547, endPoint y: 93, distance: 70.3
drag, startPoint x: 614, startPoint y: 108, endPoint x: 503, endPoint y: 71, distance: 116.9
drag, startPoint x: 633, startPoint y: 110, endPoint x: 523, endPoint y: 98, distance: 111.2
drag, startPoint x: 696, startPoint y: 105, endPoint x: 603, endPoint y: 37, distance: 115.1
drag, startPoint x: 603, startPoint y: 98, endPoint x: 572, endPoint y: 28, distance: 76.1
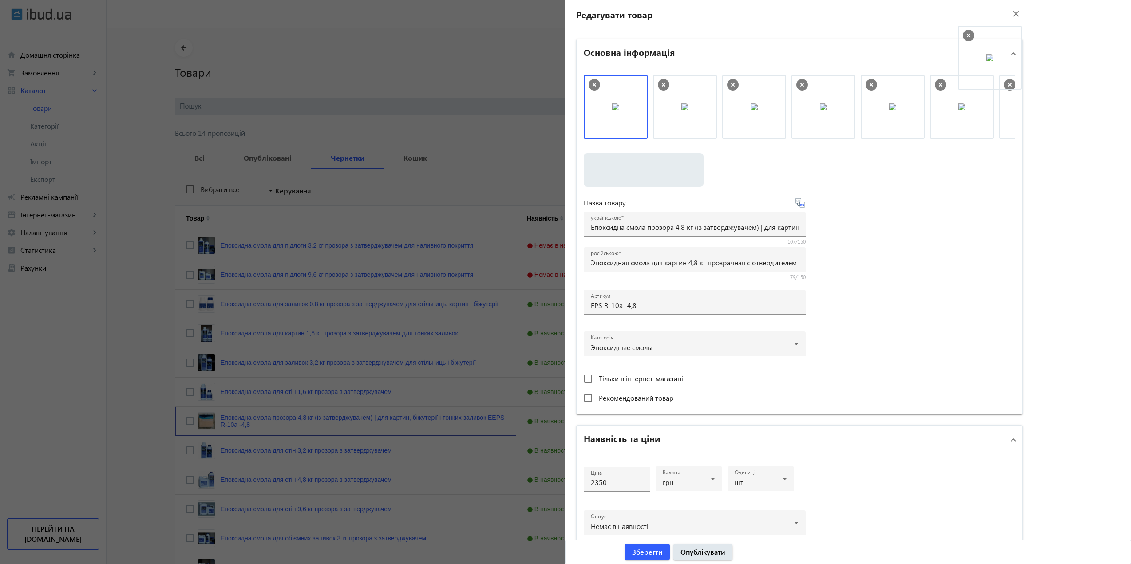
drag, startPoint x: 617, startPoint y: 105, endPoint x: 993, endPoint y: 56, distance: 379.6
drag, startPoint x: 716, startPoint y: 113, endPoint x: 883, endPoint y: 109, distance: 166.5
drag, startPoint x: 698, startPoint y: 112, endPoint x: 900, endPoint y: 111, distance: 201.9
click at [612, 110] on img at bounding box center [615, 106] width 7 height 7
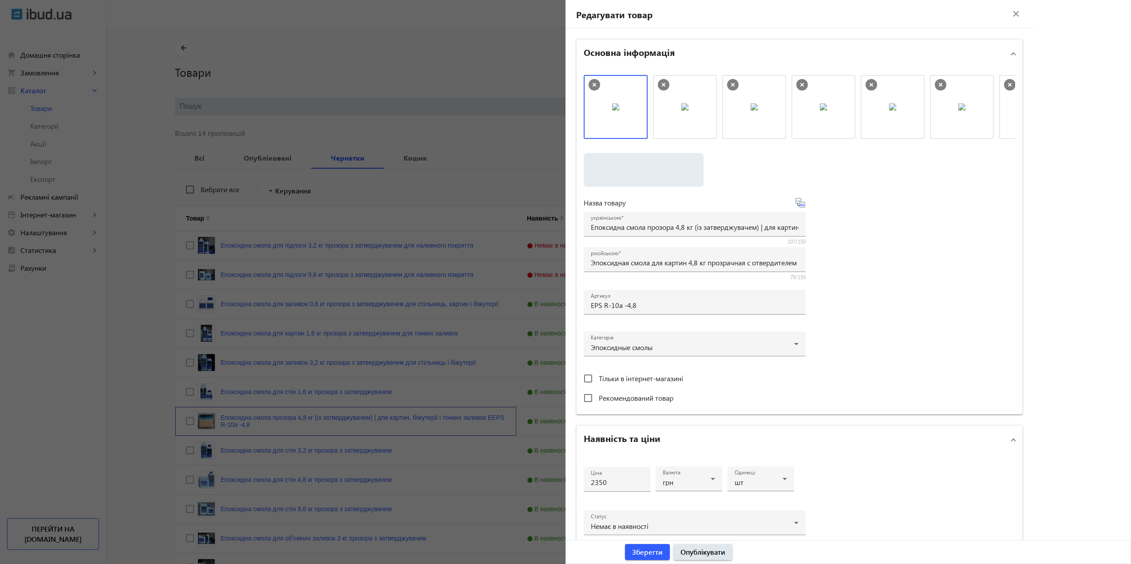
click at [612, 110] on img at bounding box center [615, 106] width 7 height 7
drag, startPoint x: 601, startPoint y: 110, endPoint x: 919, endPoint y: 118, distance: 318.3
drag, startPoint x: 599, startPoint y: 116, endPoint x: 934, endPoint y: 57, distance: 340.2
drag, startPoint x: 673, startPoint y: 95, endPoint x: 952, endPoint y: 58, distance: 281.7
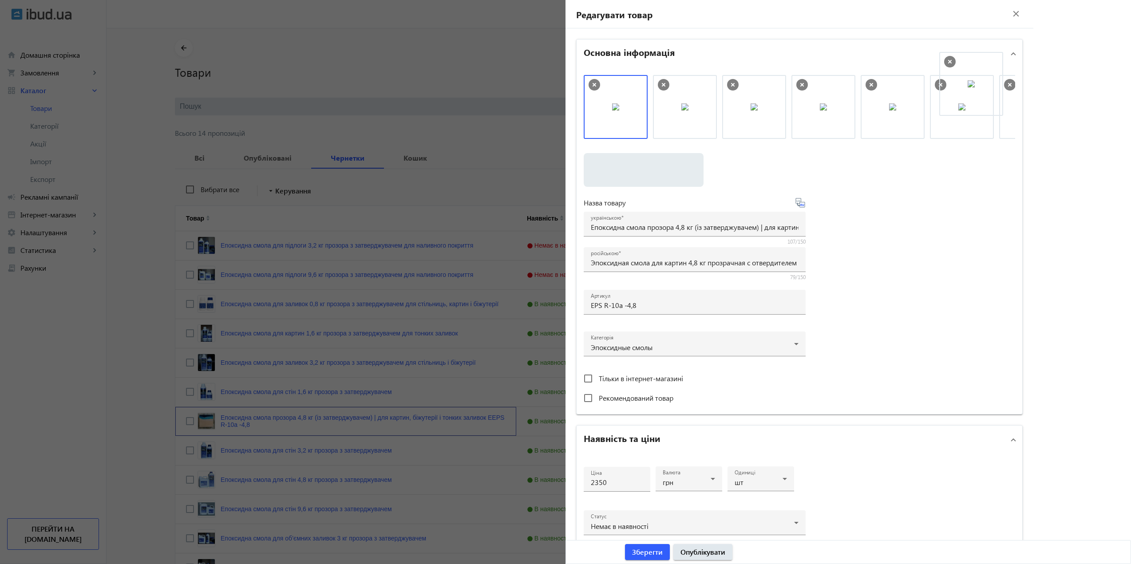
drag, startPoint x: 591, startPoint y: 111, endPoint x: 949, endPoint y: 88, distance: 358.9
drag, startPoint x: 678, startPoint y: 117, endPoint x: 833, endPoint y: 129, distance: 155.0
drag, startPoint x: 611, startPoint y: 104, endPoint x: 868, endPoint y: 113, distance: 257.2
click at [662, 82] on icon at bounding box center [664, 85] width 12 height 12
click at [921, 236] on div "Виберіть або перетягніть сюди Ваш файл 2880968dd05833cf412994980184200-4403f957…" at bounding box center [799, 241] width 431 height 332
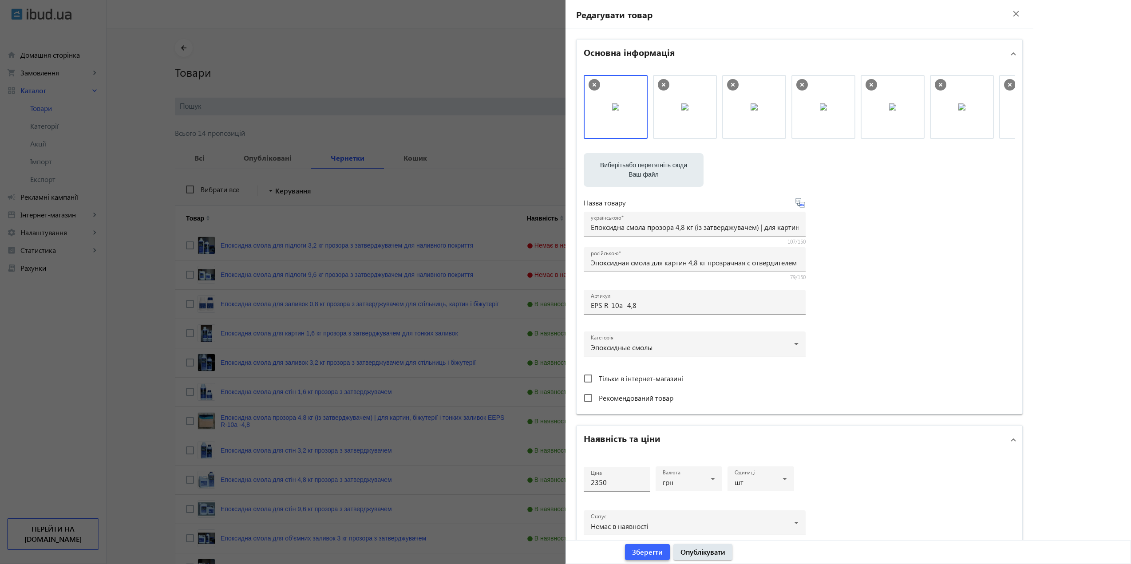
click at [655, 557] on span "Зберегти" at bounding box center [647, 552] width 31 height 10
click at [452, 133] on div at bounding box center [565, 282] width 1131 height 564
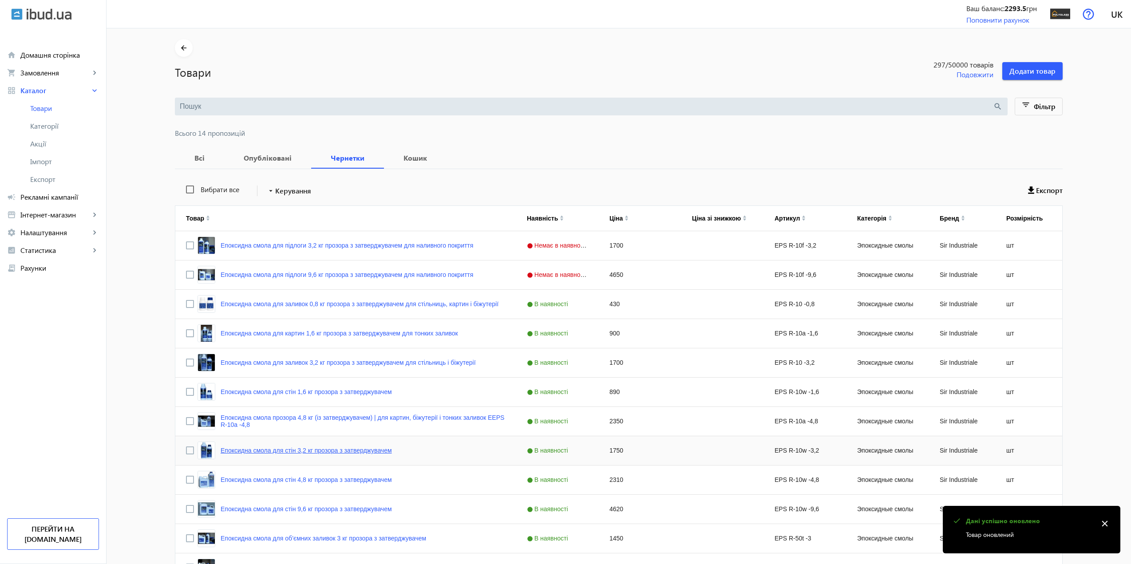
click at [293, 454] on link "Епоксидна смола для стін 3,2 кг прозора з затверджувачем" at bounding box center [306, 450] width 171 height 7
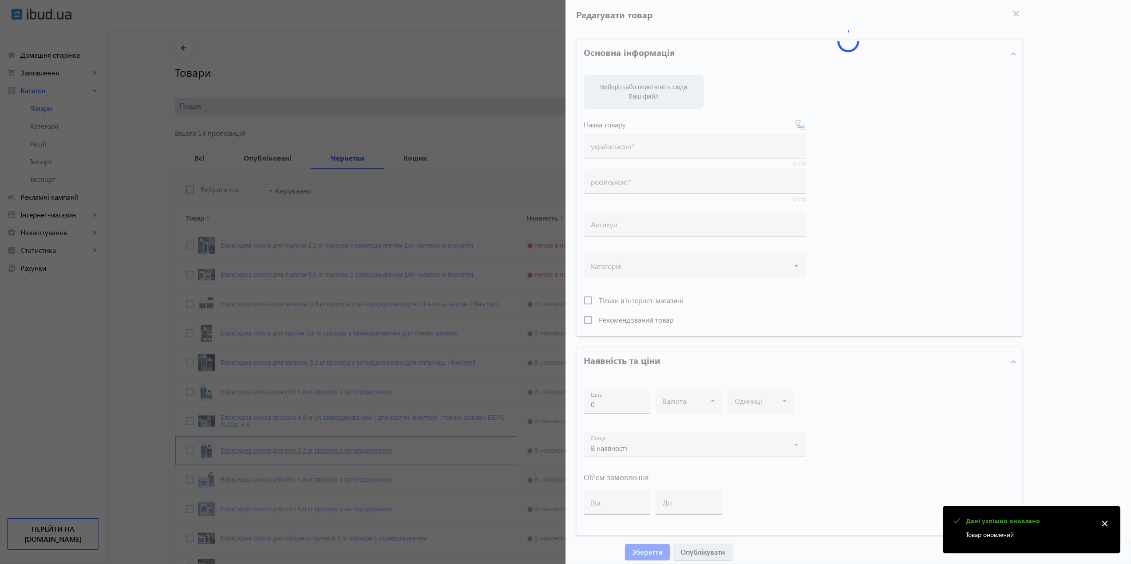
type input "Епоксидна смола для стін 3,2 кг прозора з затверджувачем"
type input "Эпоксидная смола для стен 3,2 кг прозрачная с отвердителем"
type input "EPS R-10w -3,2"
type input "1750"
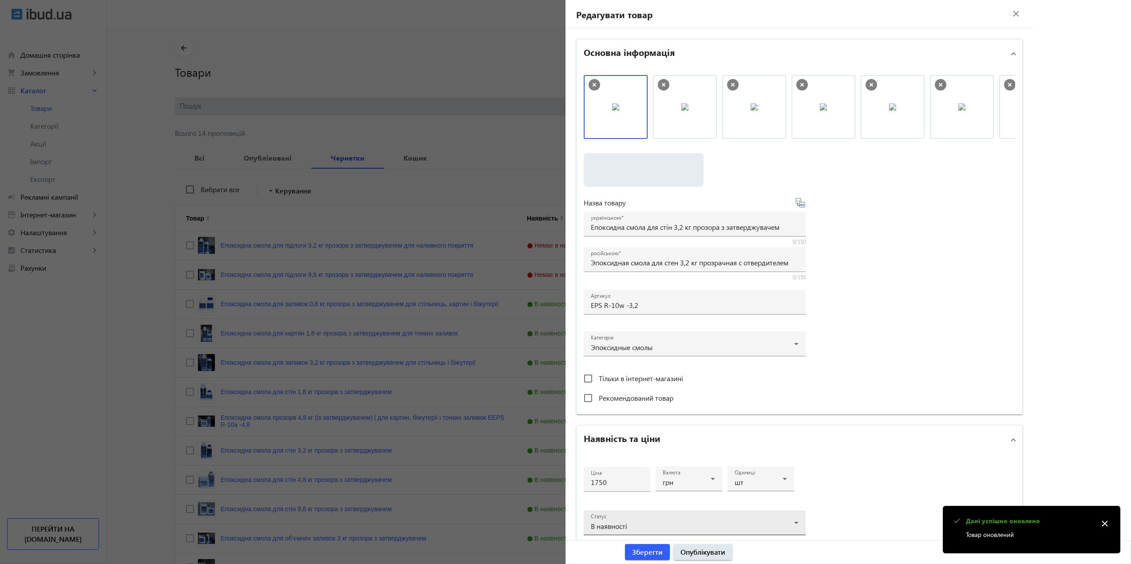
click at [630, 526] on div "В наявності" at bounding box center [692, 526] width 203 height 7
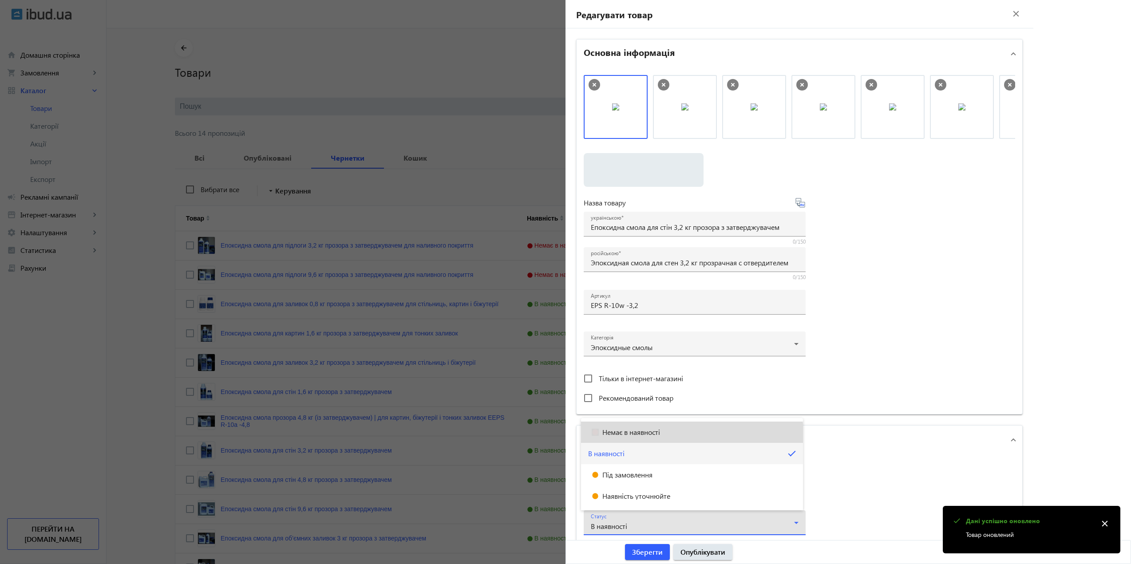
click at [632, 436] on mat-option "Немає в наявності" at bounding box center [692, 432] width 222 height 21
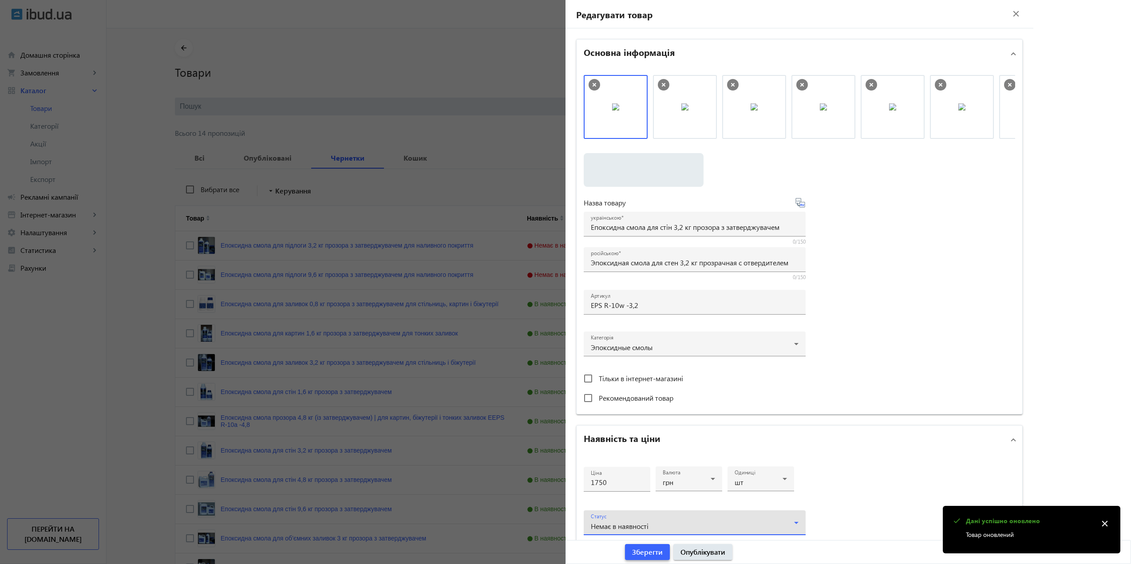
click at [652, 548] on span "Зберегти" at bounding box center [647, 552] width 31 height 10
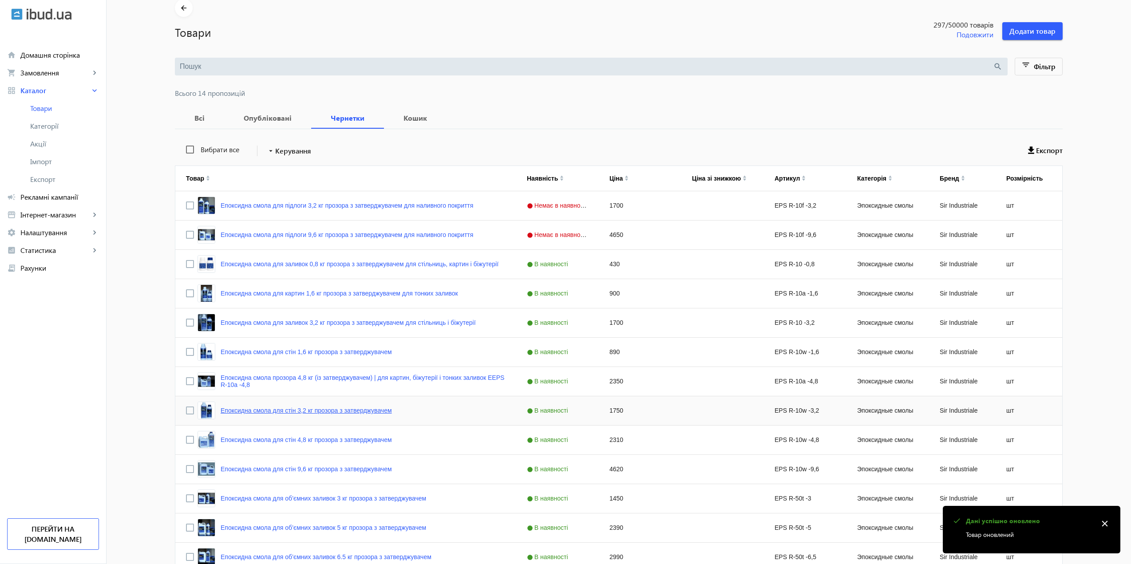
scroll to position [44, 0]
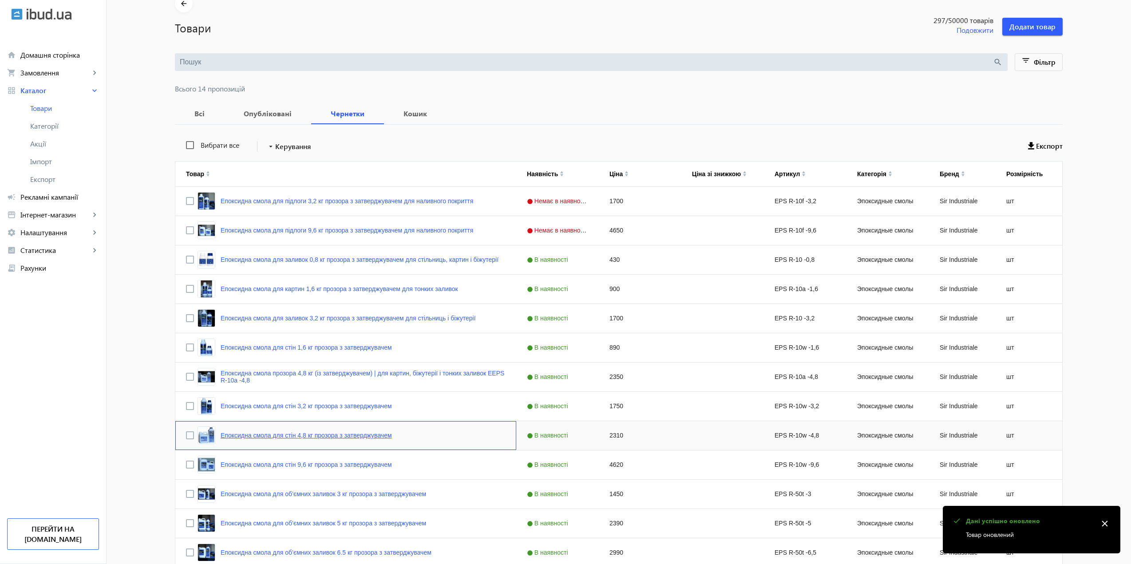
click at [294, 439] on link "Епоксидна смола для стін 4,8 кг прозора з затверджувачем" at bounding box center [306, 435] width 171 height 7
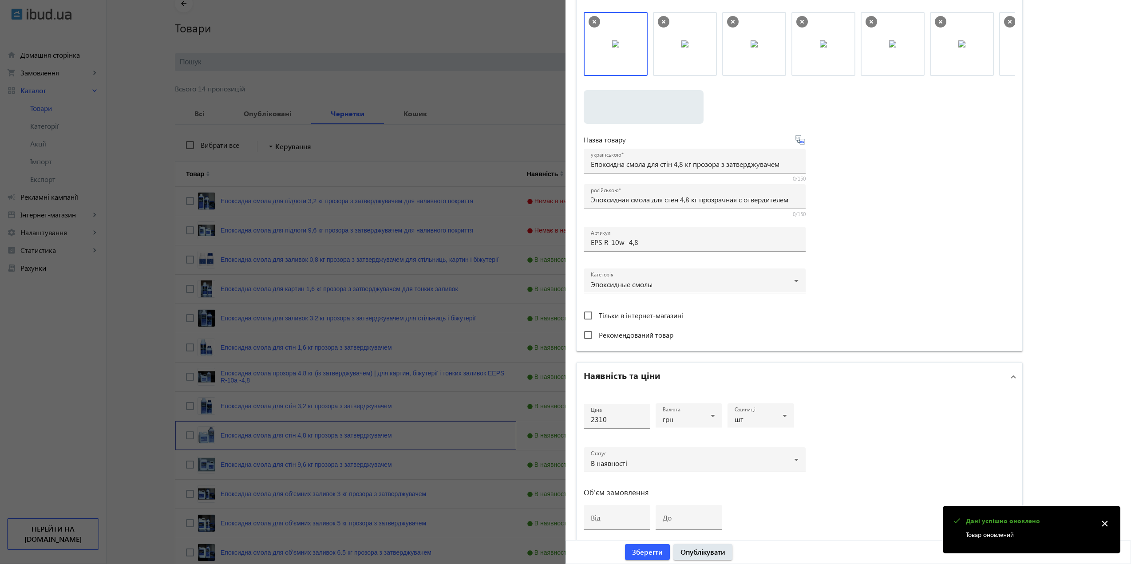
scroll to position [89, 0]
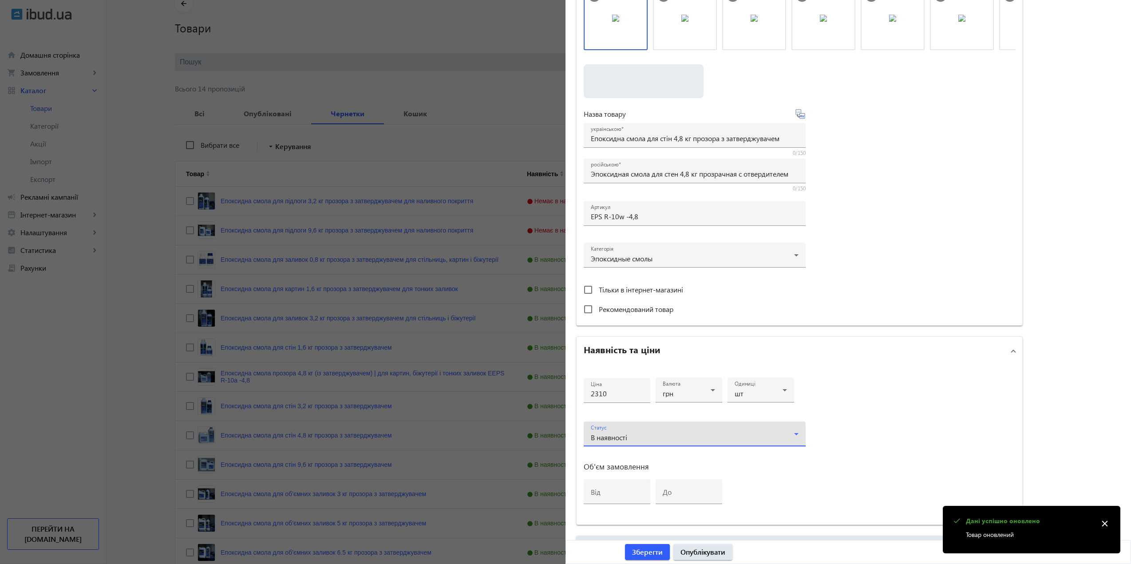
click at [613, 434] on div "В наявності" at bounding box center [695, 437] width 208 height 11
click at [626, 462] on span "Немає в наявності" at bounding box center [631, 460] width 58 height 7
click at [650, 545] on span "submit" at bounding box center [647, 551] width 45 height 21
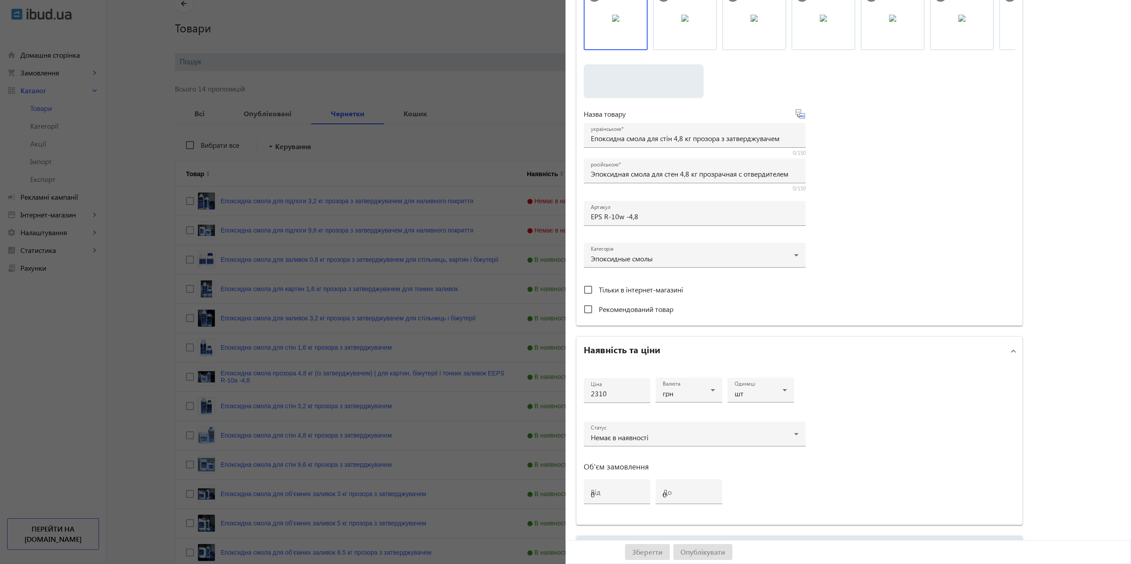
scroll to position [0, 0]
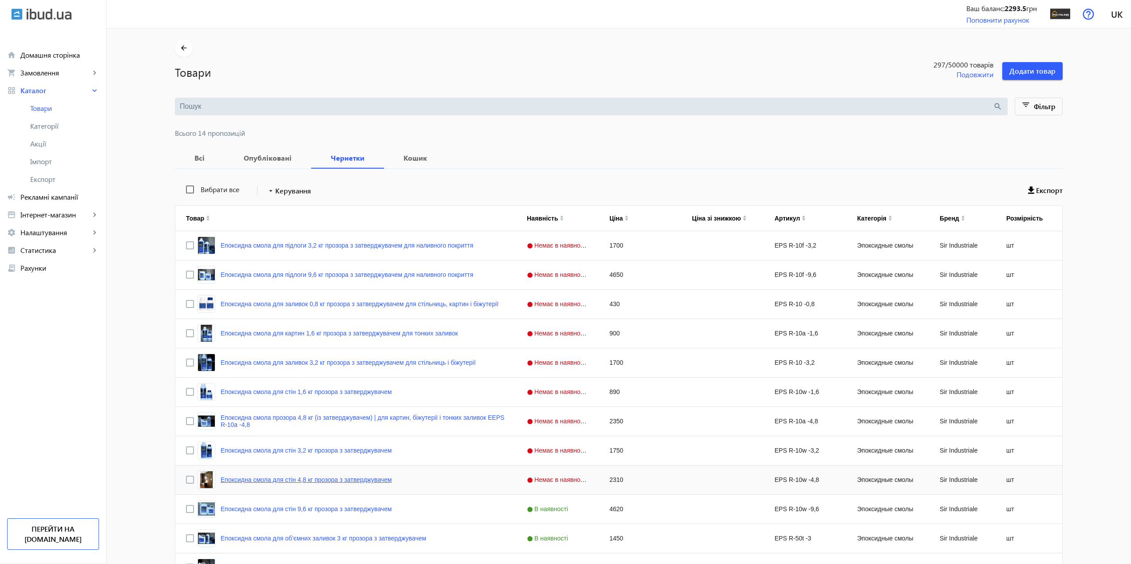
click at [282, 481] on link "Епоксидна смола для стін 4,8 кг прозора з затверджувачем" at bounding box center [306, 479] width 171 height 7
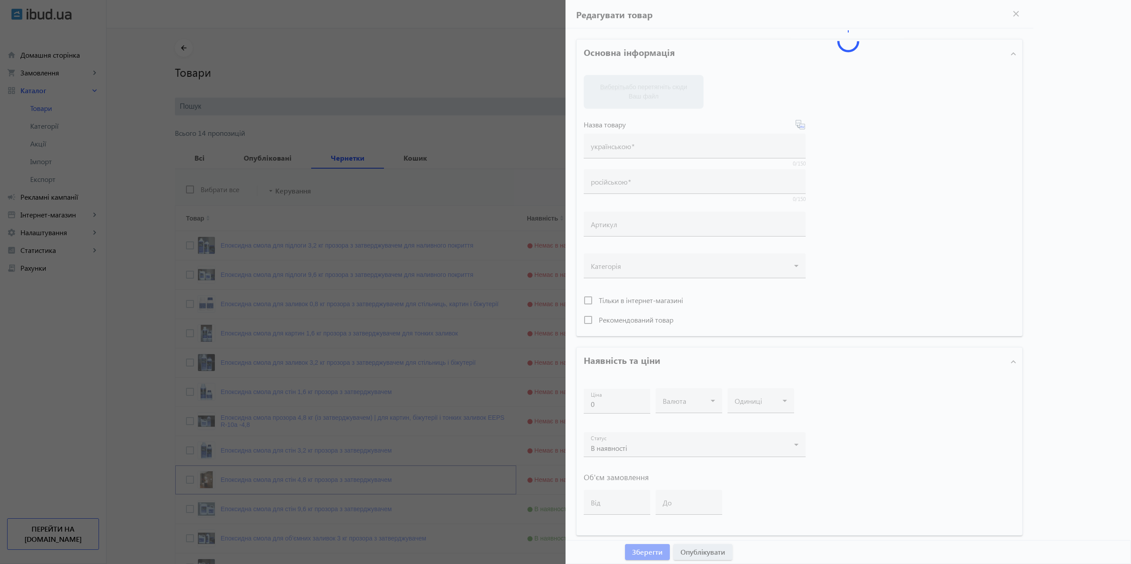
type input "Епоксидна смола для стін 4,8 кг прозора з затверджувачем"
type input "Эпоксидная смола для стен 4,8 кг прозрачная с отвердителем"
type input "EPS R-10w -4,8"
type input "2310"
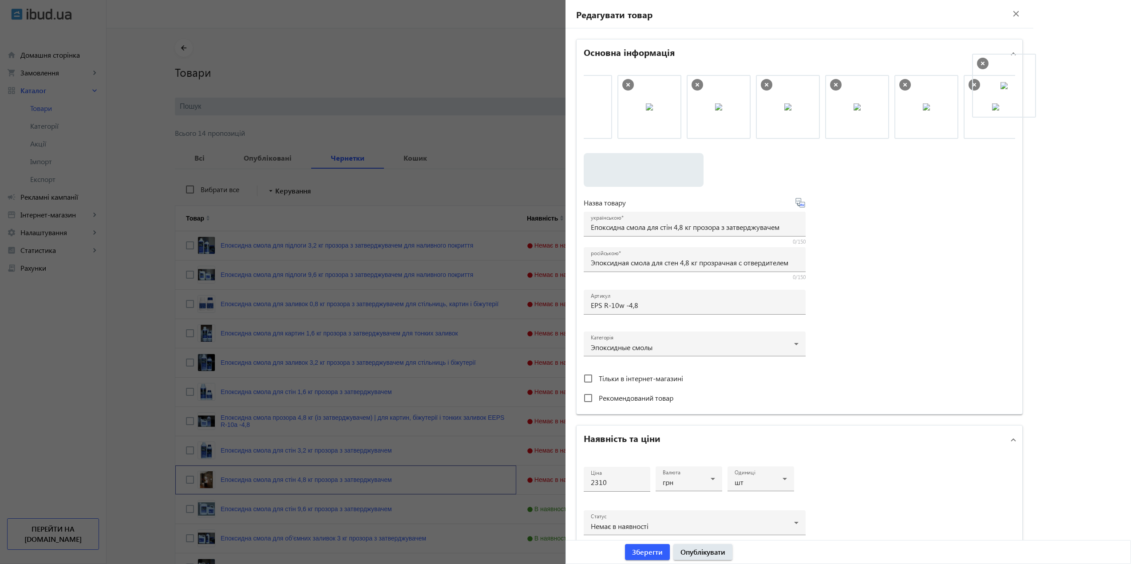
scroll to position [0, 124]
drag, startPoint x: 611, startPoint y: 97, endPoint x: 988, endPoint y: 79, distance: 377.2
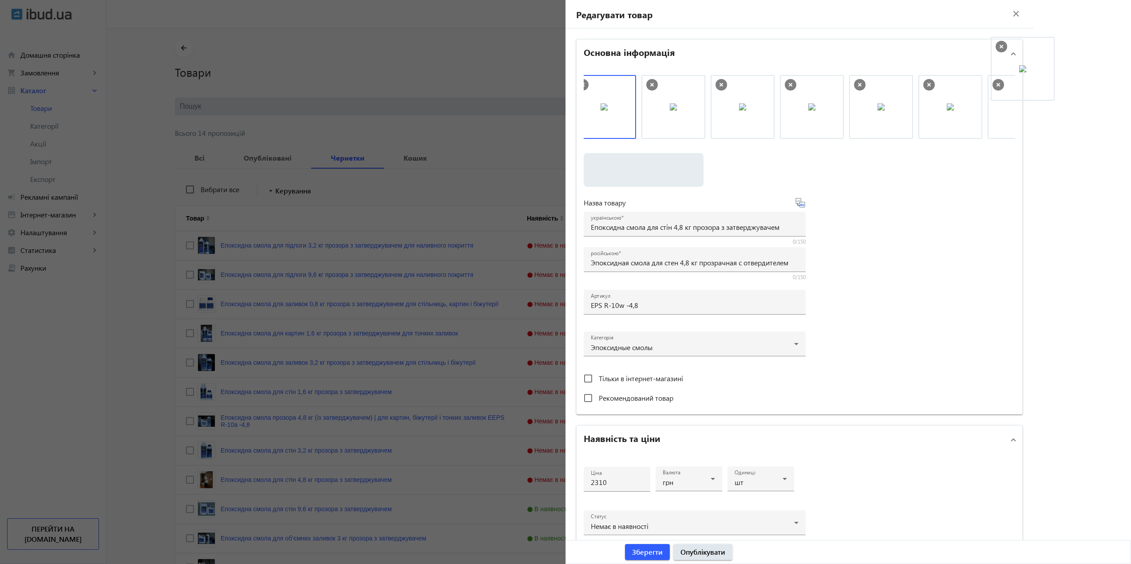
scroll to position [0, 23]
drag, startPoint x: 632, startPoint y: 111, endPoint x: 945, endPoint y: 95, distance: 313.7
drag, startPoint x: 657, startPoint y: 107, endPoint x: 749, endPoint y: 103, distance: 92.4
drag, startPoint x: 677, startPoint y: 106, endPoint x: 781, endPoint y: 106, distance: 104.3
drag, startPoint x: 602, startPoint y: 106, endPoint x: 812, endPoint y: 108, distance: 209.9
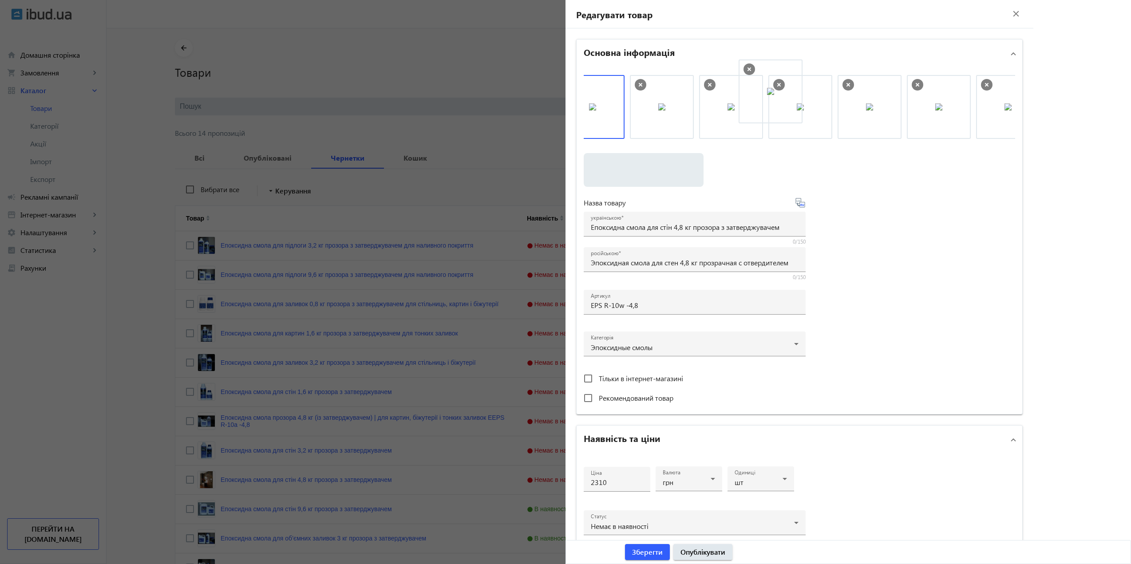
drag, startPoint x: 609, startPoint y: 109, endPoint x: 789, endPoint y: 93, distance: 181.3
drag, startPoint x: 691, startPoint y: 107, endPoint x: 828, endPoint y: 101, distance: 136.8
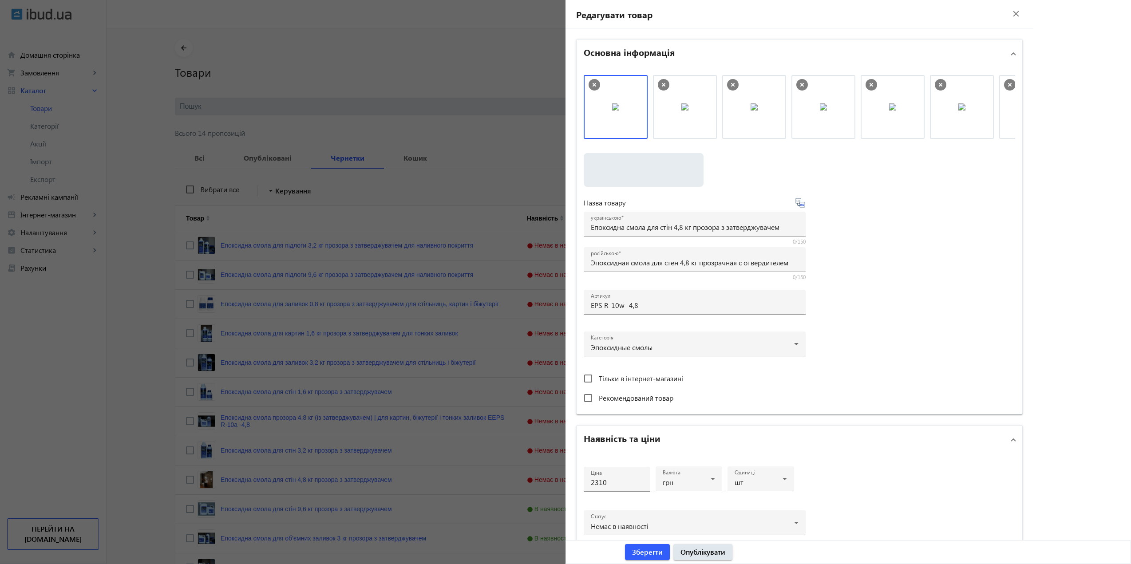
click at [589, 83] on icon at bounding box center [595, 85] width 12 height 12
click at [430, 326] on div at bounding box center [565, 282] width 1131 height 564
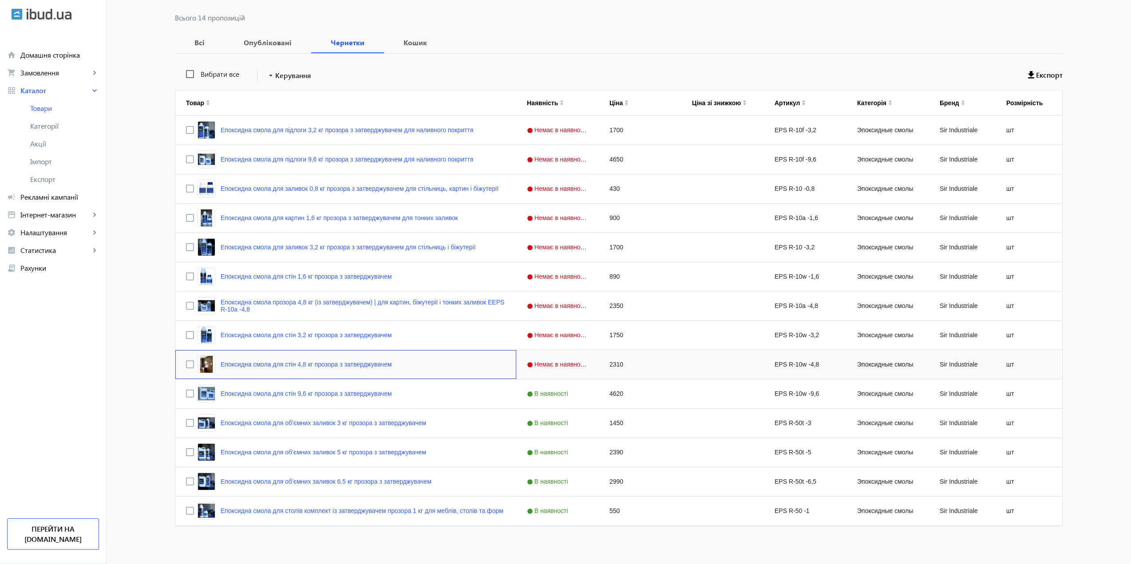
scroll to position [119, 0]
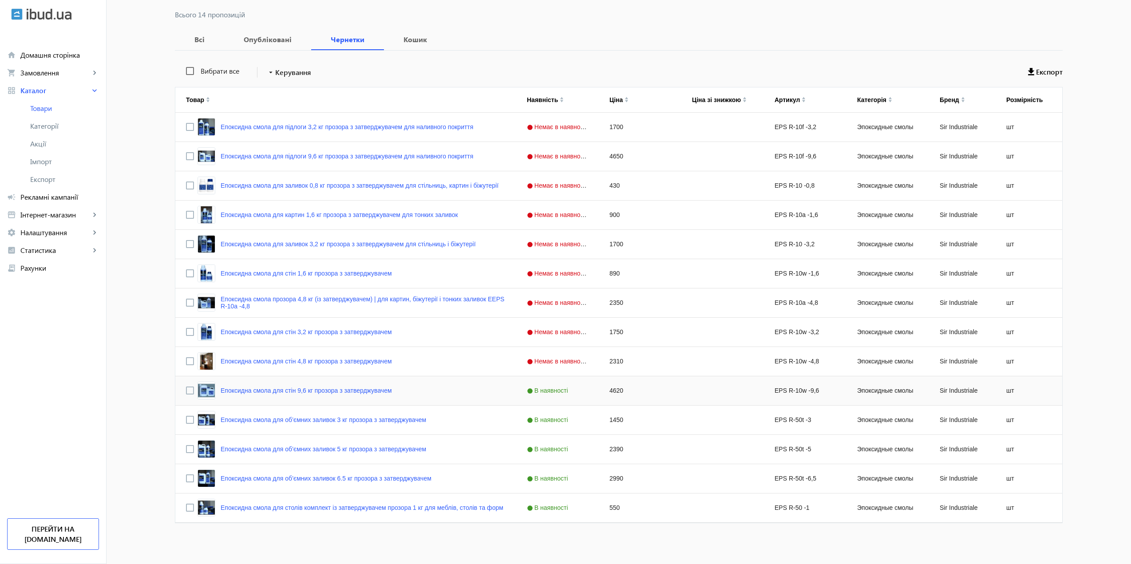
click at [268, 377] on div "Епоксидна смола для стін 9,6 кг прозора з затверджувачем" at bounding box center [345, 390] width 341 height 29
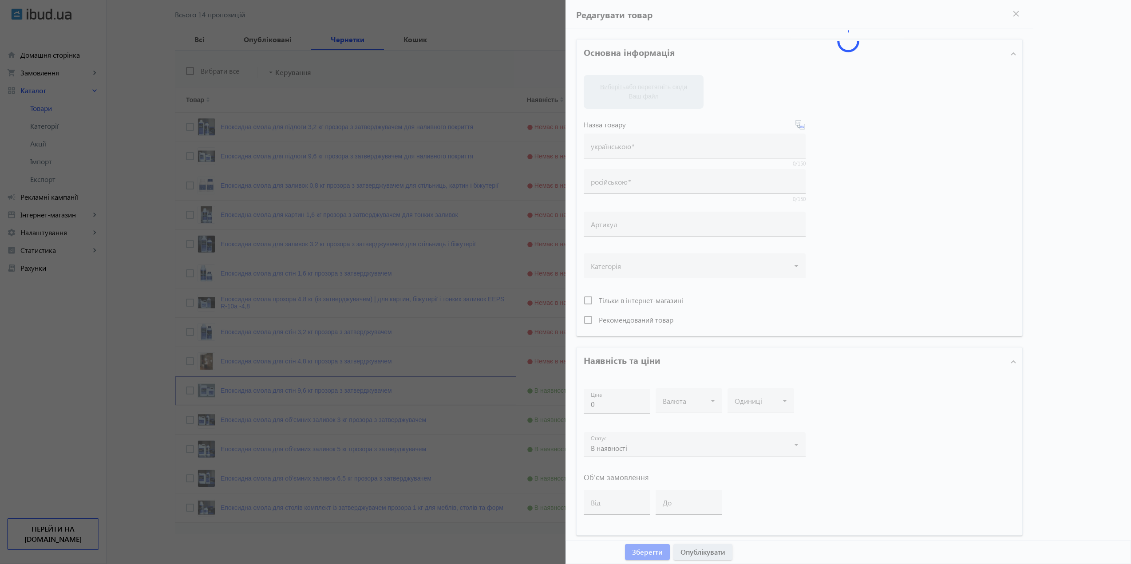
type input "Епоксидна смола для стін 9,6 кг прозора з затверджувачем"
type input "Эпоксидная смола для стен 9,6 кг прозрачная с отвердителем"
type input "EPS R-10w -9,6"
type input "4620"
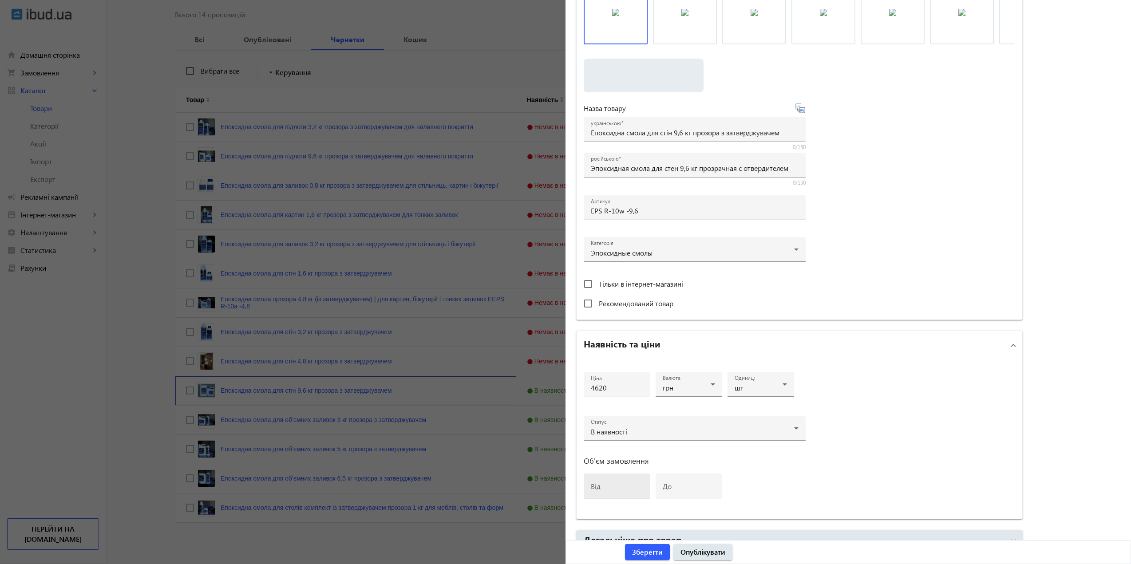
scroll to position [0, 0]
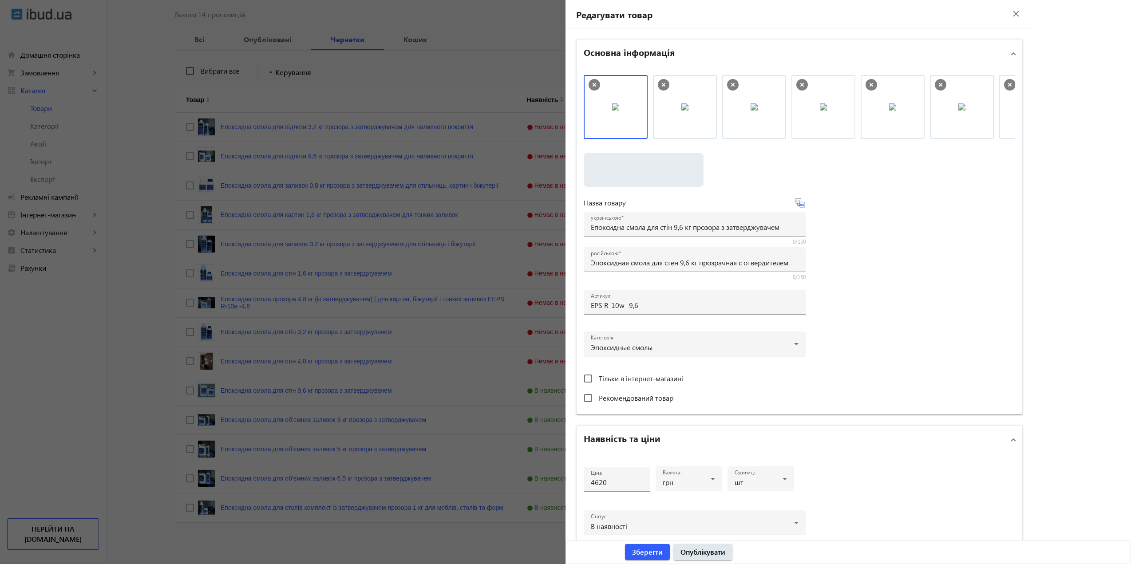
click at [371, 344] on div at bounding box center [565, 282] width 1131 height 564
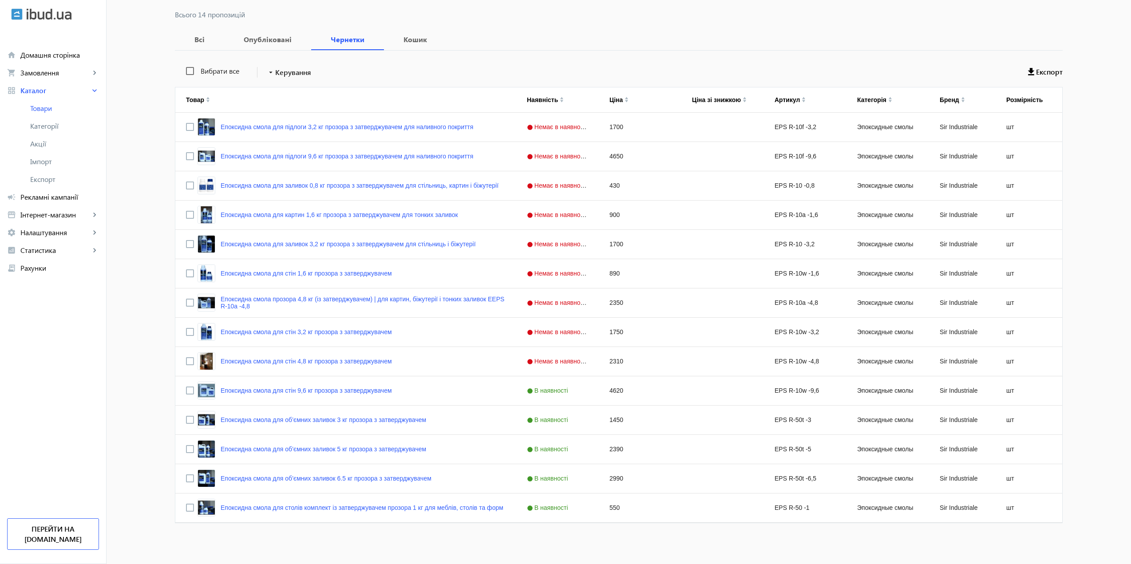
click at [330, 395] on mat-sidenav-container "arrow_back Товари 297 /50000 товарів Подовжити Додати товар search filter_list …" at bounding box center [619, 237] width 1024 height 654
click at [327, 393] on link "Епоксидна смола для стін 9,6 кг прозора з затверджувачем" at bounding box center [306, 390] width 171 height 7
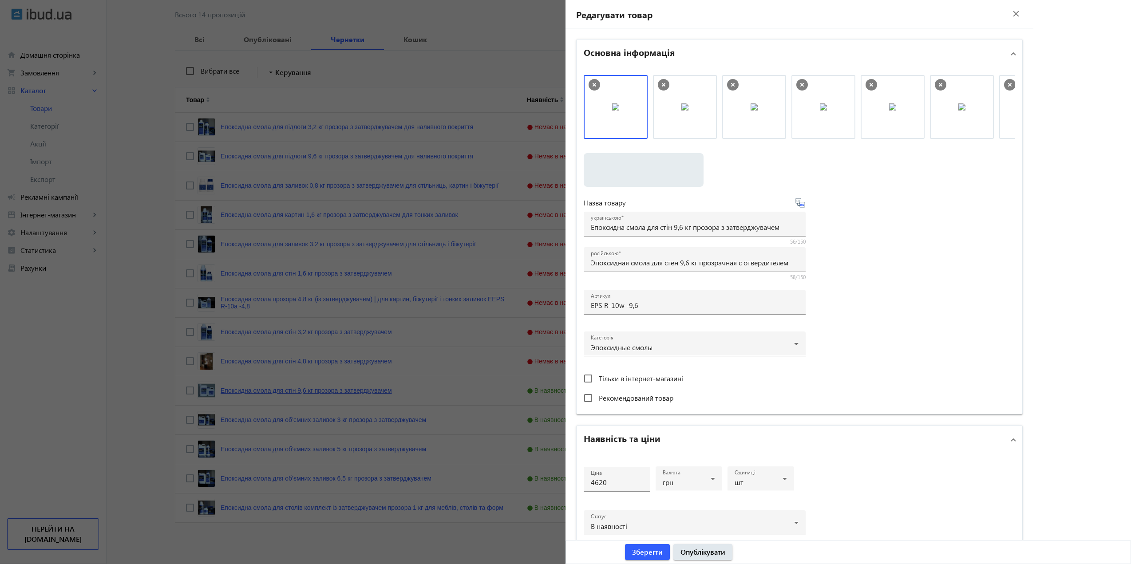
click at [327, 393] on div at bounding box center [565, 282] width 1131 height 564
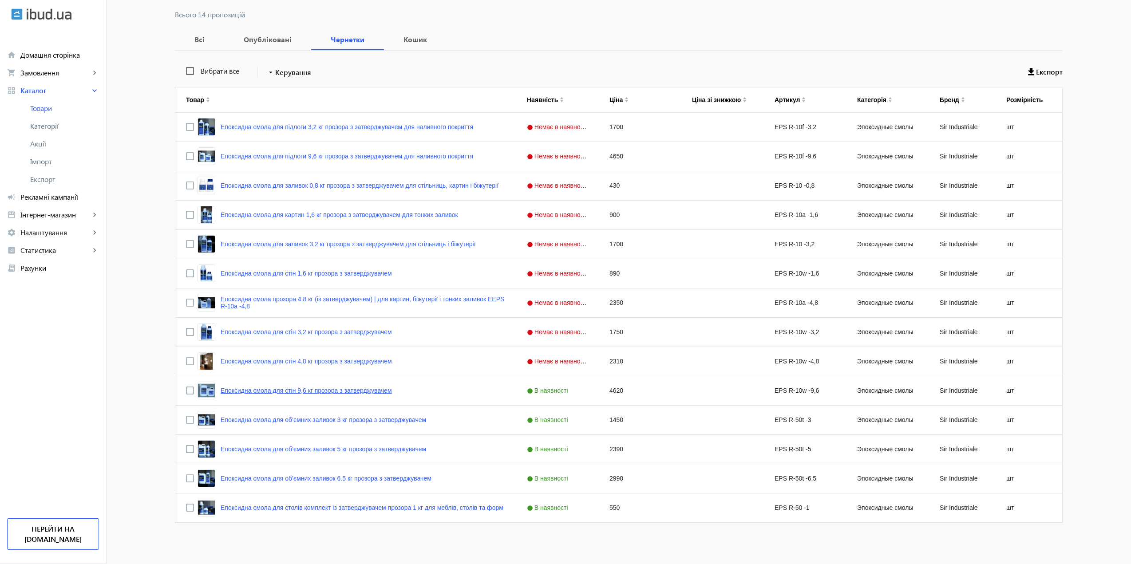
click at [327, 393] on mat-sidenav-container "arrow_back Товари 297 /50000 товарів Подовжити Додати товар search filter_list …" at bounding box center [619, 237] width 1024 height 654
click at [327, 393] on link "Епоксидна смола для стін 9,6 кг прозора з затверджувачем" at bounding box center [306, 390] width 171 height 7
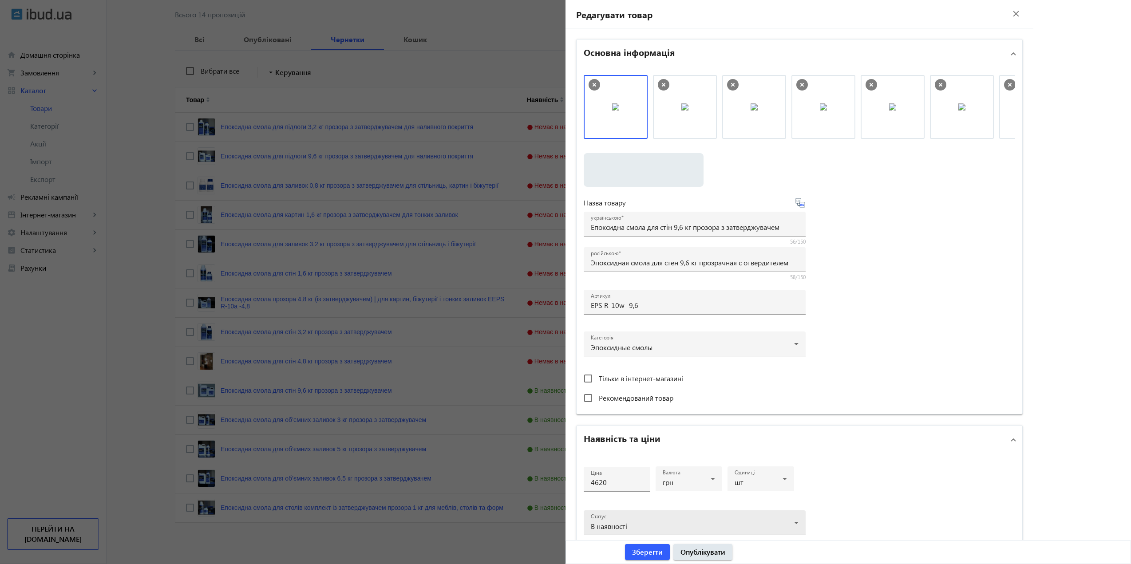
click at [711, 522] on div "В наявності" at bounding box center [695, 526] width 208 height 11
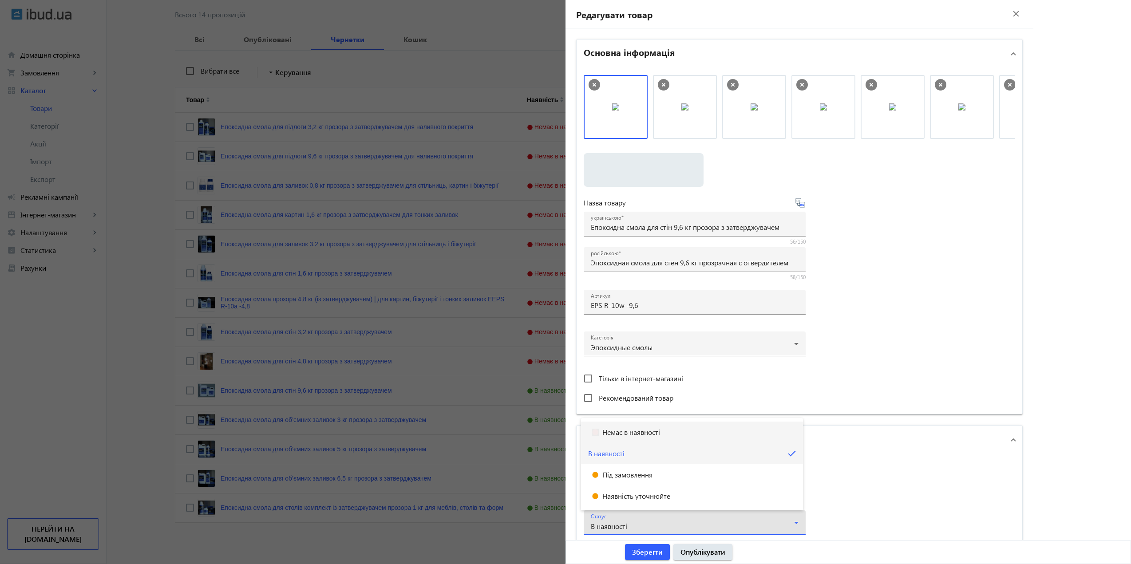
click at [619, 434] on span "Немає в наявності" at bounding box center [631, 432] width 58 height 7
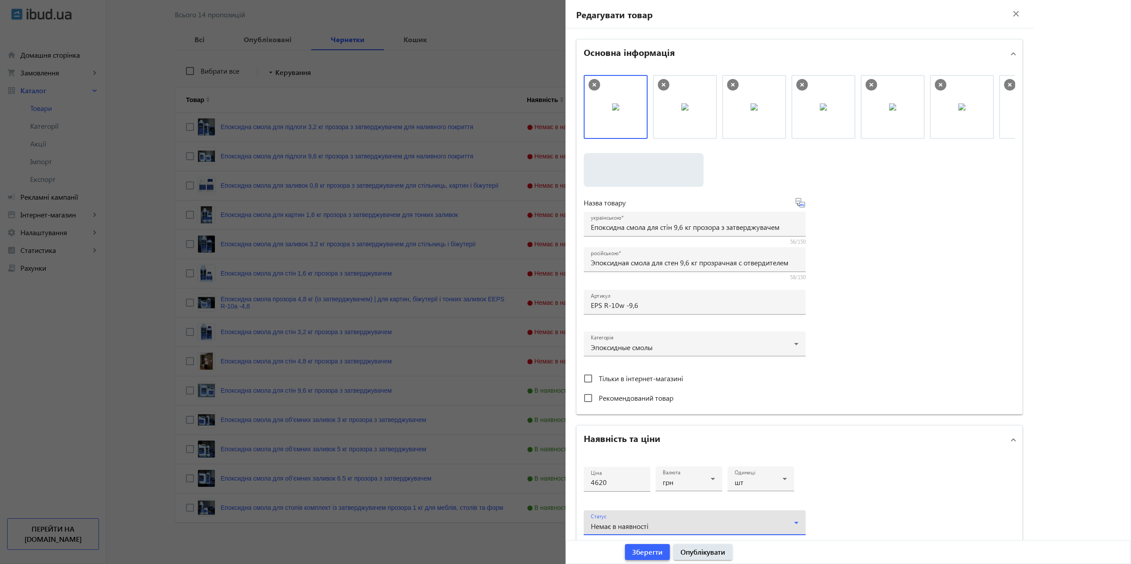
click at [651, 556] on span "Зберегти" at bounding box center [647, 552] width 31 height 10
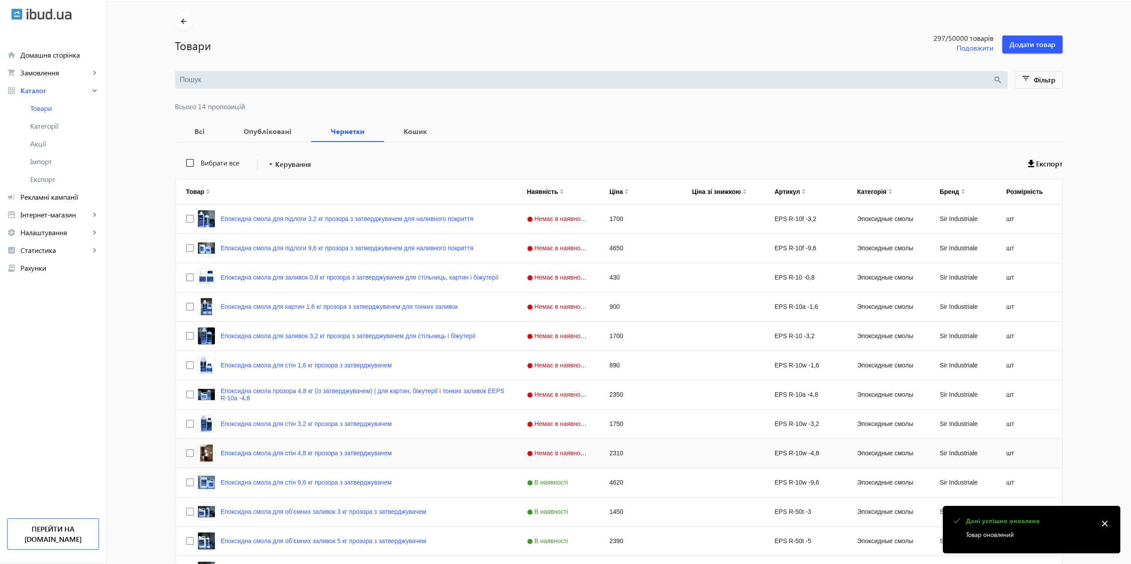
scroll to position [119, 0]
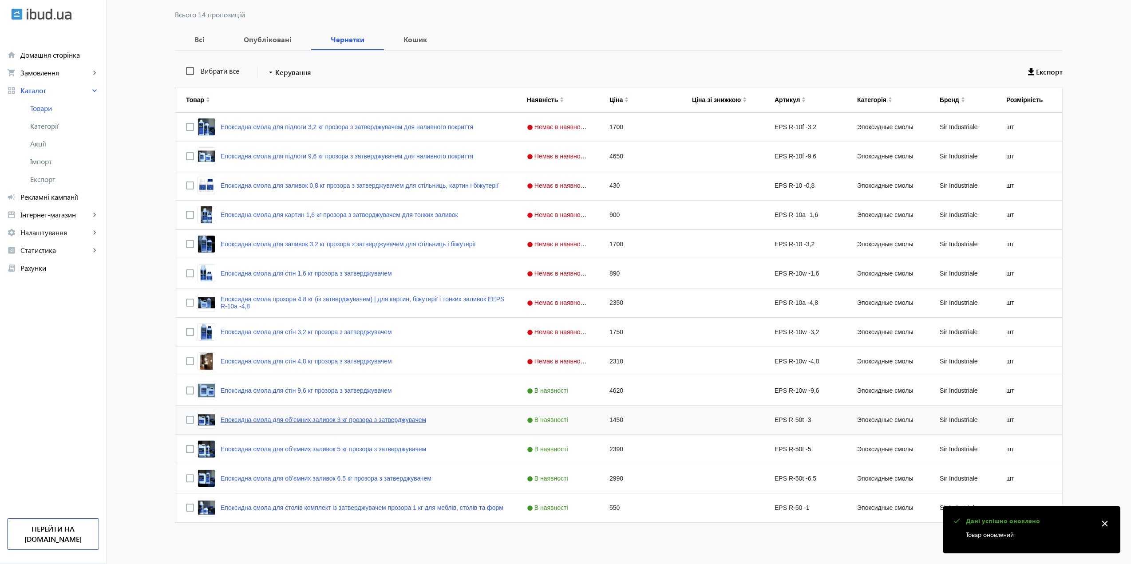
click at [311, 421] on link "Епоксидна смола для об’ємних заливок 3 кг прозора з затверджувачем" at bounding box center [323, 419] width 205 height 7
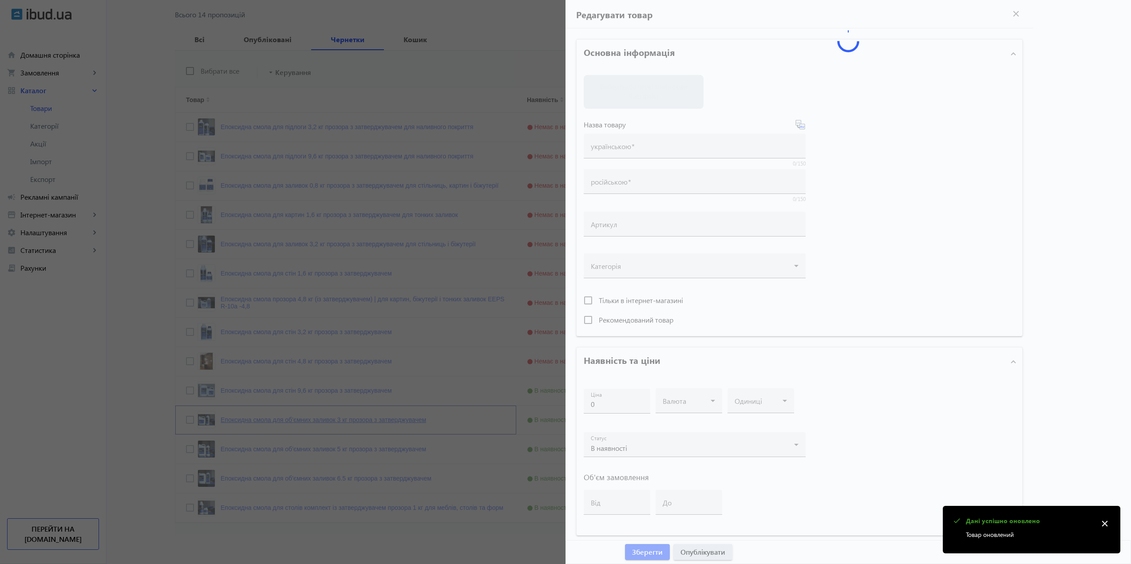
type input "Епоксидна смола для об’ємних заливок 3 кг прозора з затверджувачем"
type input "Эпоксидная смола для объемных заливок 3 кг прозрачная с отвердителем"
type input "EPS R-50t -3"
type input "1450"
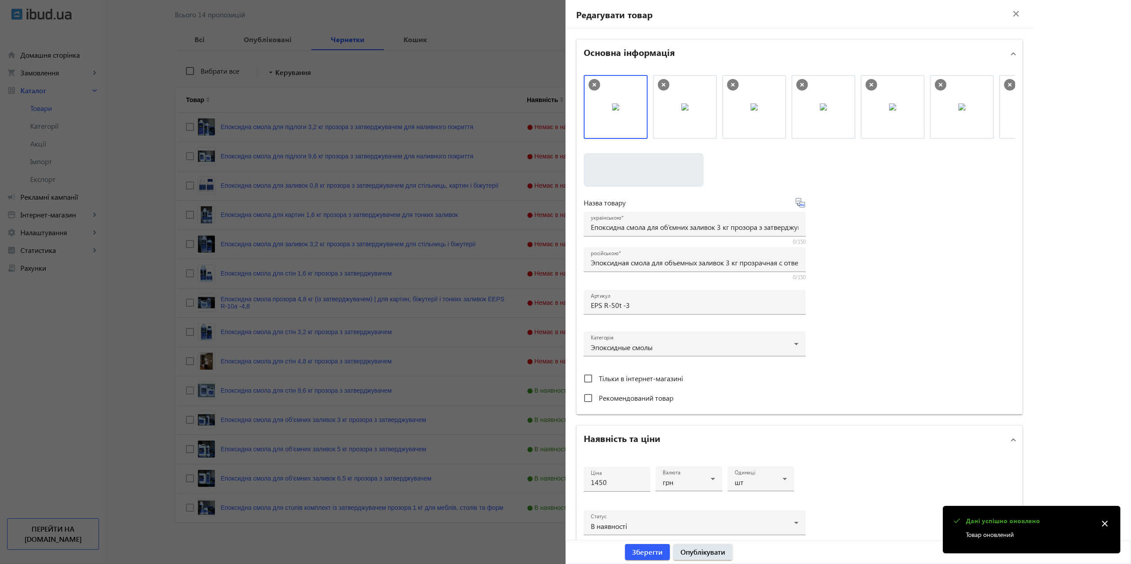
click at [311, 421] on div at bounding box center [565, 282] width 1131 height 564
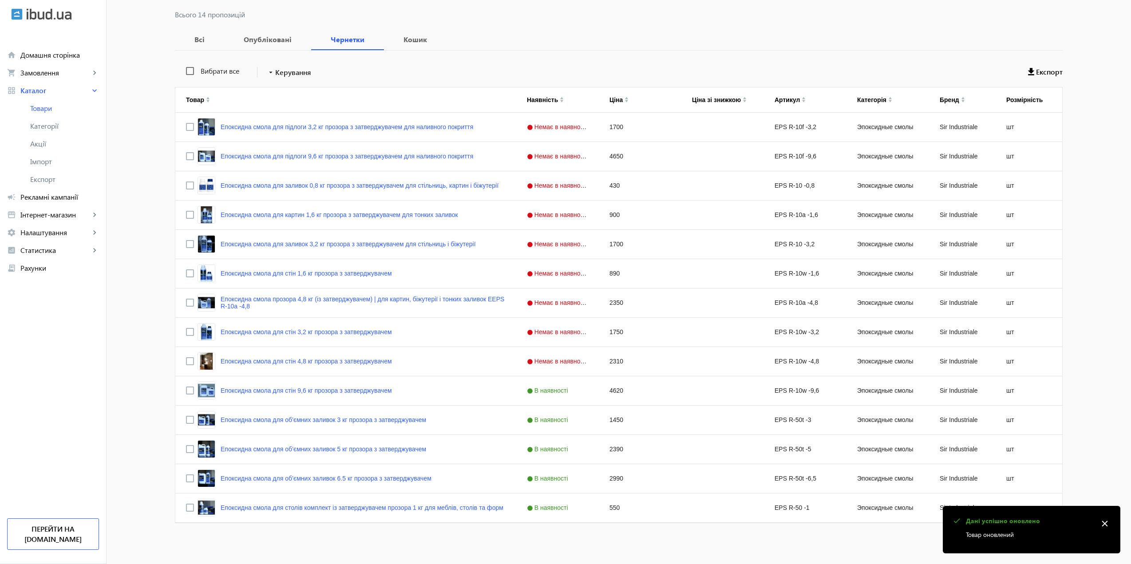
click at [311, 421] on mat-sidenav-container "arrow_back Товари 297 /50000 товарів Подовжити Додати товар search filter_list …" at bounding box center [619, 237] width 1024 height 654
click at [311, 421] on link "Епоксидна смола для об’ємних заливок 3 кг прозора з затверджувачем" at bounding box center [323, 419] width 205 height 7
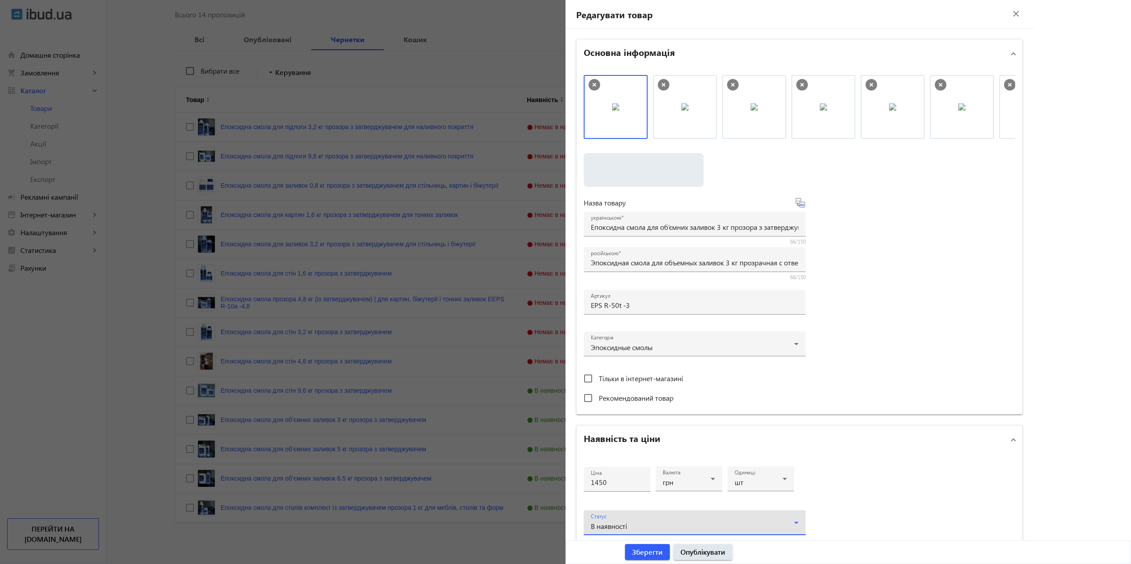
click at [656, 522] on div "В наявності" at bounding box center [695, 526] width 208 height 11
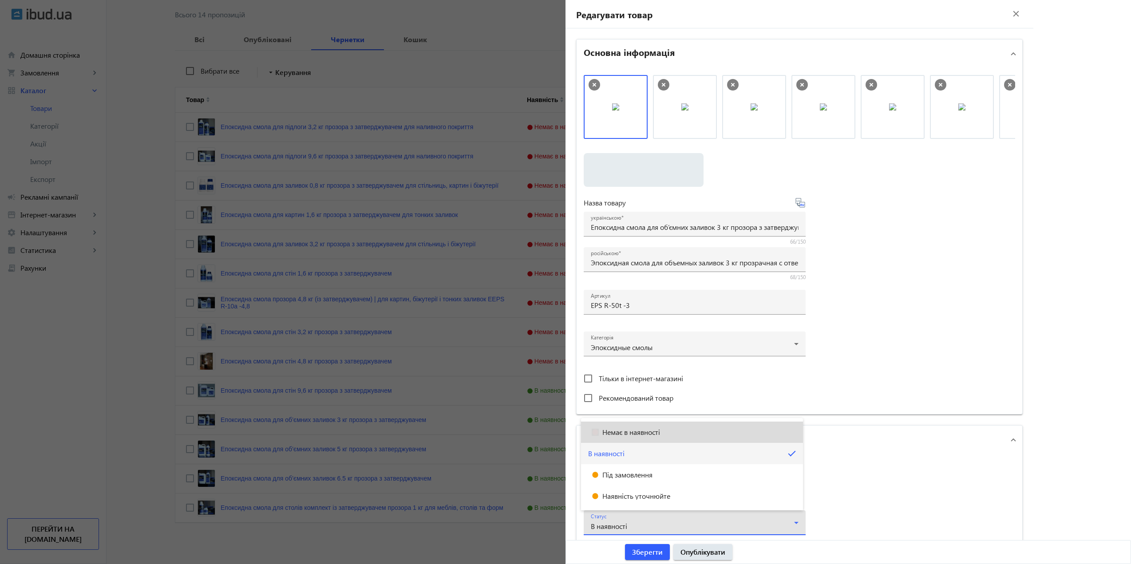
click at [619, 434] on span "Немає в наявності" at bounding box center [631, 432] width 58 height 7
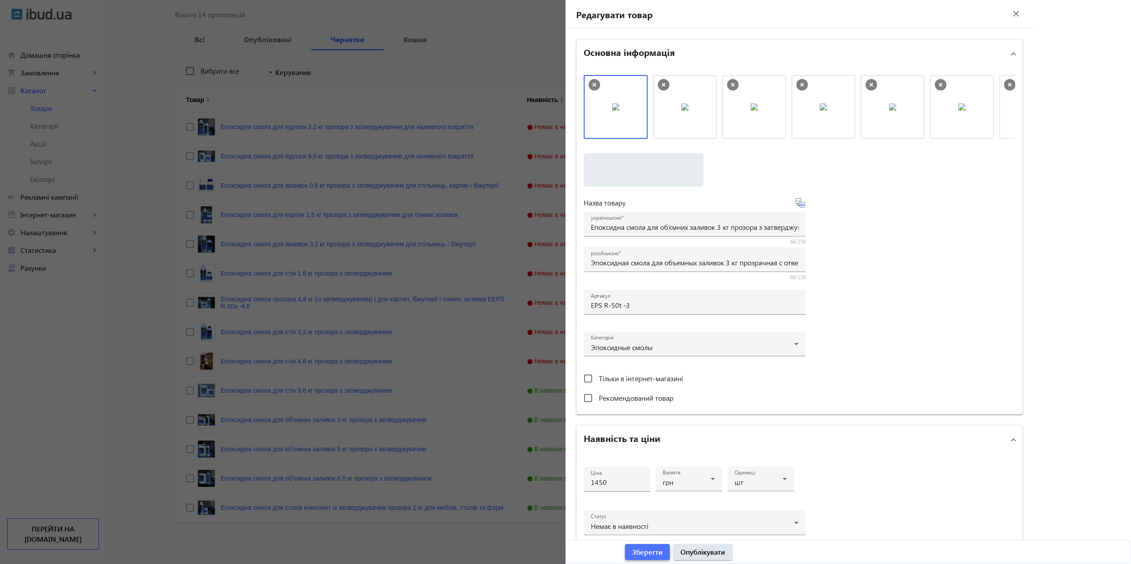
click at [642, 554] on span "Зберегти" at bounding box center [647, 552] width 31 height 10
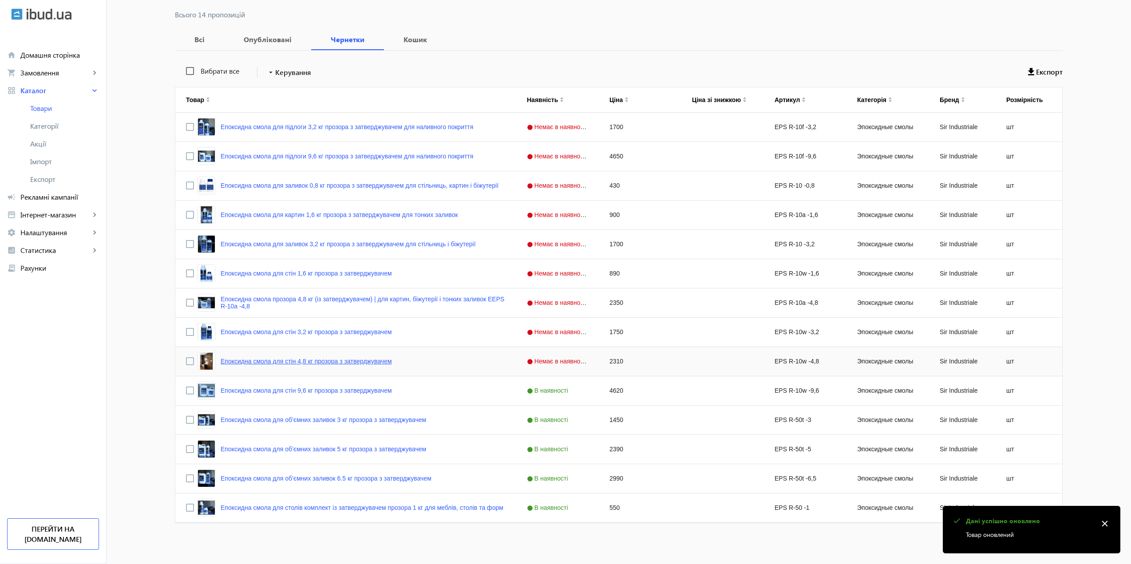
click at [238, 359] on link "Епоксидна смола для стін 4,8 кг прозора з затверджувачем" at bounding box center [306, 361] width 171 height 7
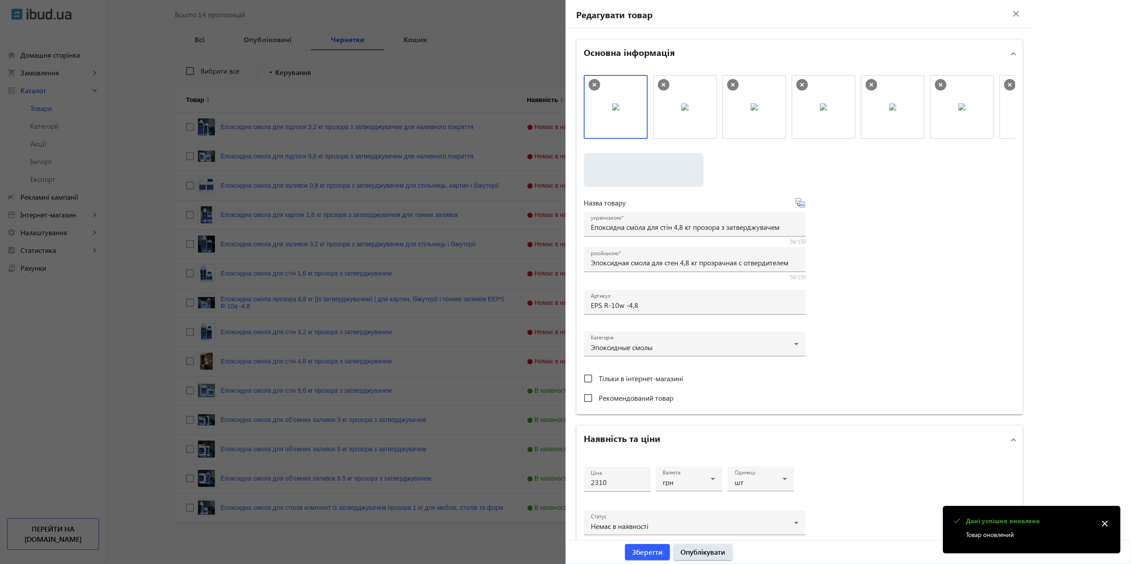
click at [593, 83] on icon at bounding box center [595, 85] width 4 height 4
click at [654, 556] on span "Зберегти" at bounding box center [647, 552] width 31 height 10
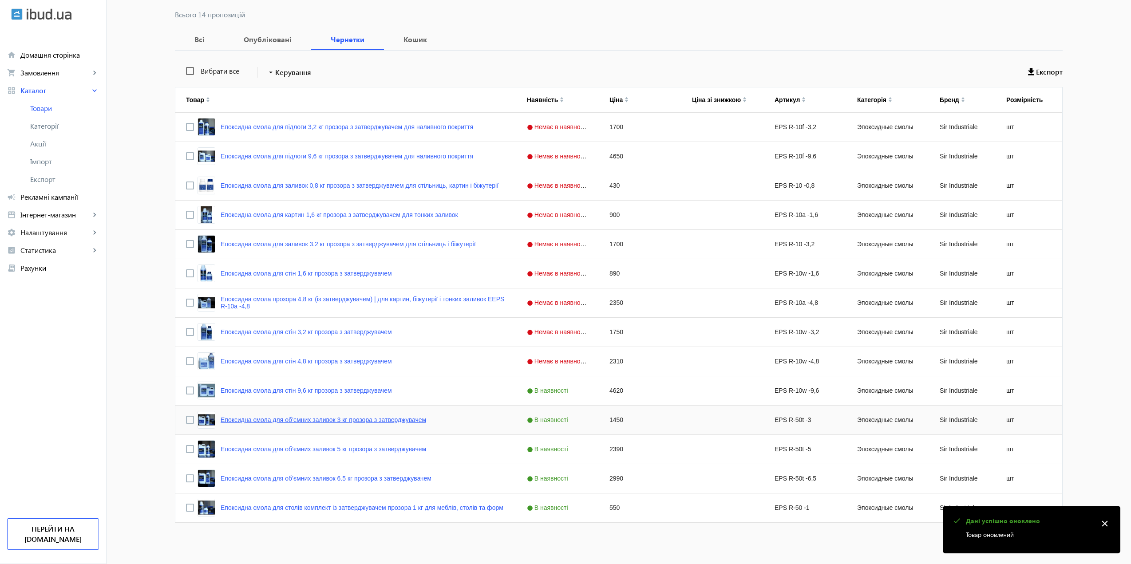
click at [282, 419] on link "Епоксидна смола для об’ємних заливок 3 кг прозора з затверджувачем" at bounding box center [323, 419] width 205 height 7
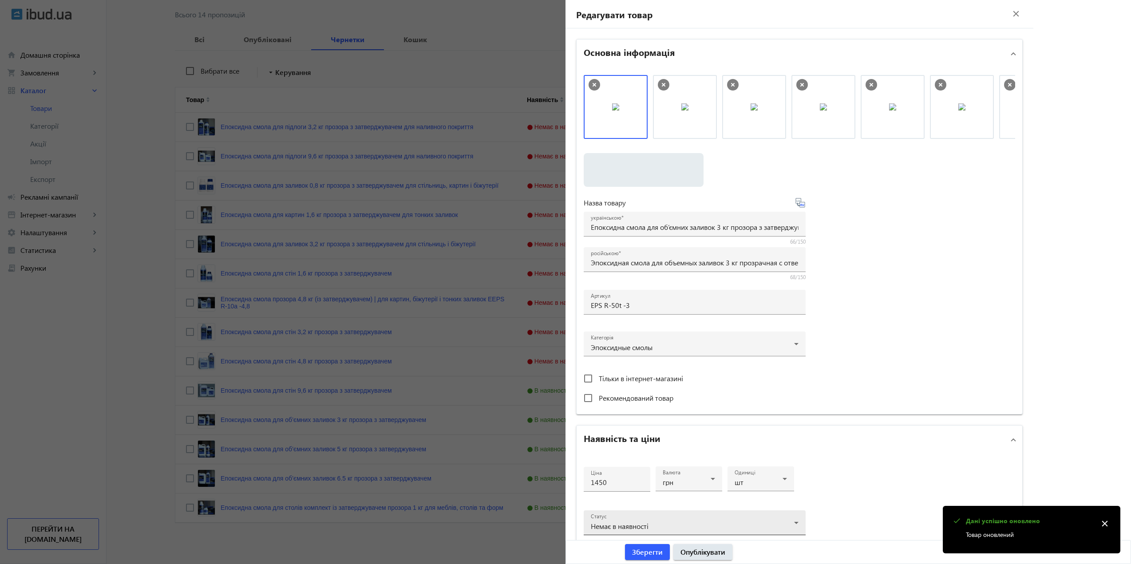
click at [648, 516] on div "Статус Немає в наявності" at bounding box center [695, 522] width 208 height 25
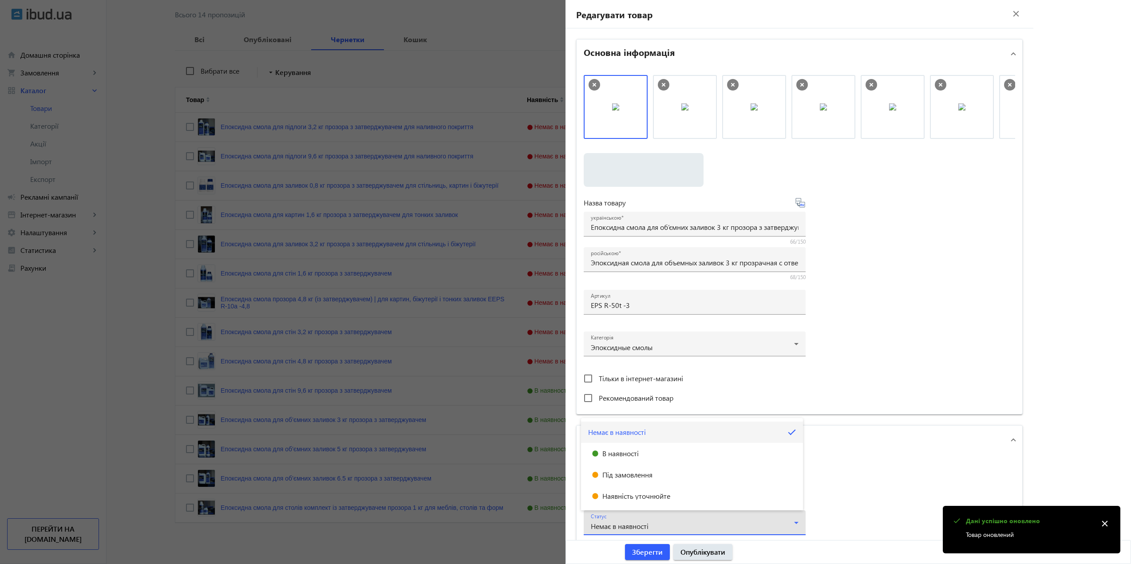
click at [648, 523] on div at bounding box center [565, 282] width 1131 height 564
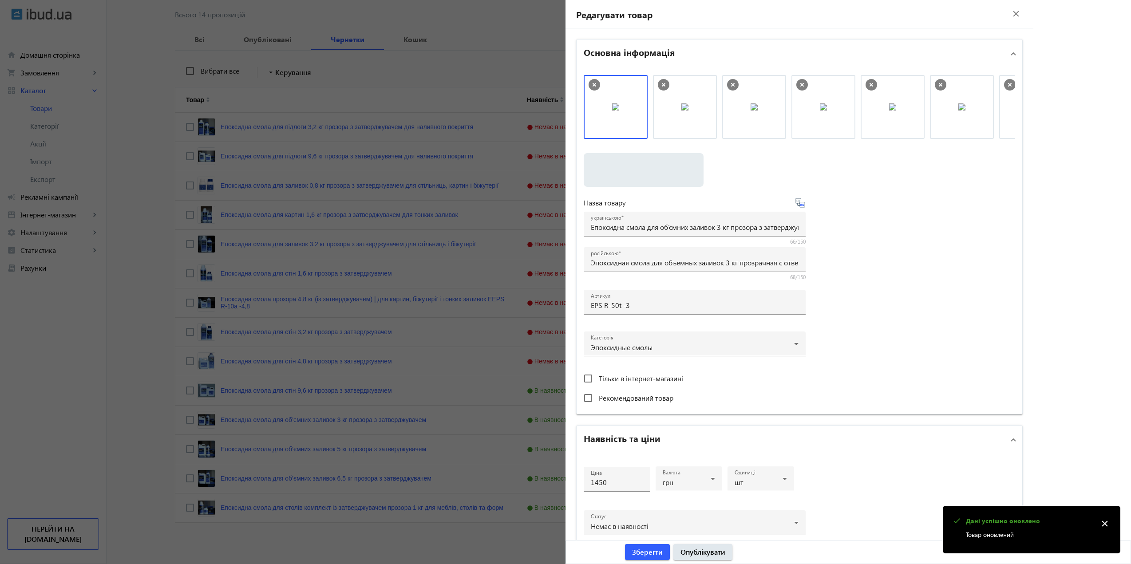
click at [373, 450] on div at bounding box center [565, 282] width 1131 height 564
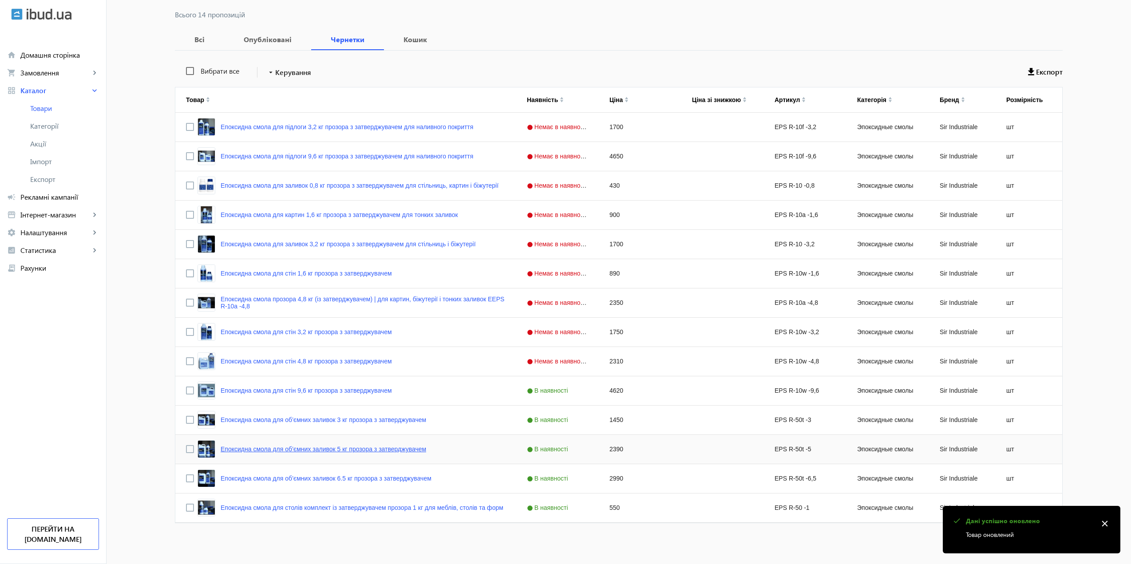
click at [318, 447] on link "Епоксидна смола для об’ємних заливок 5 кг прозора з затверджувачем" at bounding box center [323, 449] width 205 height 7
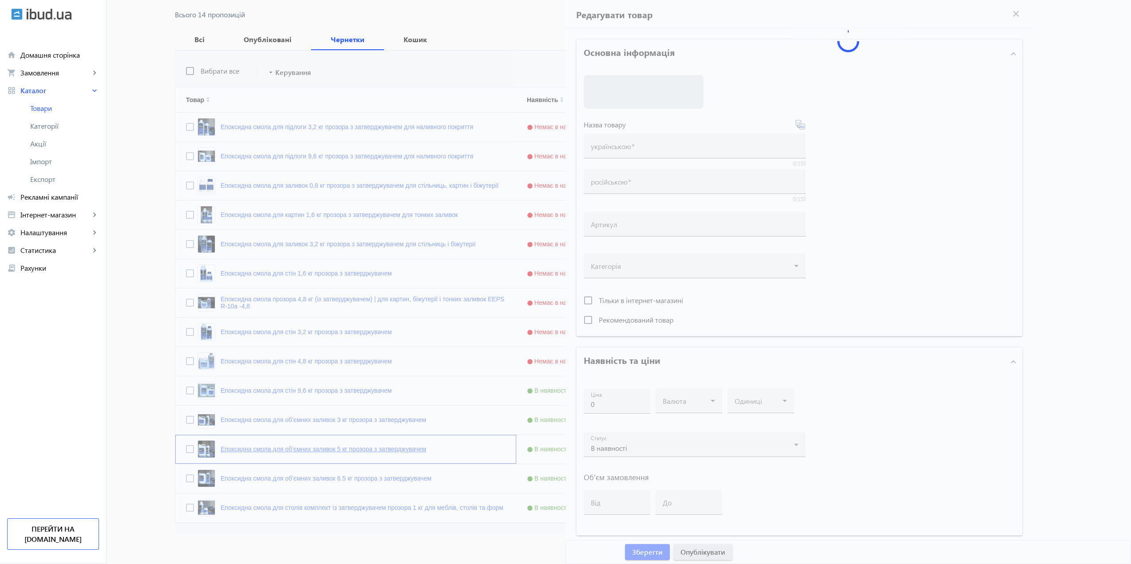
type input "Епоксидна смола для об’ємних заливок 5 кг прозора з затверджувачем"
type input "Эпоксидная смола для объемных заливок 5 кг прозрачная с отвердителем"
type input "EPS R-50t -5"
type input "2390"
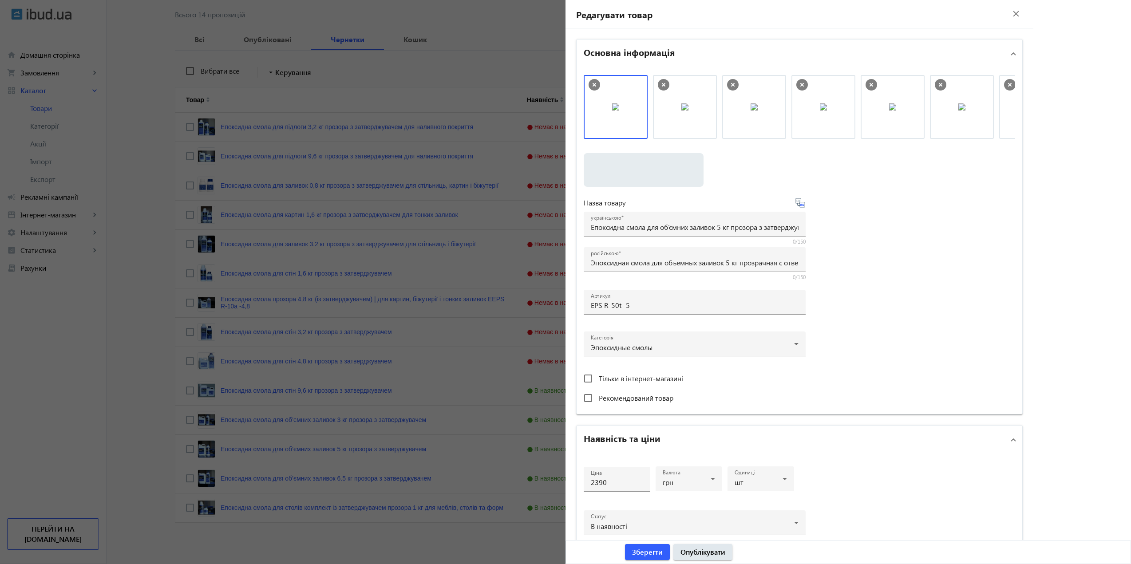
click at [339, 450] on div at bounding box center [565, 282] width 1131 height 564
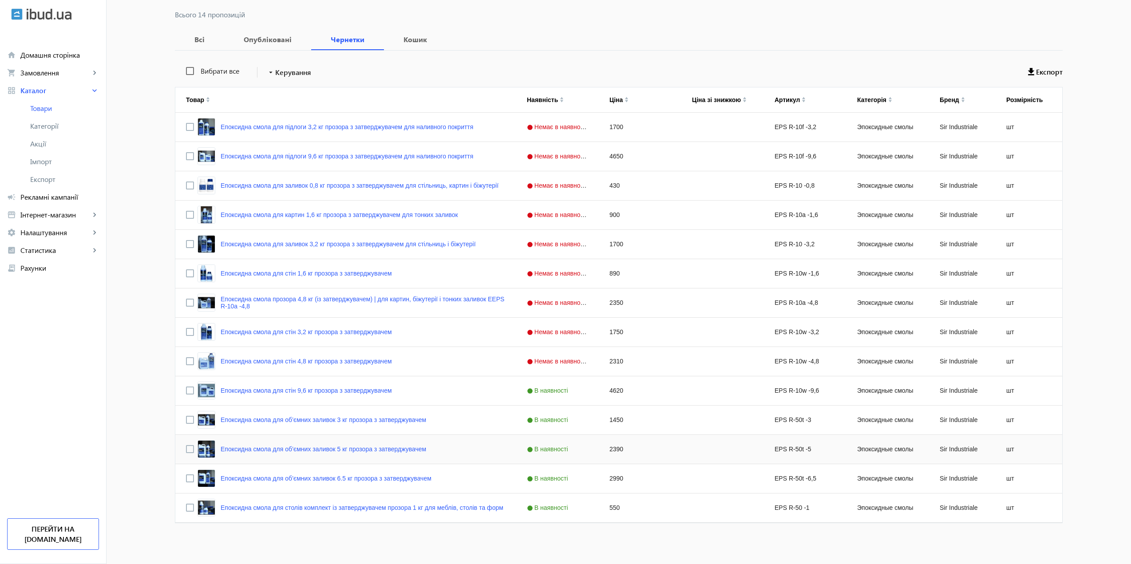
click at [319, 450] on mat-sidenav-container "arrow_back Товари 297 /50000 товарів Подовжити Додати товар search filter_list …" at bounding box center [619, 237] width 1024 height 654
click at [319, 450] on link "Епоксидна смола для об’ємних заливок 5 кг прозора з затверджувачем" at bounding box center [323, 449] width 205 height 7
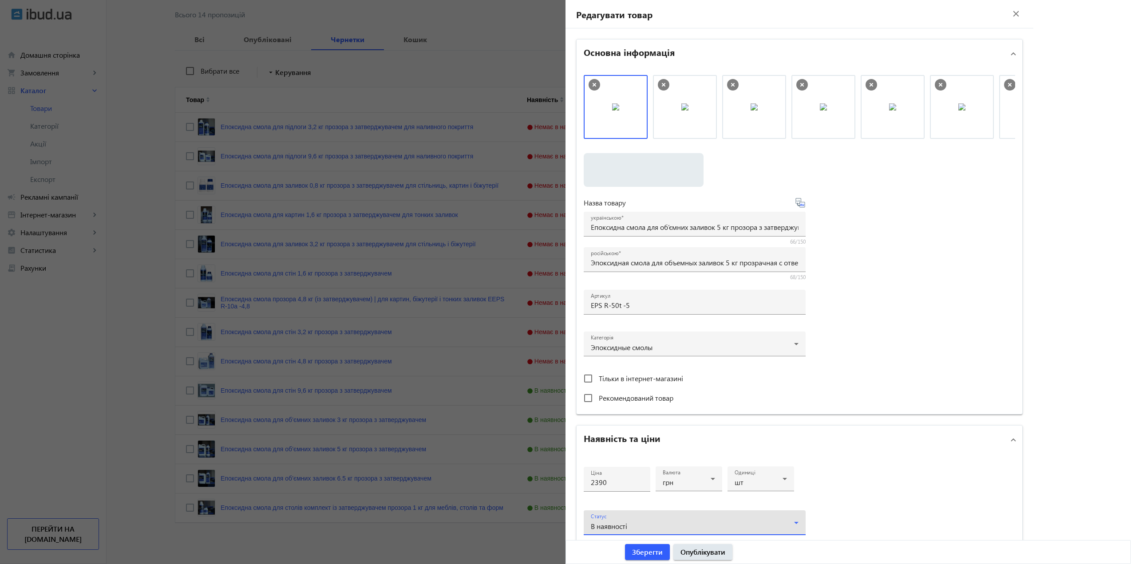
click at [663, 522] on div "В наявності" at bounding box center [695, 526] width 208 height 11
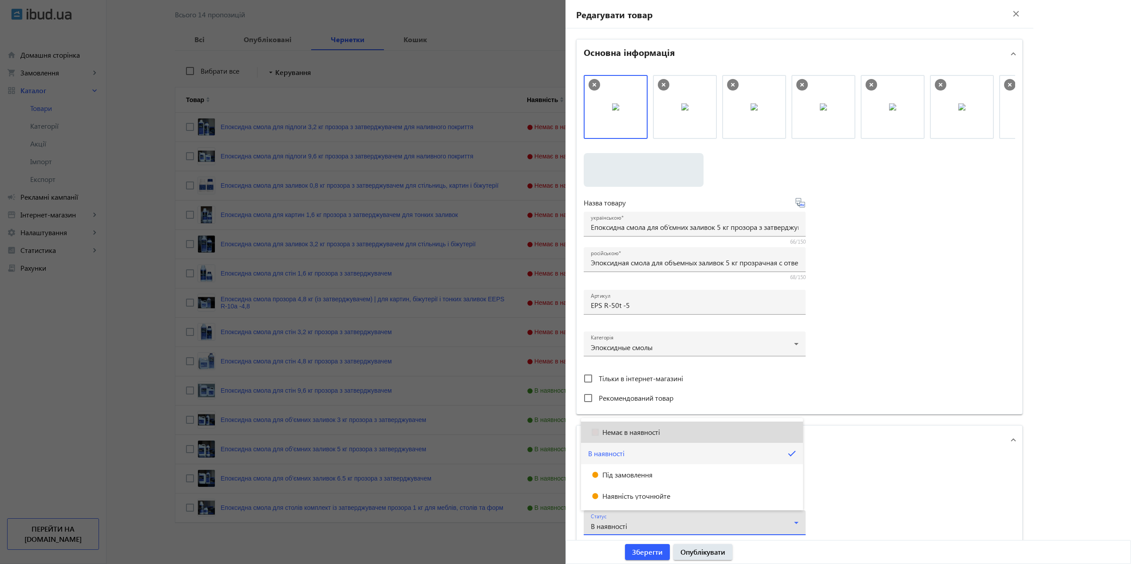
click at [616, 430] on span "Немає в наявності" at bounding box center [631, 432] width 58 height 7
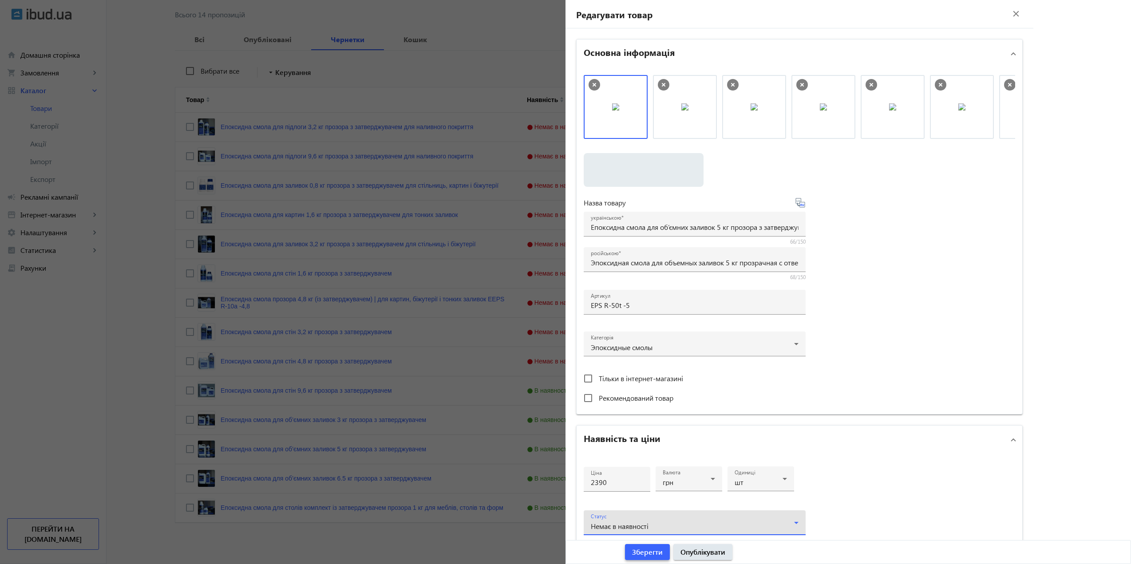
click at [648, 547] on span "Зберегти" at bounding box center [647, 552] width 31 height 10
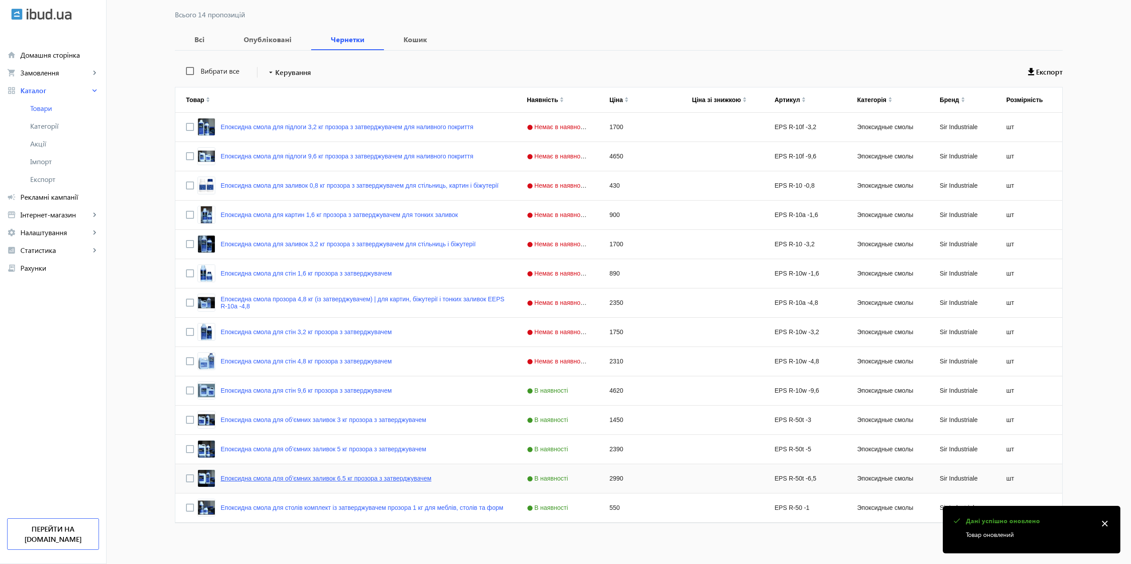
click at [310, 482] on link "Епоксидна смола для об’ємних заливок 6.5 кг прозора з затверджувачем" at bounding box center [326, 478] width 211 height 7
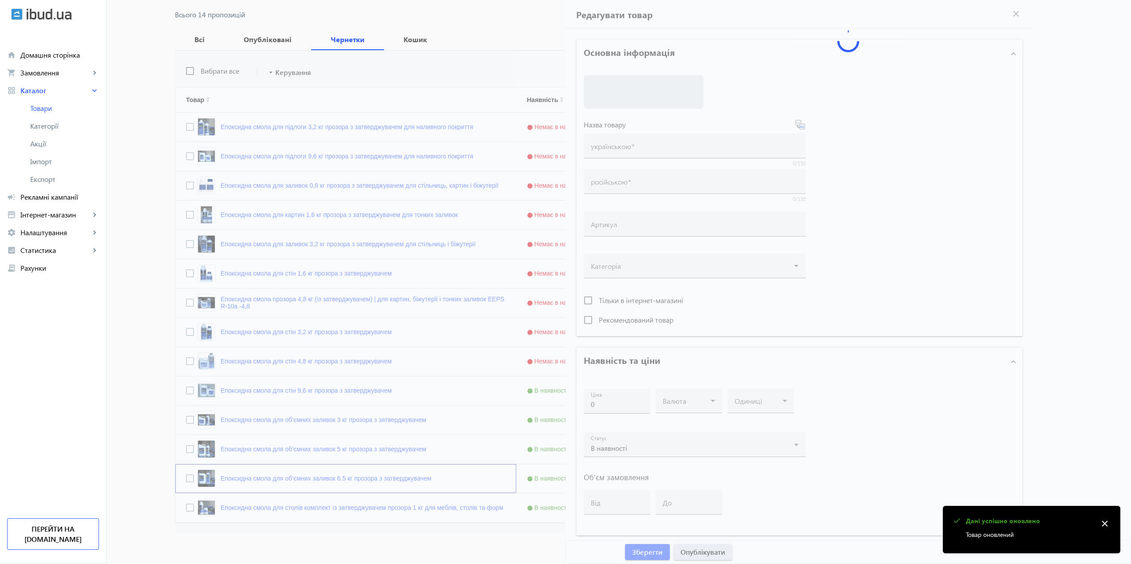
type input "Епоксидна смола для об’ємних заливок 6.5 кг прозора з затверджувачем"
type input "Эпоксидная смола для объемных заливок 6.5 кг прозрачная с отвердителем"
type input "EPS R-50t -6,5"
type input "2990"
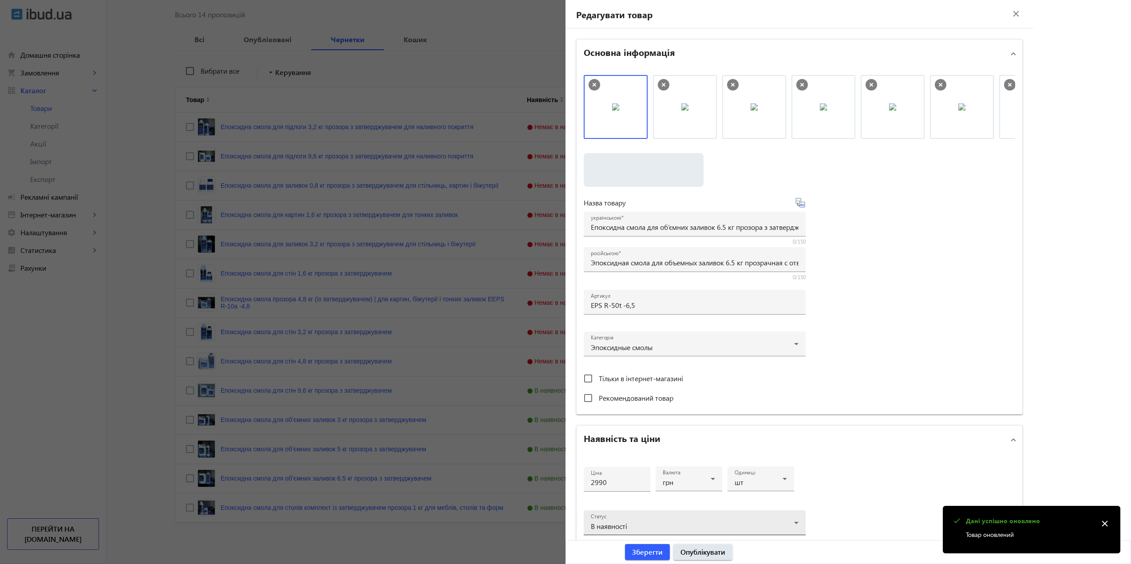
click at [622, 522] on div "В наявності" at bounding box center [695, 526] width 208 height 11
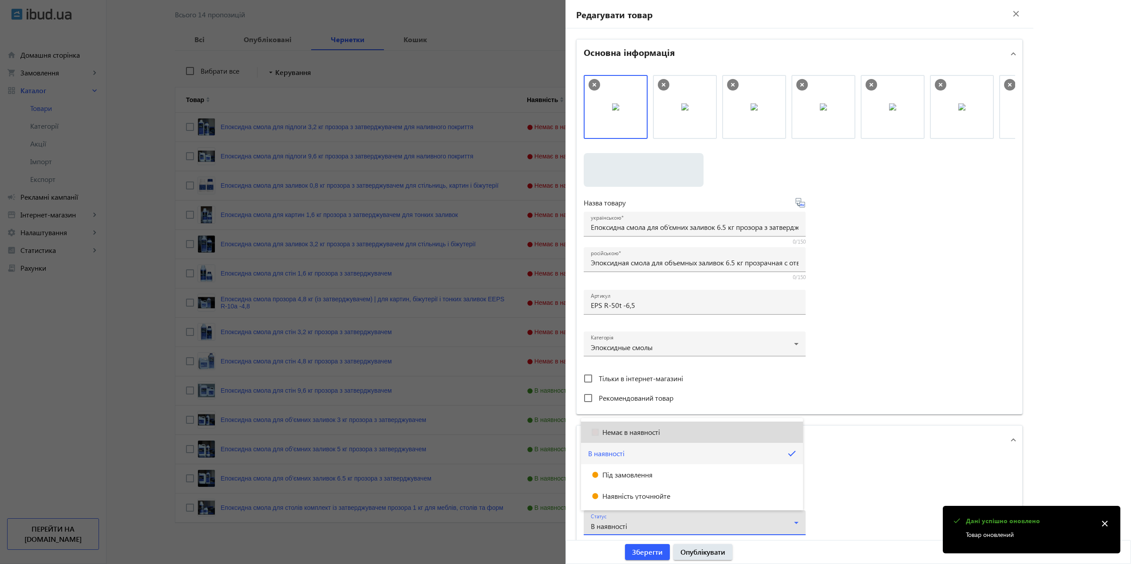
click at [625, 434] on span "Немає в наявності" at bounding box center [631, 432] width 58 height 7
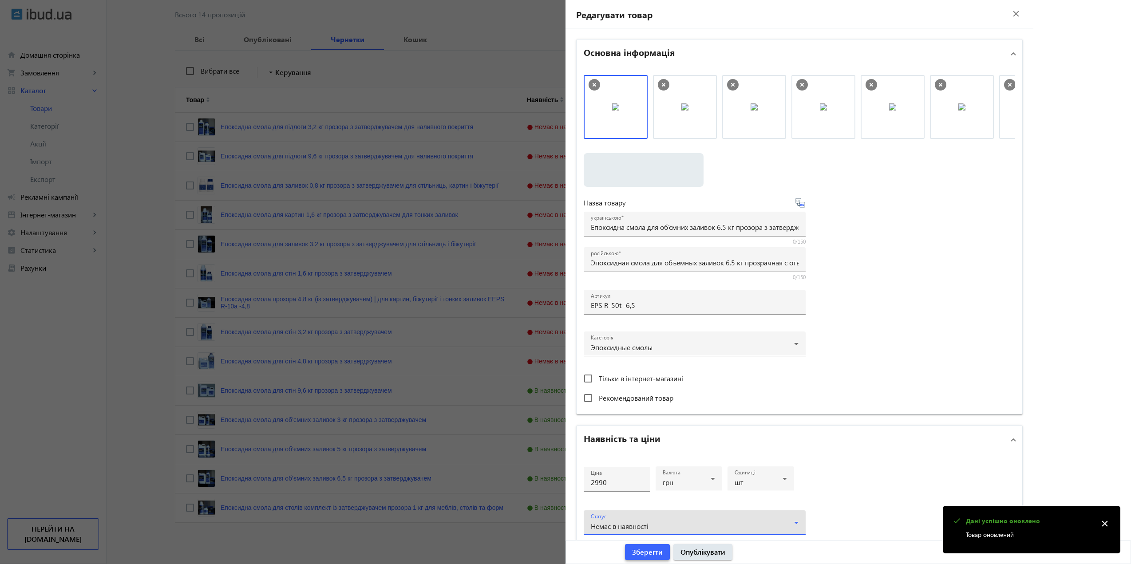
click at [642, 551] on span "Зберегти" at bounding box center [647, 552] width 31 height 10
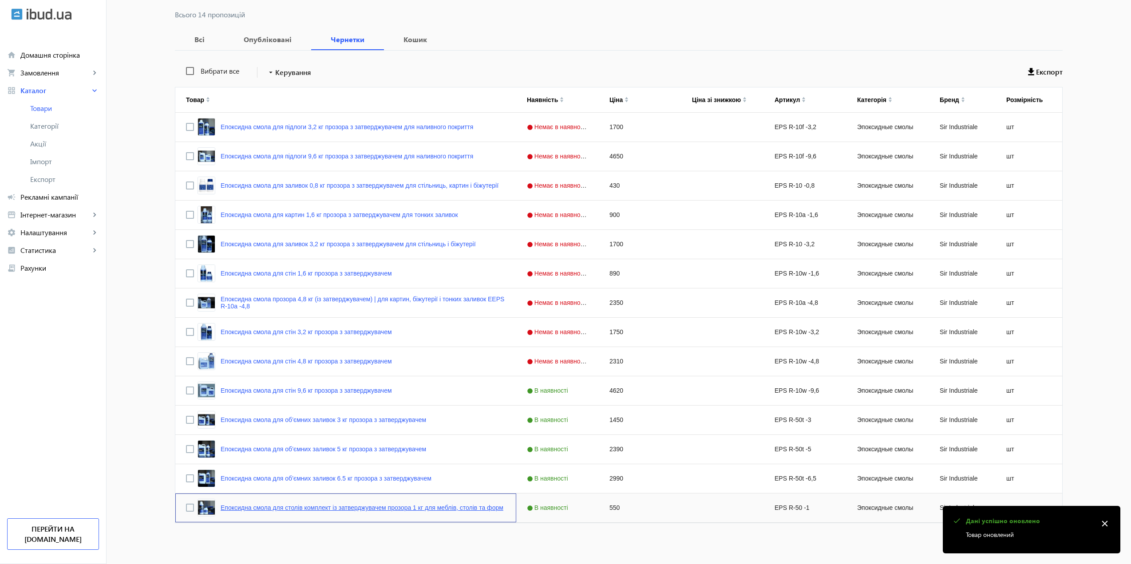
click at [279, 509] on link "Епоксидна смола для столів комплект із затверджувачем прозора 1 кг для меблів, …" at bounding box center [362, 507] width 283 height 7
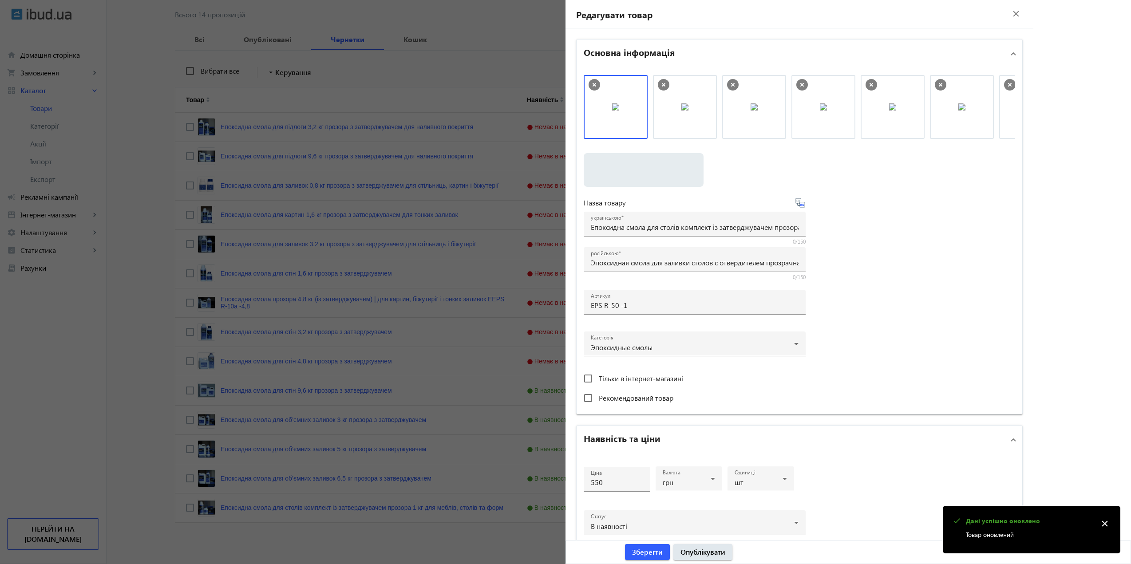
drag, startPoint x: 306, startPoint y: 479, endPoint x: 318, endPoint y: 503, distance: 26.8
click at [306, 480] on div at bounding box center [565, 282] width 1131 height 564
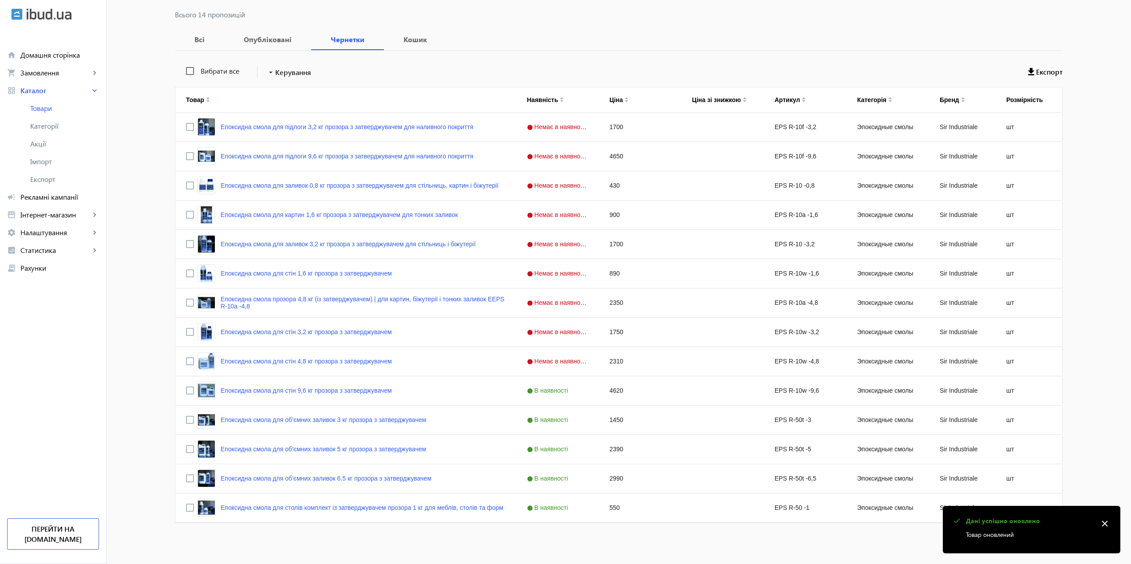
click at [325, 506] on div at bounding box center [565, 282] width 1131 height 564
click at [411, 510] on link "Епоксидна смола для столів комплект із затверджувачем прозора 1 кг для меблів, …" at bounding box center [362, 507] width 283 height 7
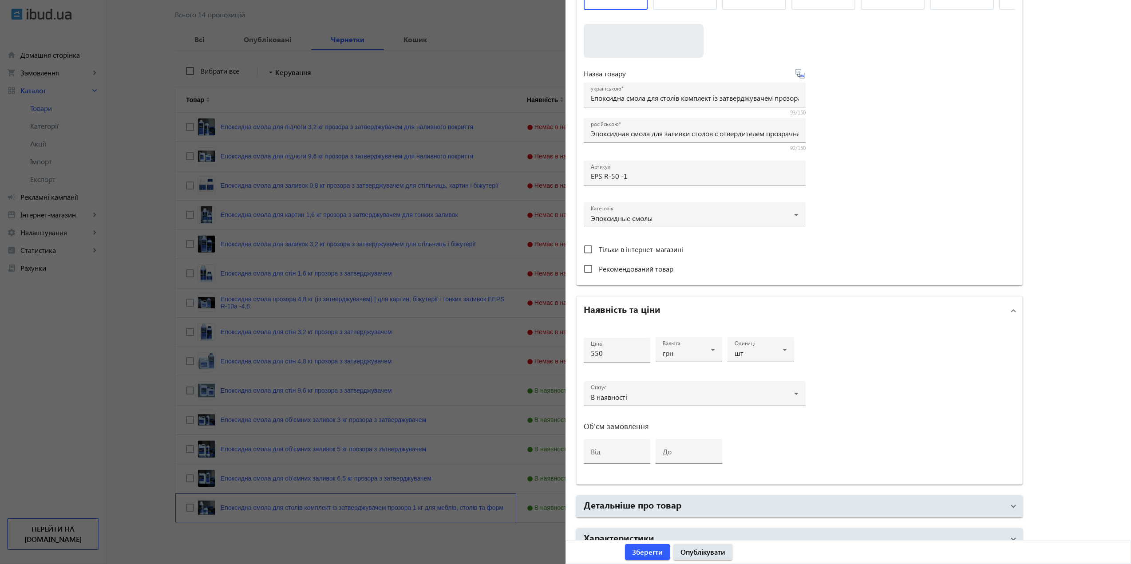
scroll to position [133, 0]
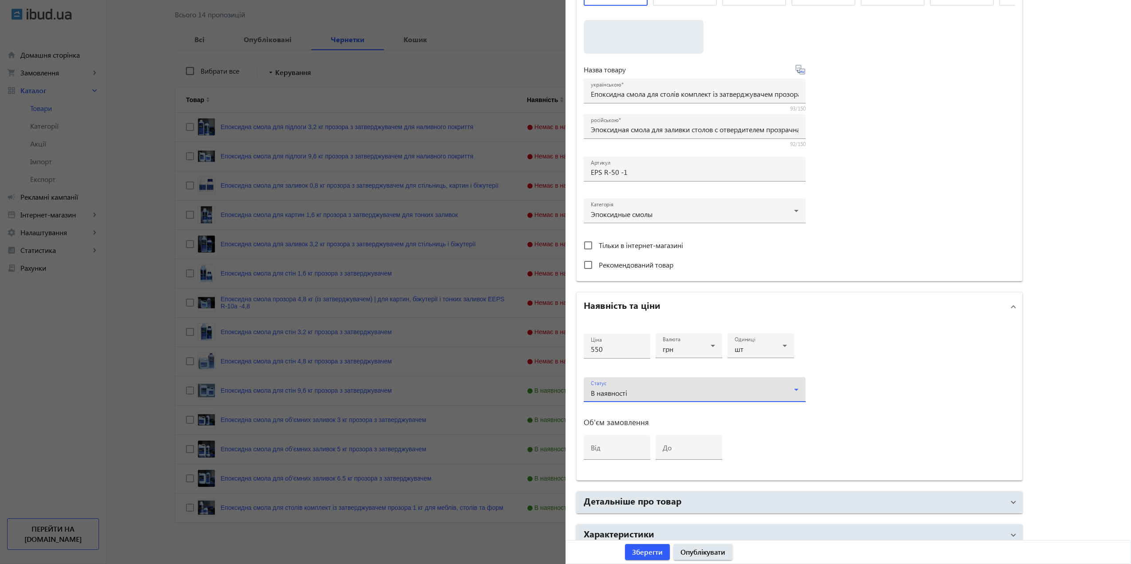
click at [617, 391] on span "В наявності" at bounding box center [609, 392] width 36 height 9
click at [627, 417] on span "Немає в наявності" at bounding box center [631, 416] width 58 height 7
click at [644, 549] on span "Зберегти" at bounding box center [647, 552] width 31 height 10
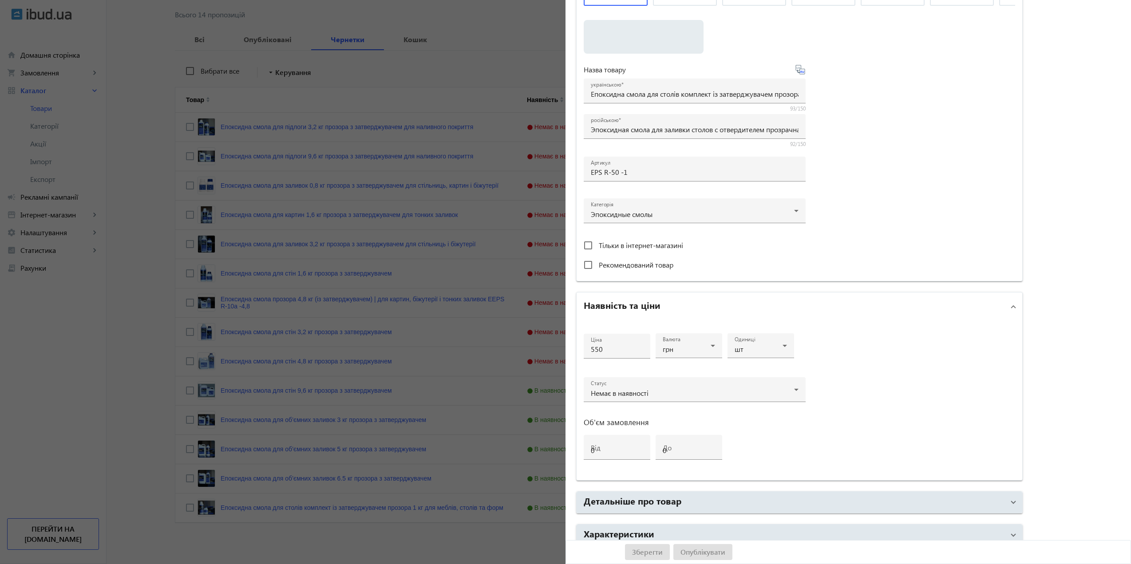
scroll to position [0, 0]
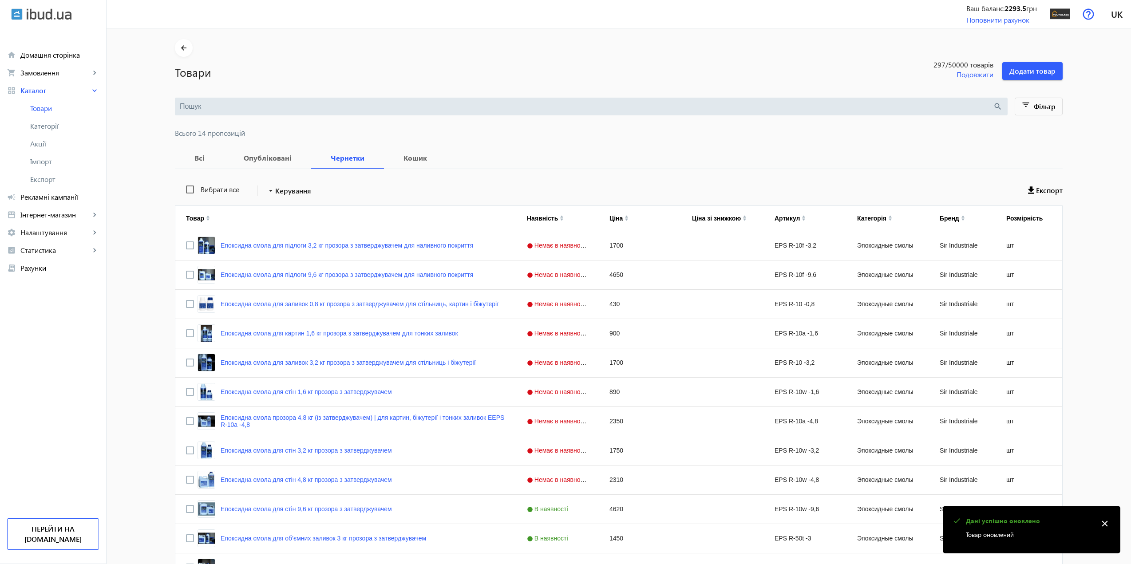
drag, startPoint x: 513, startPoint y: 98, endPoint x: 463, endPoint y: 100, distance: 49.8
click at [516, 95] on main "arrow_back Товари 297 /50000 товарів Подовжити Додати товар search filter_list …" at bounding box center [618, 345] width 909 height 613
click at [193, 161] on b "Всі" at bounding box center [200, 157] width 28 height 7
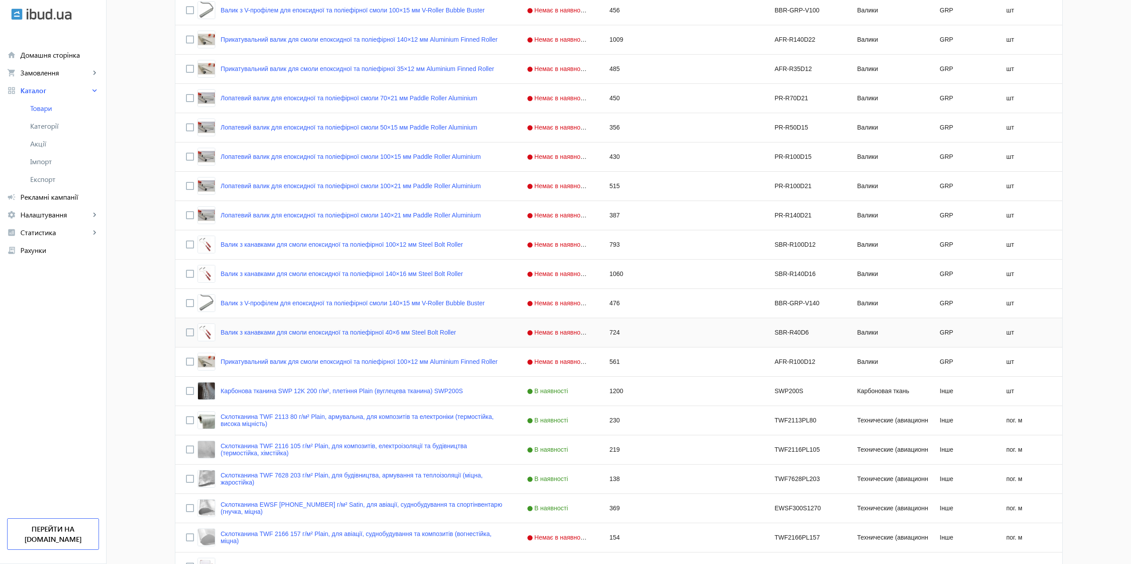
scroll to position [3262, 0]
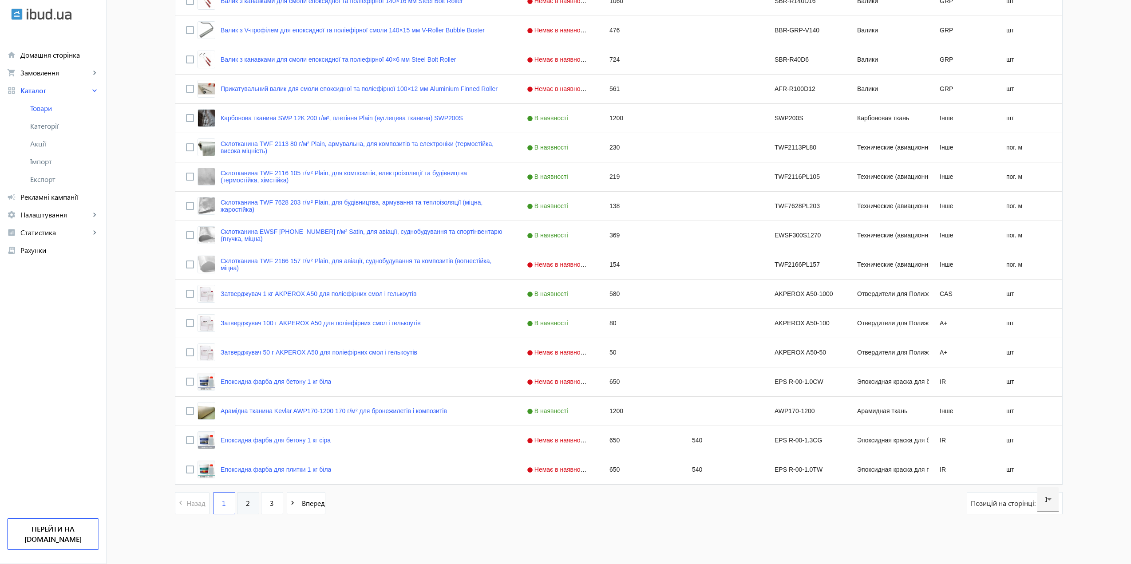
click at [253, 505] on link "2" at bounding box center [248, 503] width 22 height 22
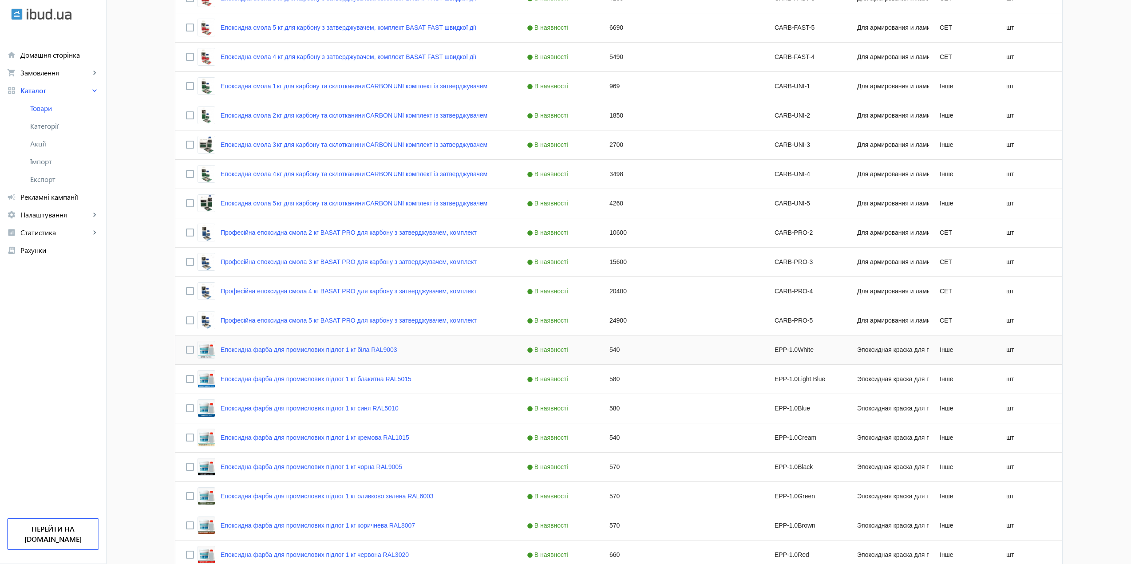
scroll to position [3240, 0]
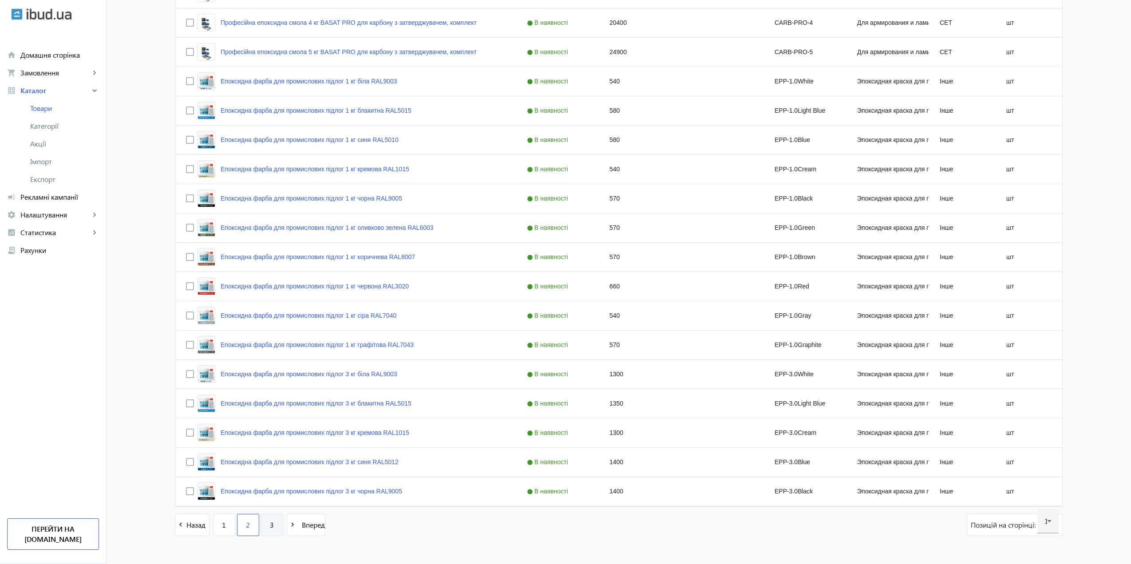
click at [262, 522] on link "3" at bounding box center [272, 525] width 22 height 22
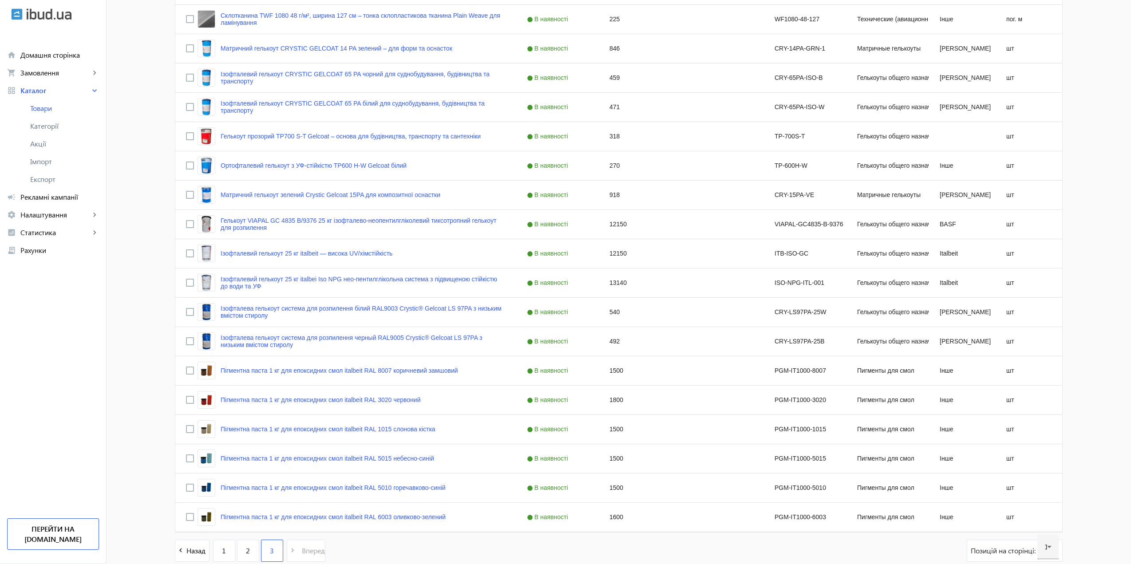
scroll to position [1416, 0]
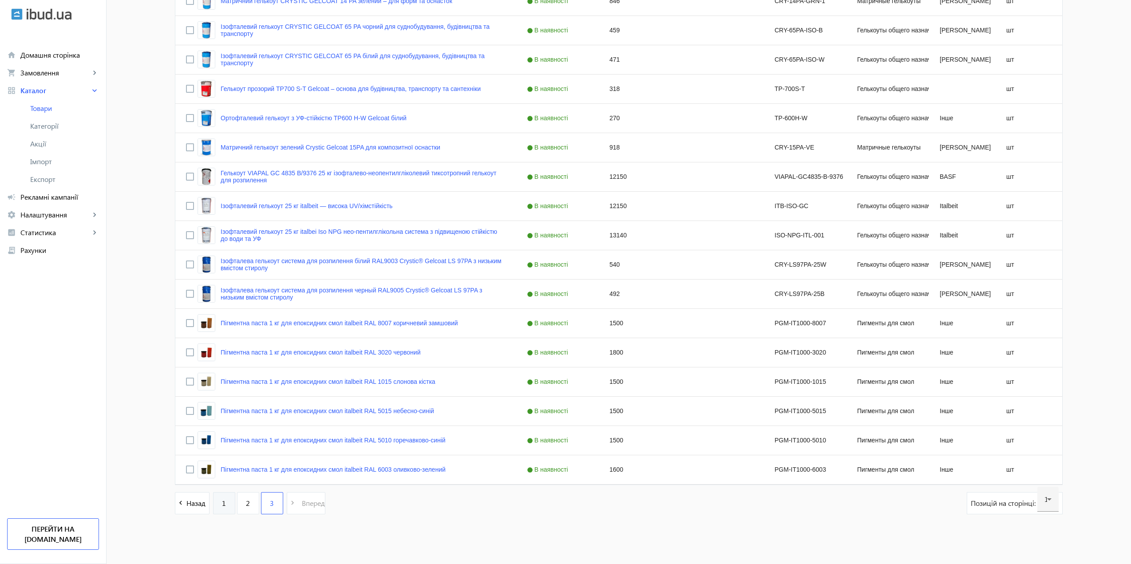
click at [228, 502] on link "1" at bounding box center [224, 503] width 22 height 22
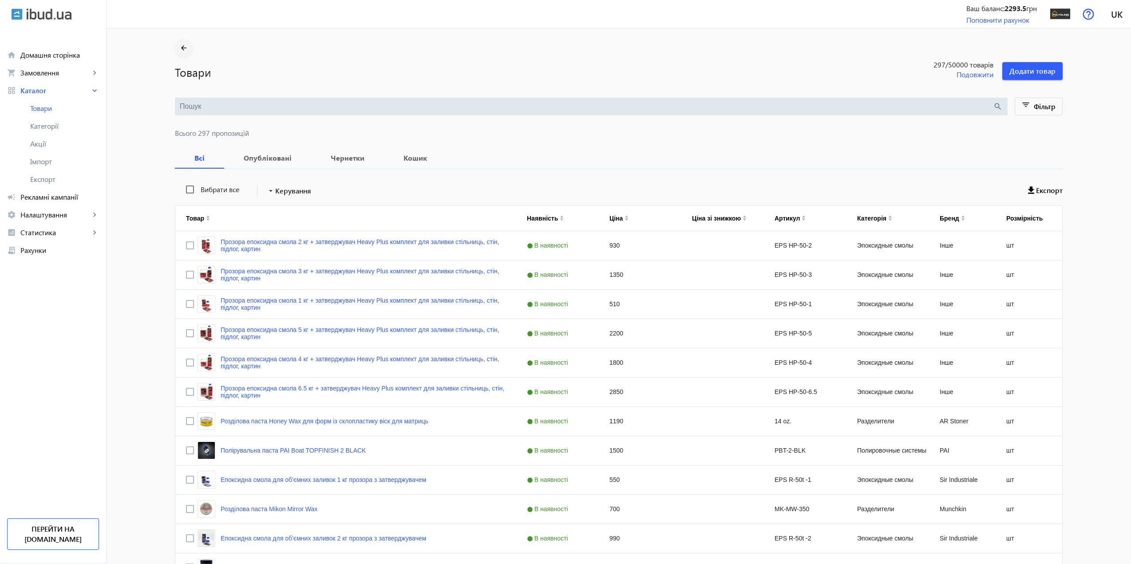
click at [180, 51] on mat-icon "arrow_back" at bounding box center [183, 48] width 11 height 11
